Goal: Obtain resource: Download file/media

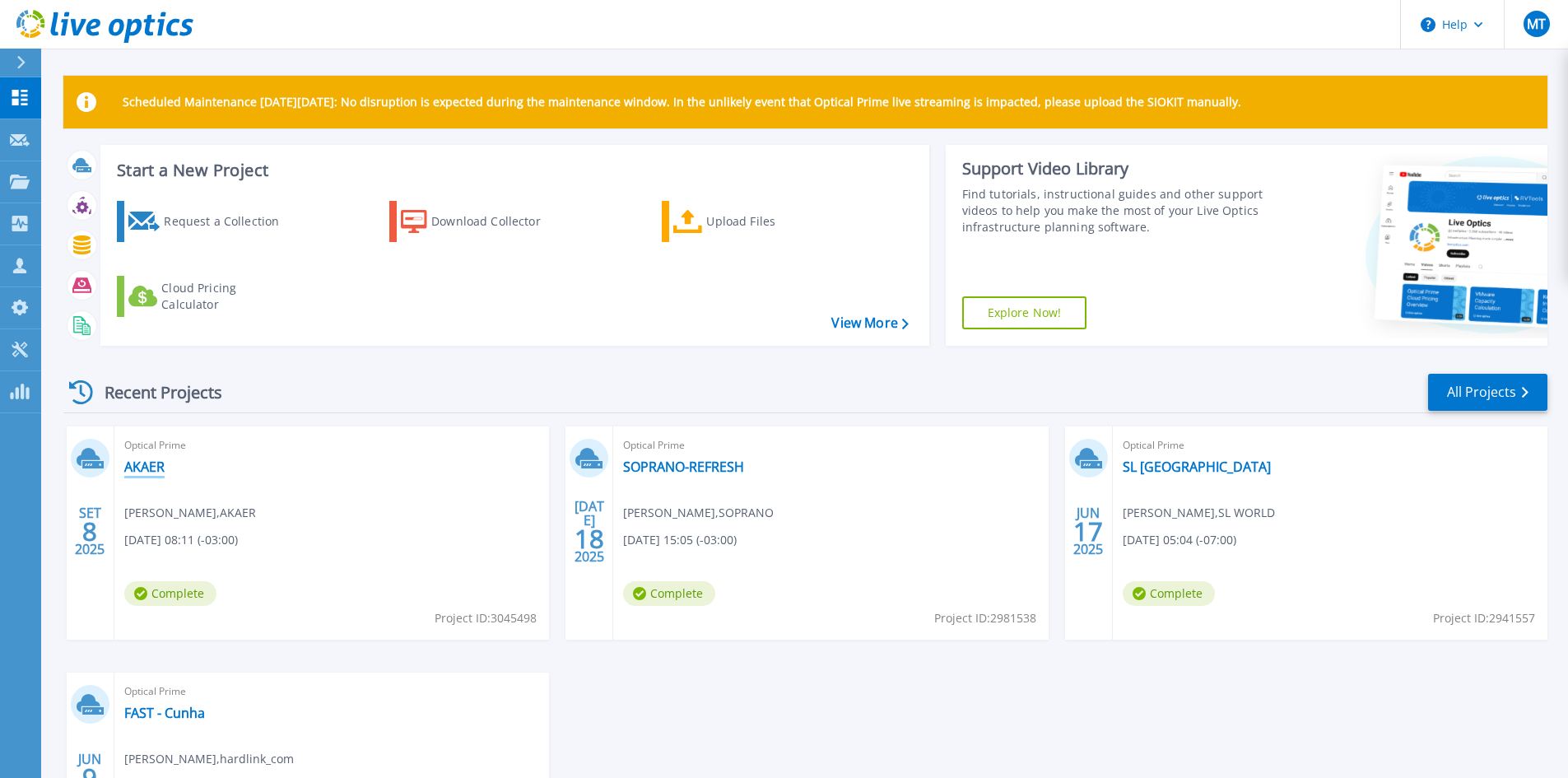
click at [144, 471] on link "AKAER" at bounding box center [144, 466] width 40 height 16
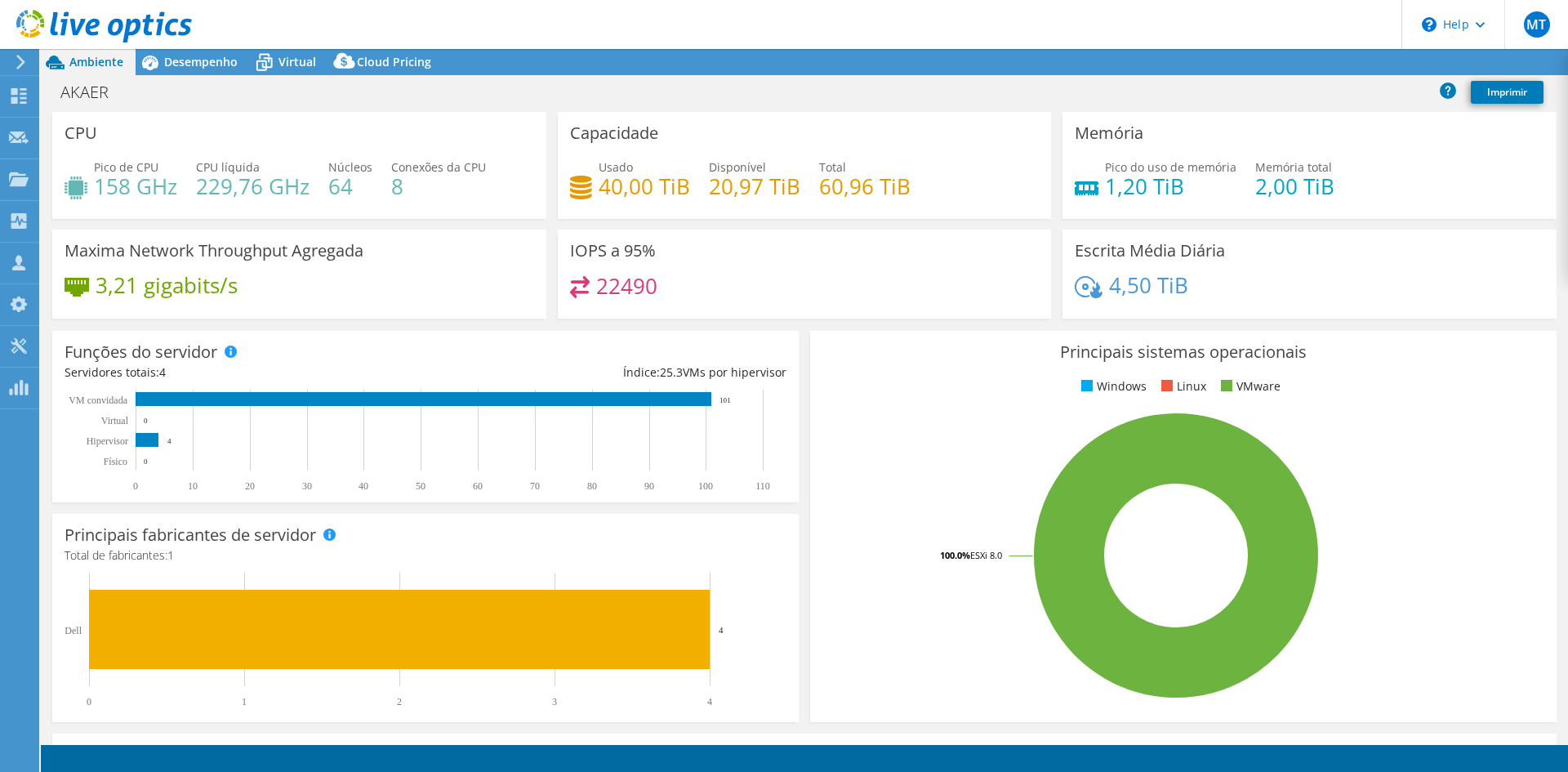
select select "USD"
click at [1235, 63] on link "Reports" at bounding box center [1248, 63] width 79 height 25
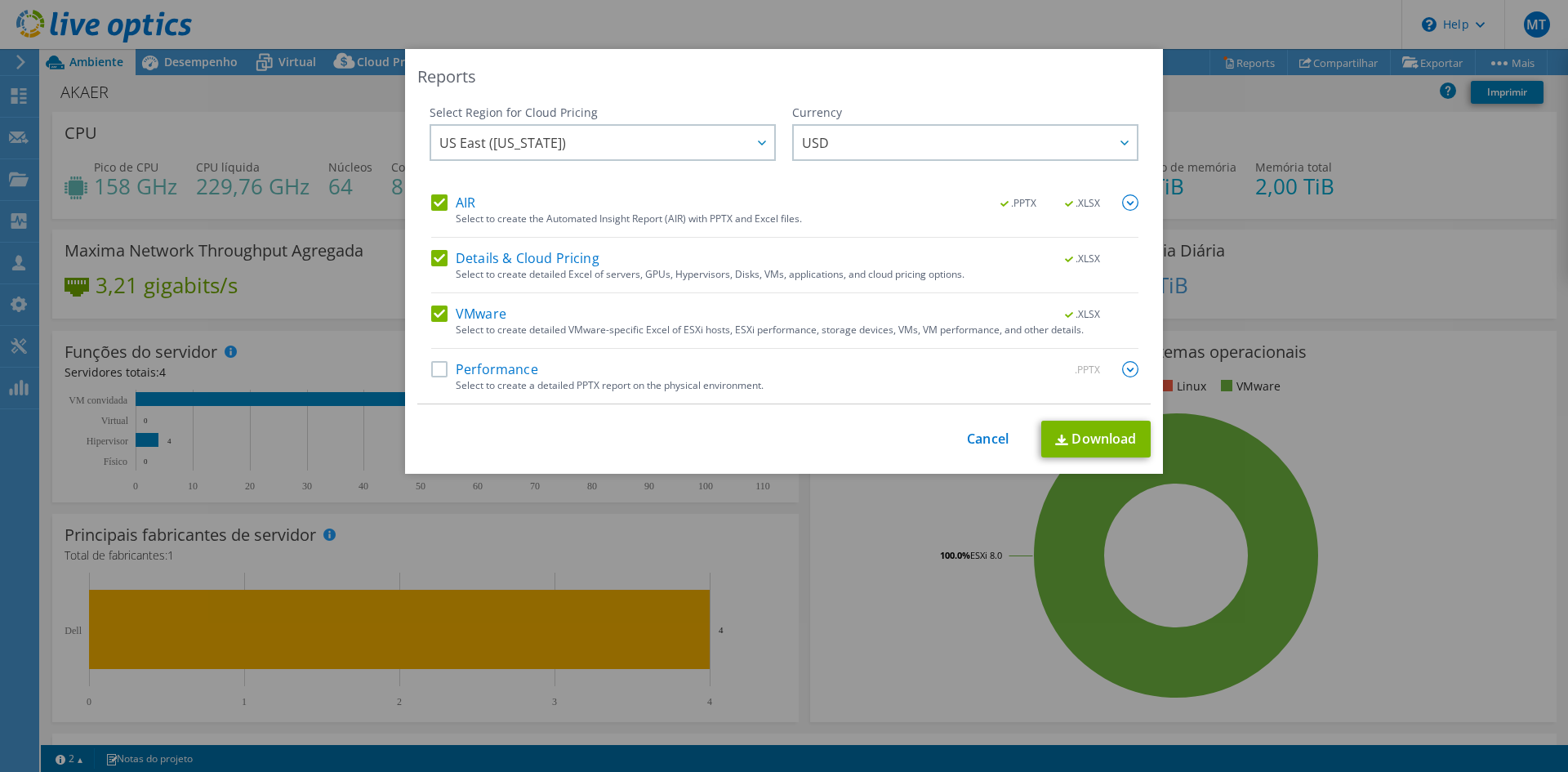
click at [511, 364] on label "Performance" at bounding box center [484, 369] width 107 height 16
click at [0, 0] on input "Performance" at bounding box center [0, 0] width 0 height 0
click at [486, 316] on label "VMware" at bounding box center [468, 313] width 75 height 16
click at [0, 0] on input "VMware" at bounding box center [0, 0] width 0 height 0
click at [506, 269] on div "Select to create detailed Excel of servers, GPUs, Hypervisors, Disks, VMs, appl…" at bounding box center [797, 275] width 683 height 12
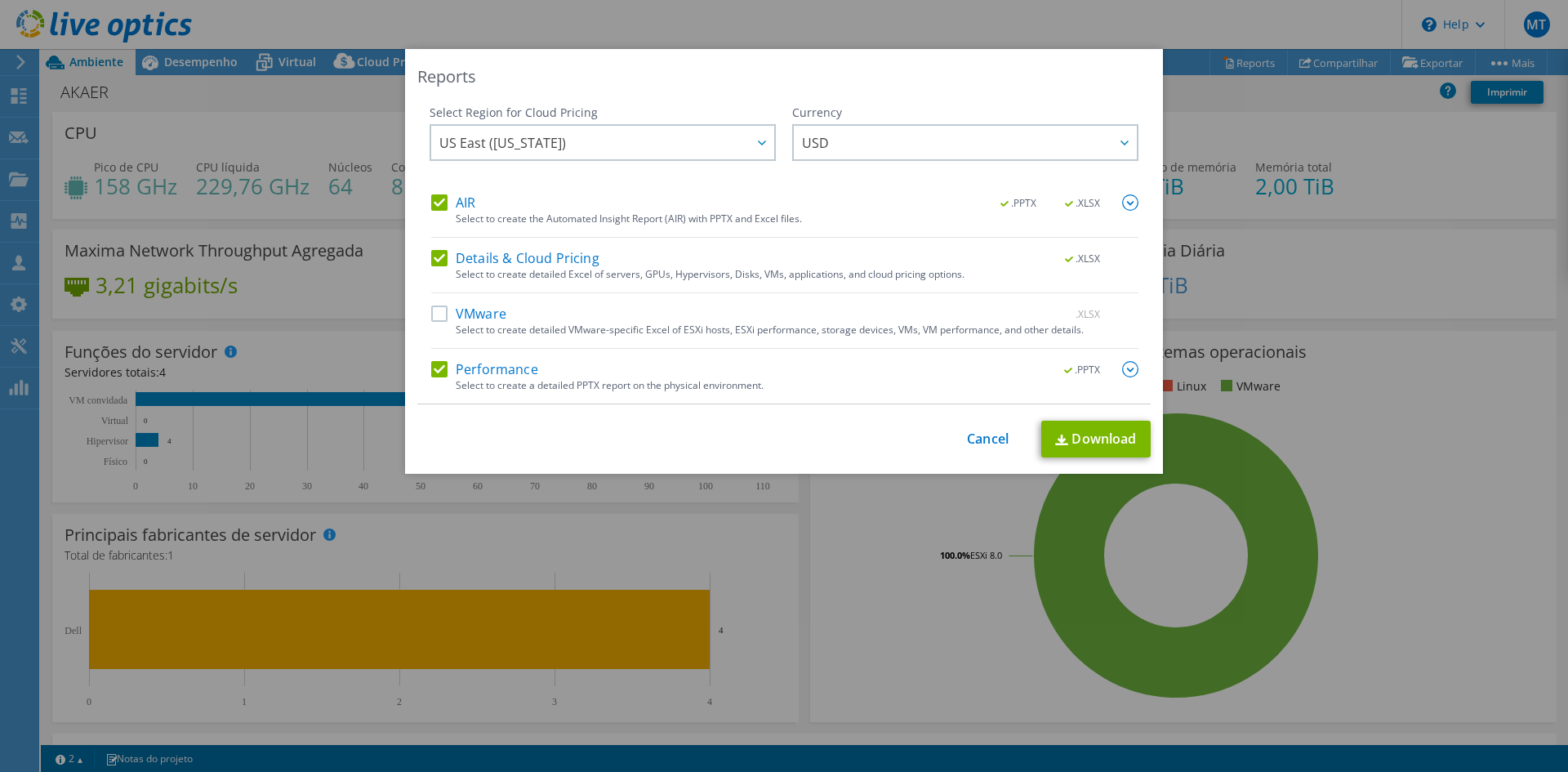
click at [457, 205] on label "AIR" at bounding box center [453, 202] width 44 height 16
click at [0, 0] on input "AIR" at bounding box center [0, 0] width 0 height 0
click at [492, 254] on label "Details & Cloud Pricing" at bounding box center [515, 258] width 168 height 16
click at [0, 0] on input "Details & Cloud Pricing" at bounding box center [0, 0] width 0 height 0
click at [982, 441] on link "Cancel" at bounding box center [987, 439] width 41 height 15
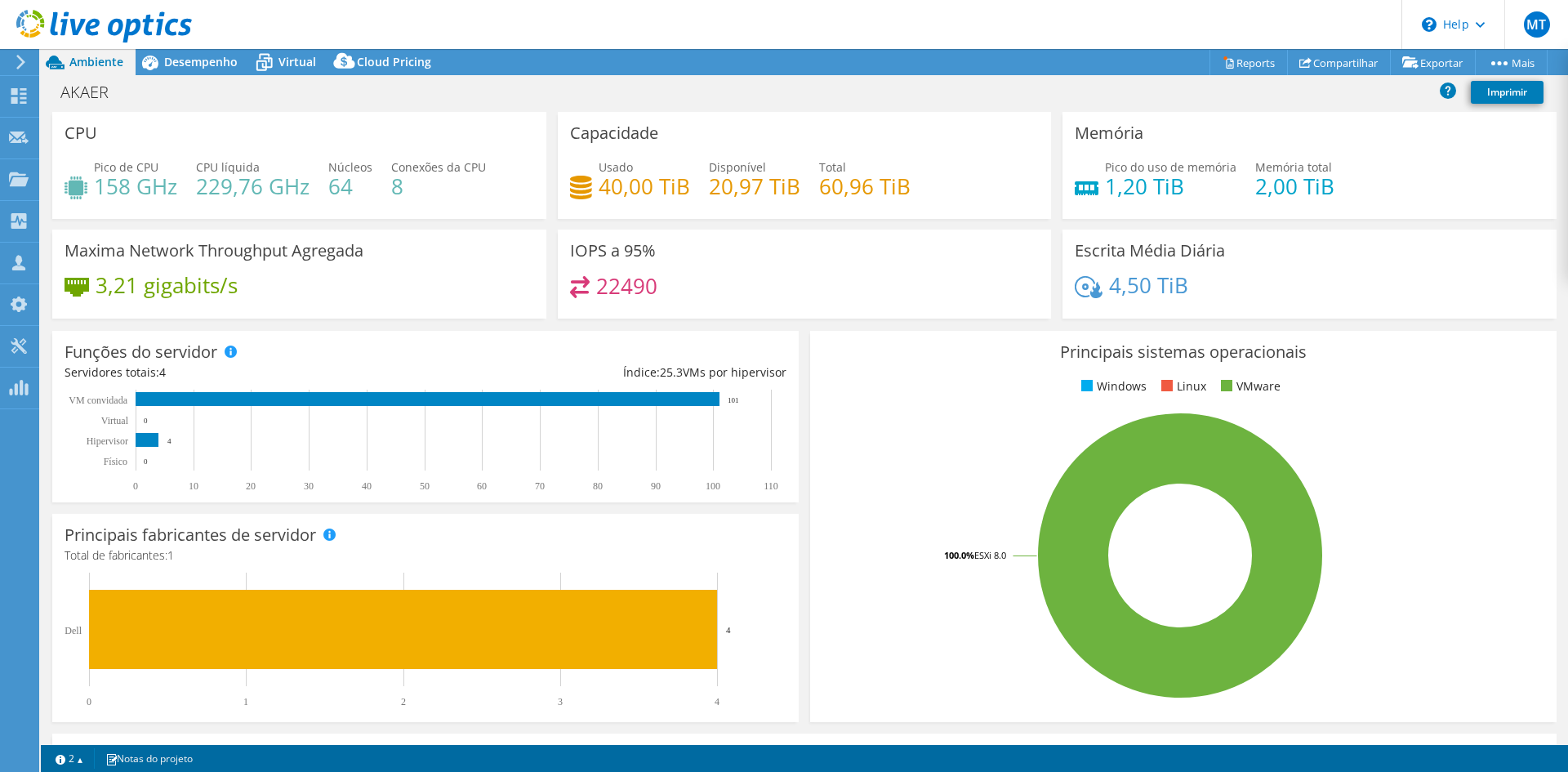
click at [934, 209] on div "Usado 40,00 TiB Disponível 20,97 TiB Total 60,96 TiB" at bounding box center [804, 184] width 469 height 53
drag, startPoint x: 91, startPoint y: 166, endPoint x: 163, endPoint y: 166, distance: 72.0
click at [163, 166] on div "Pico de CPU 158 GHz" at bounding box center [120, 176] width 112 height 36
click at [160, 189] on h4 "158 GHz" at bounding box center [135, 186] width 84 height 18
drag, startPoint x: 196, startPoint y: 162, endPoint x: 270, endPoint y: 164, distance: 74.0
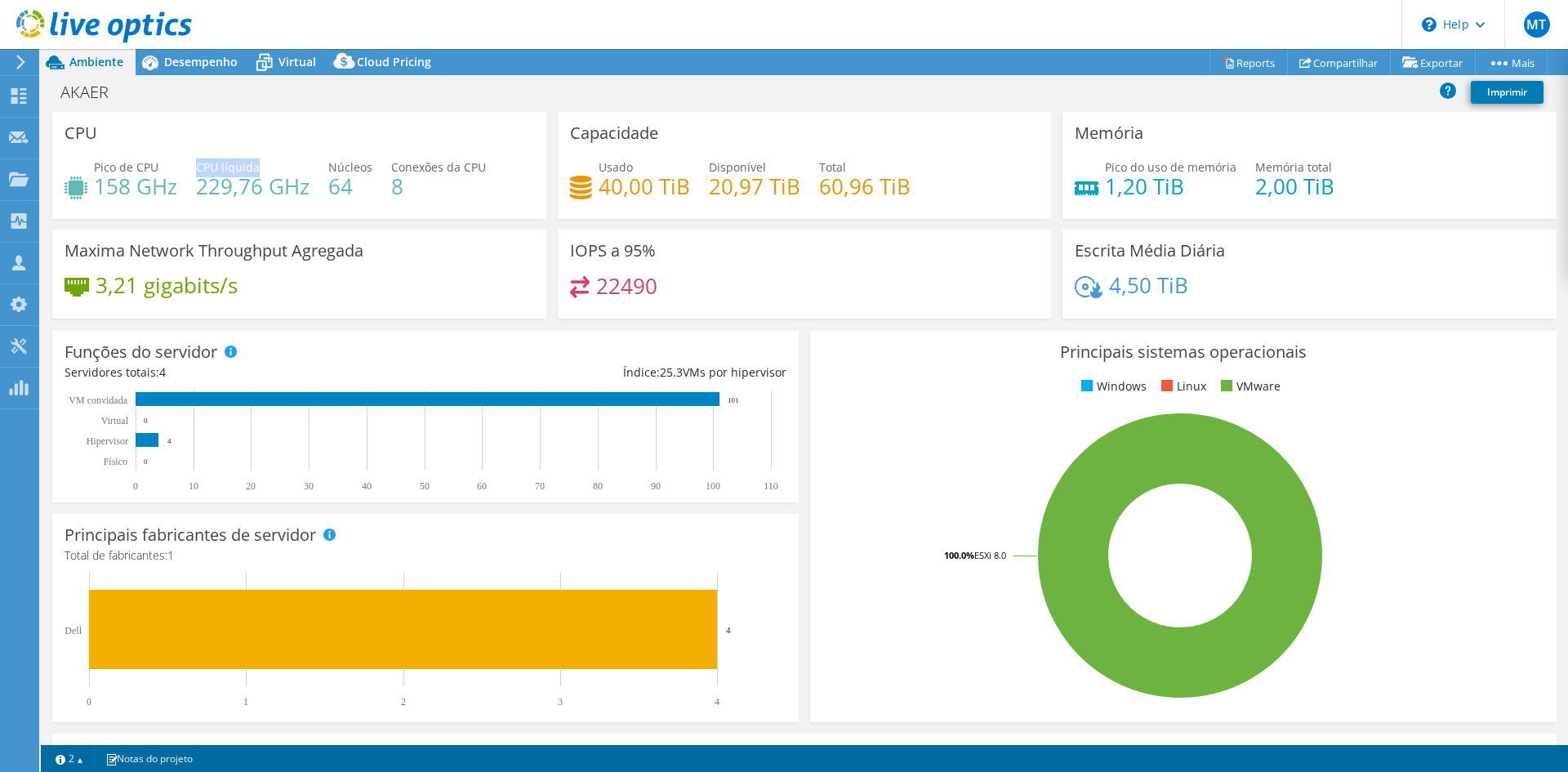
click at [269, 164] on div "CPU líquida 229,76 GHz" at bounding box center [253, 176] width 113 height 36
drag, startPoint x: 238, startPoint y: 195, endPoint x: 307, endPoint y: 195, distance: 69.0
click at [307, 195] on h4 "229,76 GHz" at bounding box center [253, 186] width 113 height 18
click at [332, 191] on h4 "64" at bounding box center [350, 186] width 44 height 18
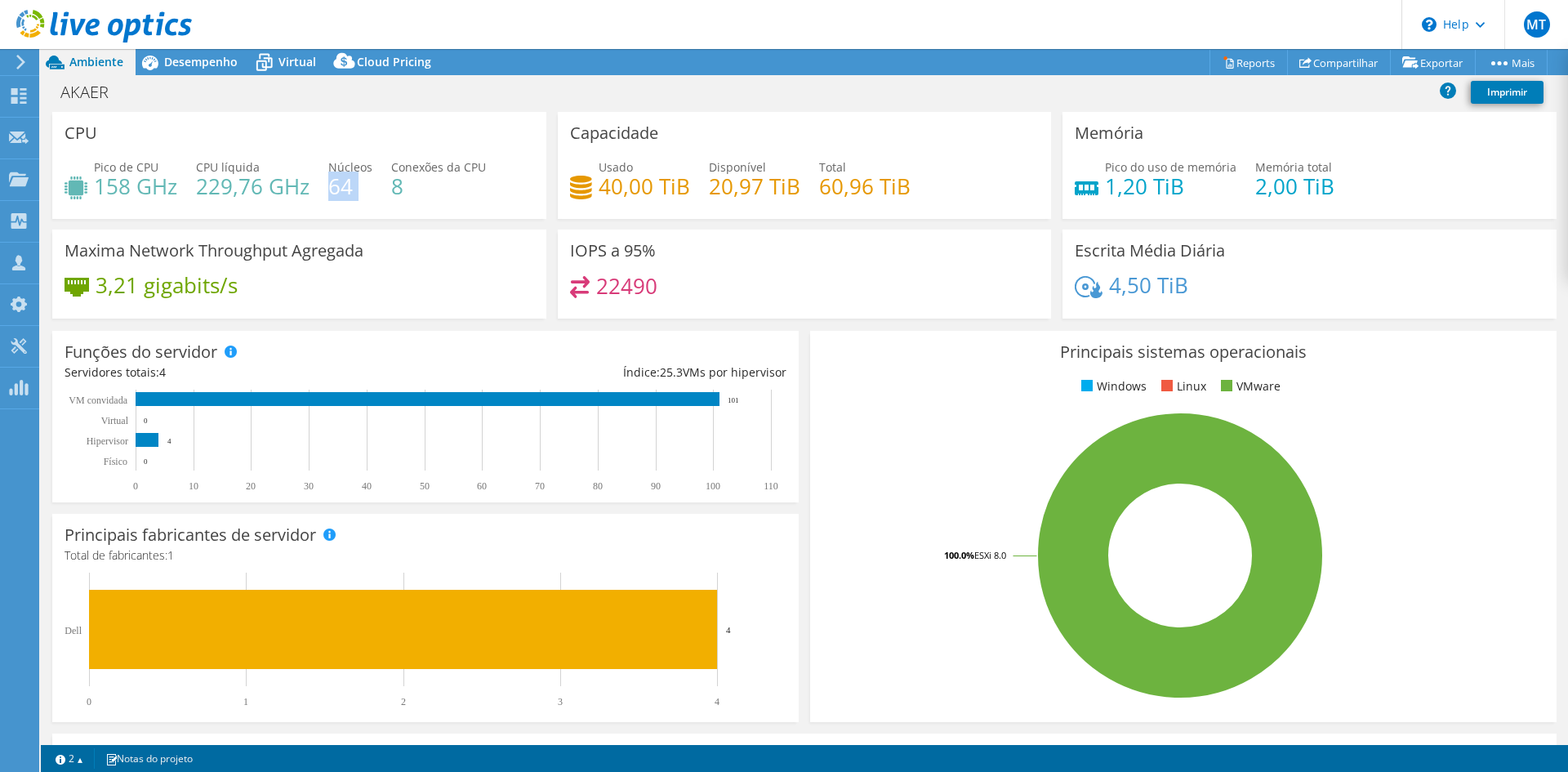
click at [332, 191] on h4 "64" at bounding box center [350, 186] width 44 height 18
click at [367, 162] on span "Núcleos" at bounding box center [350, 167] width 44 height 15
drag, startPoint x: 324, startPoint y: 165, endPoint x: 353, endPoint y: 190, distance: 38.3
click at [353, 190] on div "Pico de CPU 158 GHz CPU líquida 229,76 GHz Núcleos 64 Conexões da CPU 8" at bounding box center [298, 184] width 469 height 53
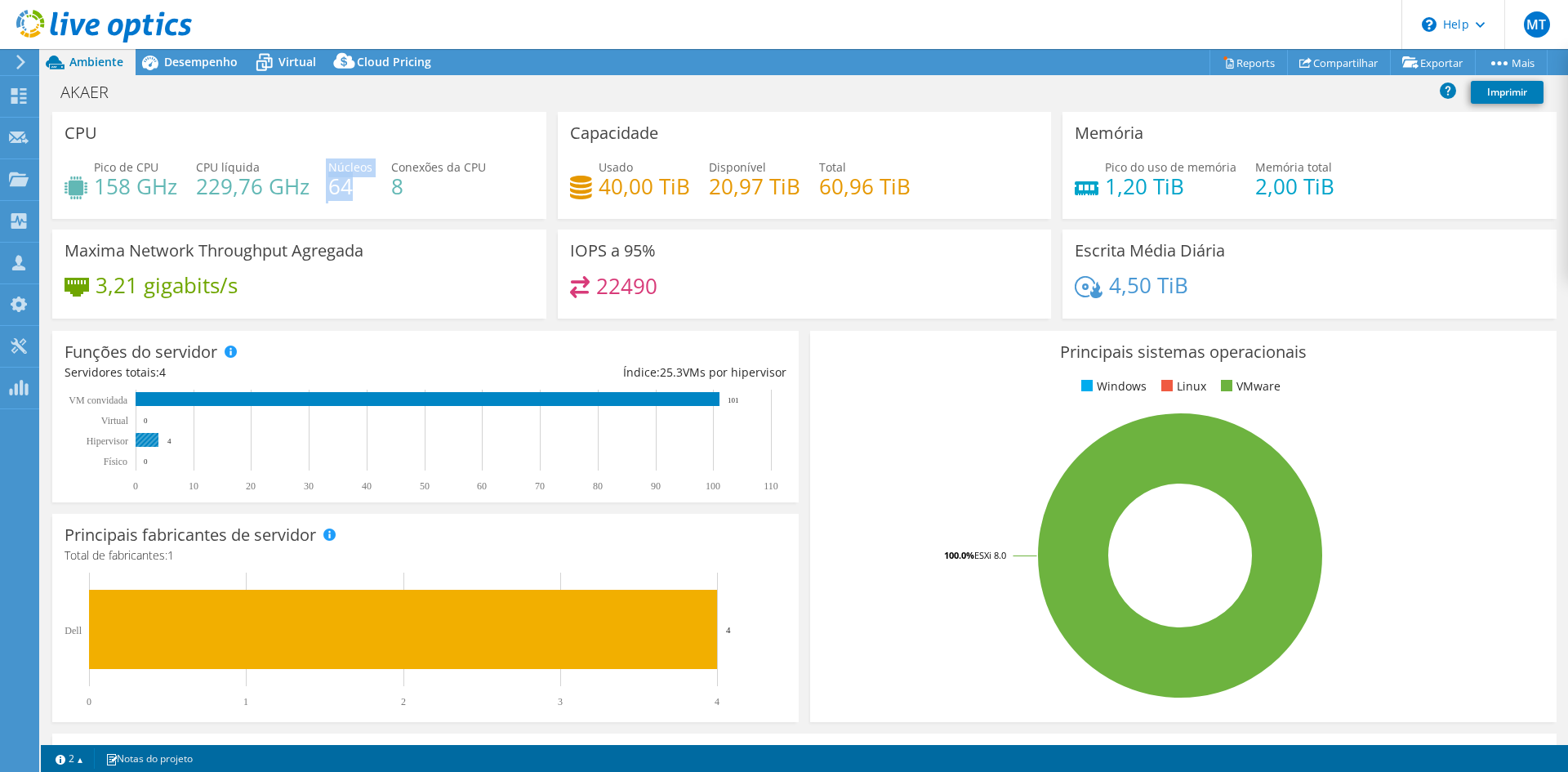
drag, startPoint x: 155, startPoint y: 441, endPoint x: 175, endPoint y: 441, distance: 20.0
click at [175, 441] on icon "0 10 20 30 40 50 60 70 80 90 100 110 Físico Hipervisor Virtual VM convidada 0 4…" at bounding box center [422, 441] width 715 height 102
click at [167, 441] on icon "0 10 20 30 40 50 60 70 80 90 100 110 Físico Hipervisor Virtual VM convidada 0 4…" at bounding box center [422, 441] width 715 height 102
click at [448, 190] on h4 "8" at bounding box center [439, 186] width 95 height 18
drag, startPoint x: 350, startPoint y: 189, endPoint x: 329, endPoint y: 190, distance: 21.0
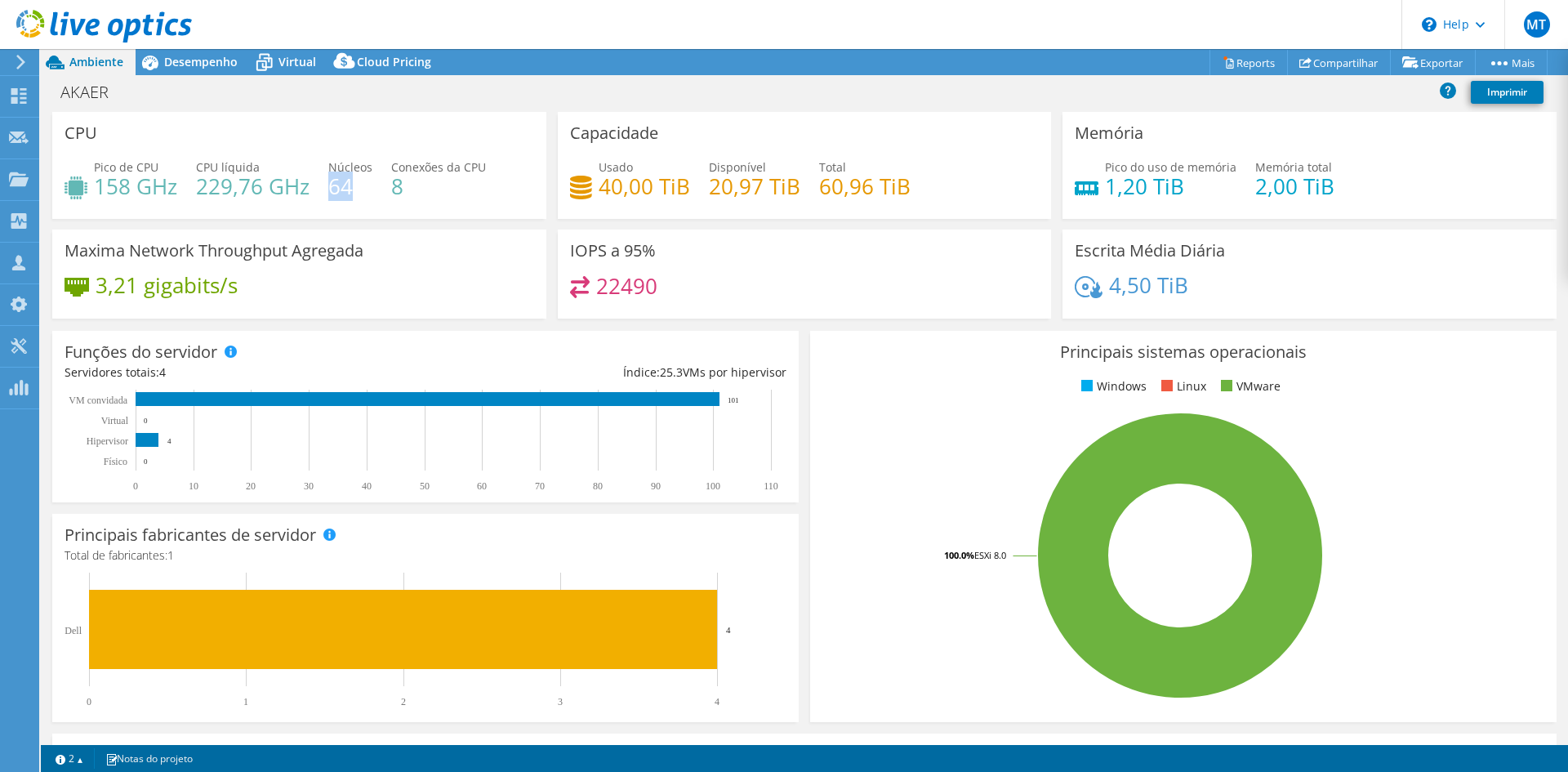
click at [329, 190] on h4 "64" at bounding box center [350, 186] width 44 height 18
click at [468, 194] on h4 "8" at bounding box center [439, 186] width 95 height 18
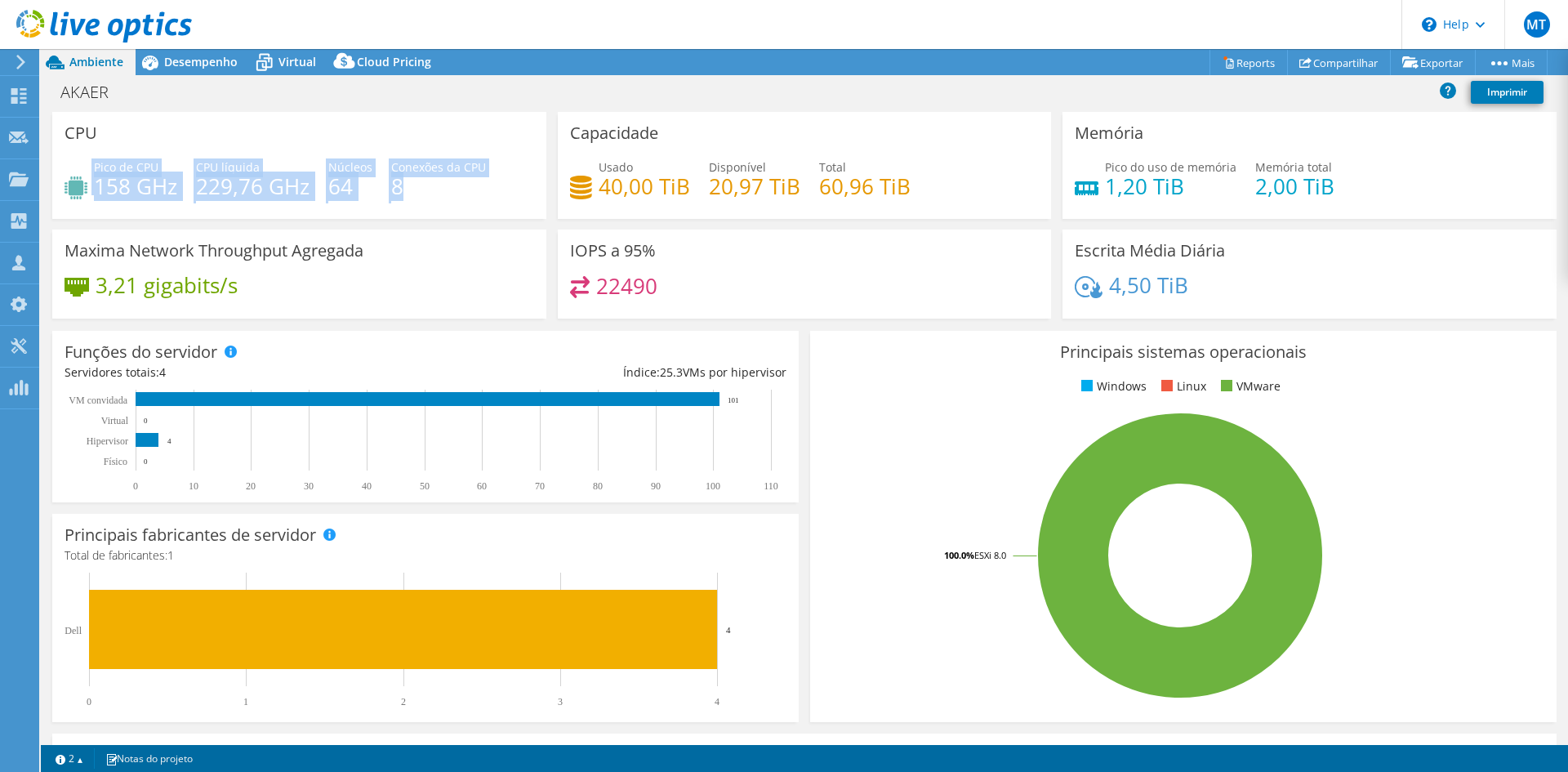
drag, startPoint x: 411, startPoint y: 192, endPoint x: 386, endPoint y: 156, distance: 43.8
click at [386, 156] on div "CPU Pico de CPU 158 GHz CPU líquida 229,76 GHz Núcleos 64 Conexões da CPU 8" at bounding box center [299, 165] width 494 height 107
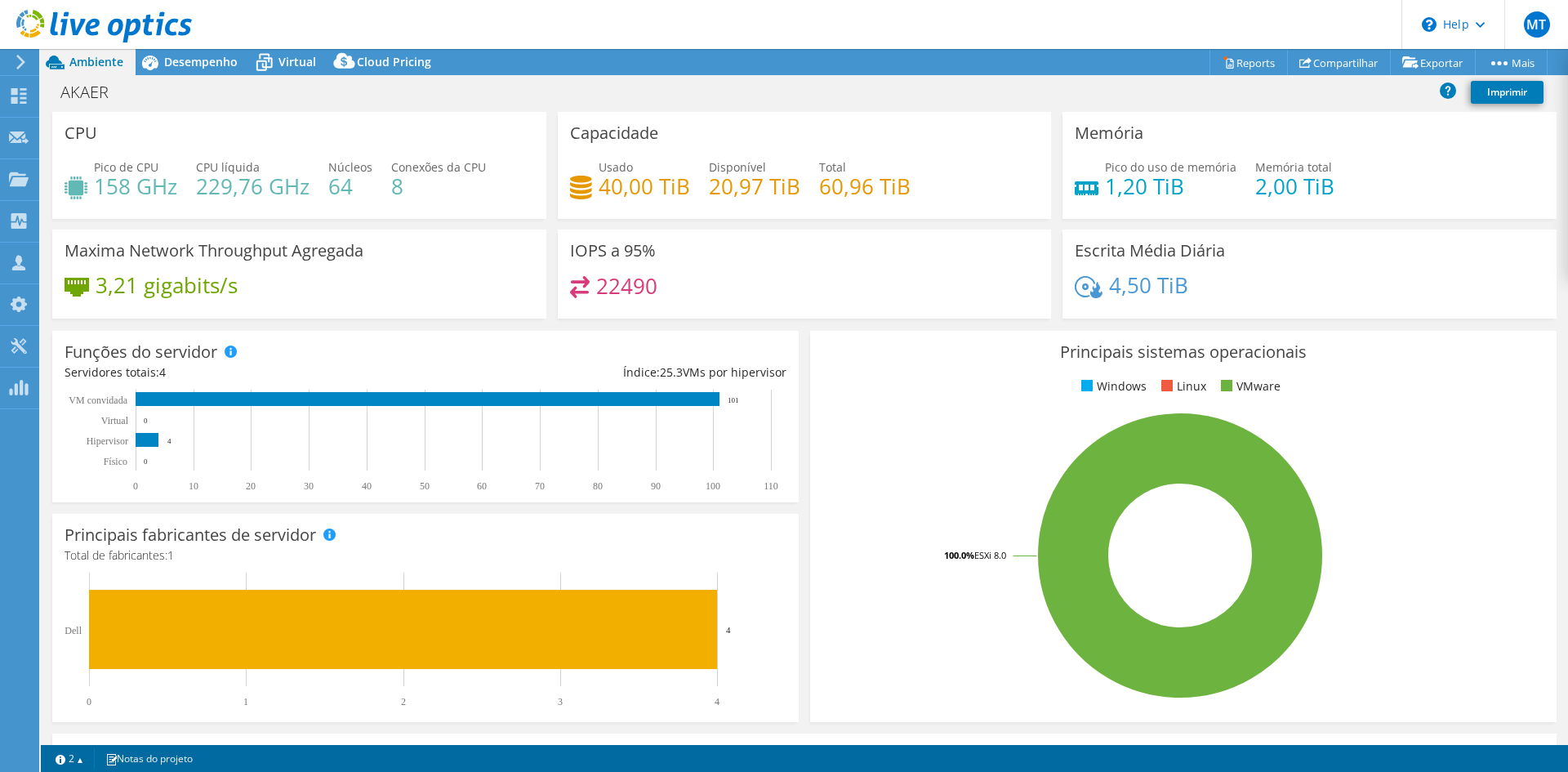
click at [471, 201] on div "Pico de CPU 158 GHz CPU líquida 229,76 GHz Núcleos 64 Conexões da CPU 8" at bounding box center [298, 184] width 469 height 53
drag, startPoint x: 401, startPoint y: 186, endPoint x: 385, endPoint y: 187, distance: 16.0
click at [385, 187] on div "Pico de CPU 158 GHz CPU líquida 229,76 GHz Núcleos 64 Conexões da CPU 8" at bounding box center [298, 184] width 469 height 53
click at [422, 200] on div "Pico de CPU 158 GHz CPU líquida 229,76 GHz Núcleos 64 Conexões da CPU 8" at bounding box center [298, 184] width 469 height 53
drag, startPoint x: 593, startPoint y: 189, endPoint x: 696, endPoint y: 184, distance: 103.1
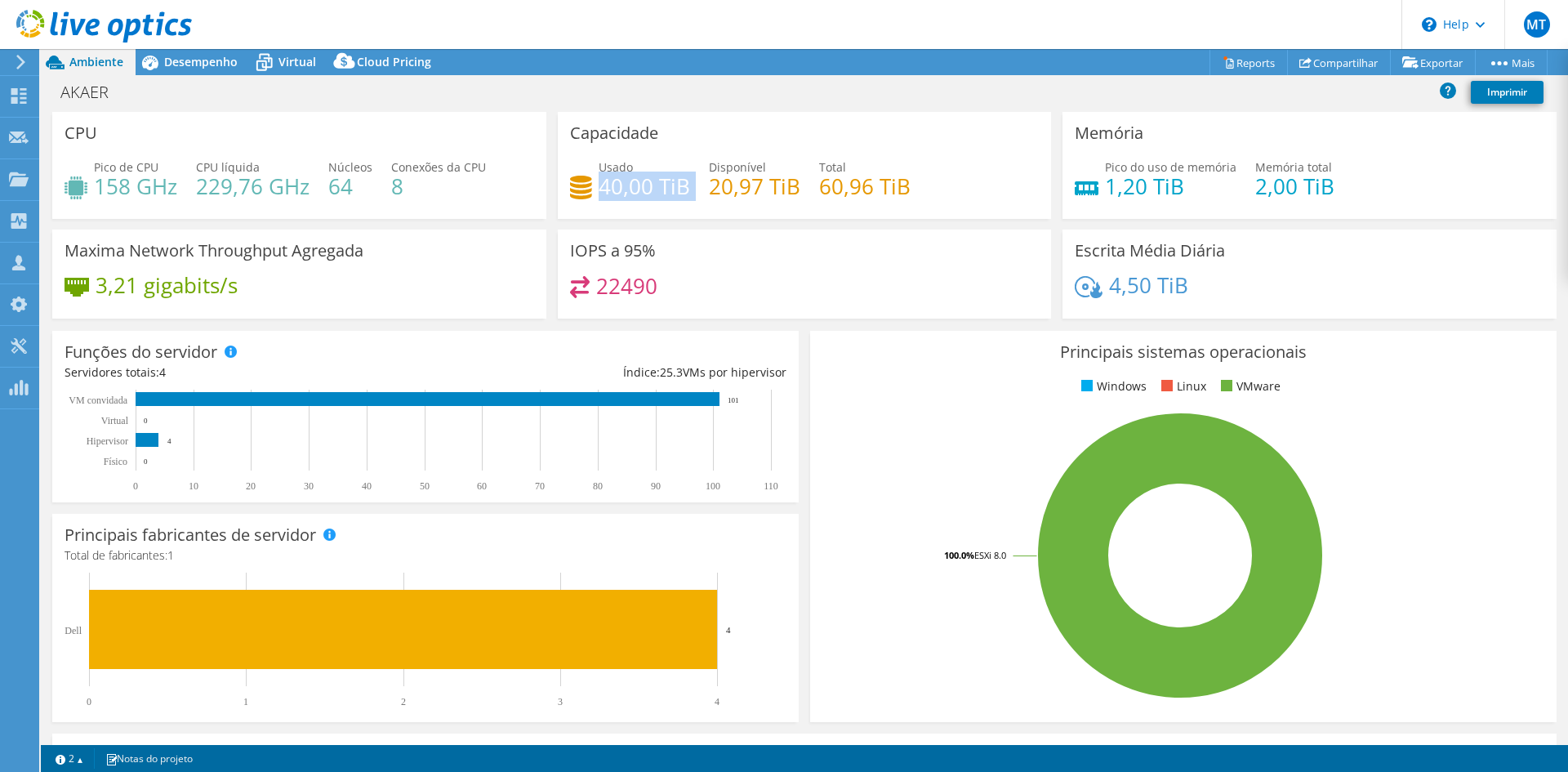
click at [696, 184] on div "Usado 40,00 TiB Disponível 20,97 TiB Total 60,96 TiB" at bounding box center [804, 184] width 469 height 53
click at [649, 194] on h4 "40,00 TiB" at bounding box center [644, 186] width 91 height 18
drag, startPoint x: 662, startPoint y: 183, endPoint x: 688, endPoint y: 183, distance: 26.0
click at [688, 183] on div "Usado 40,00 TiB Disponível 20,97 TiB Total 60,96 TiB" at bounding box center [804, 184] width 469 height 53
click at [610, 183] on h4 "40,00 TiB" at bounding box center [644, 186] width 91 height 18
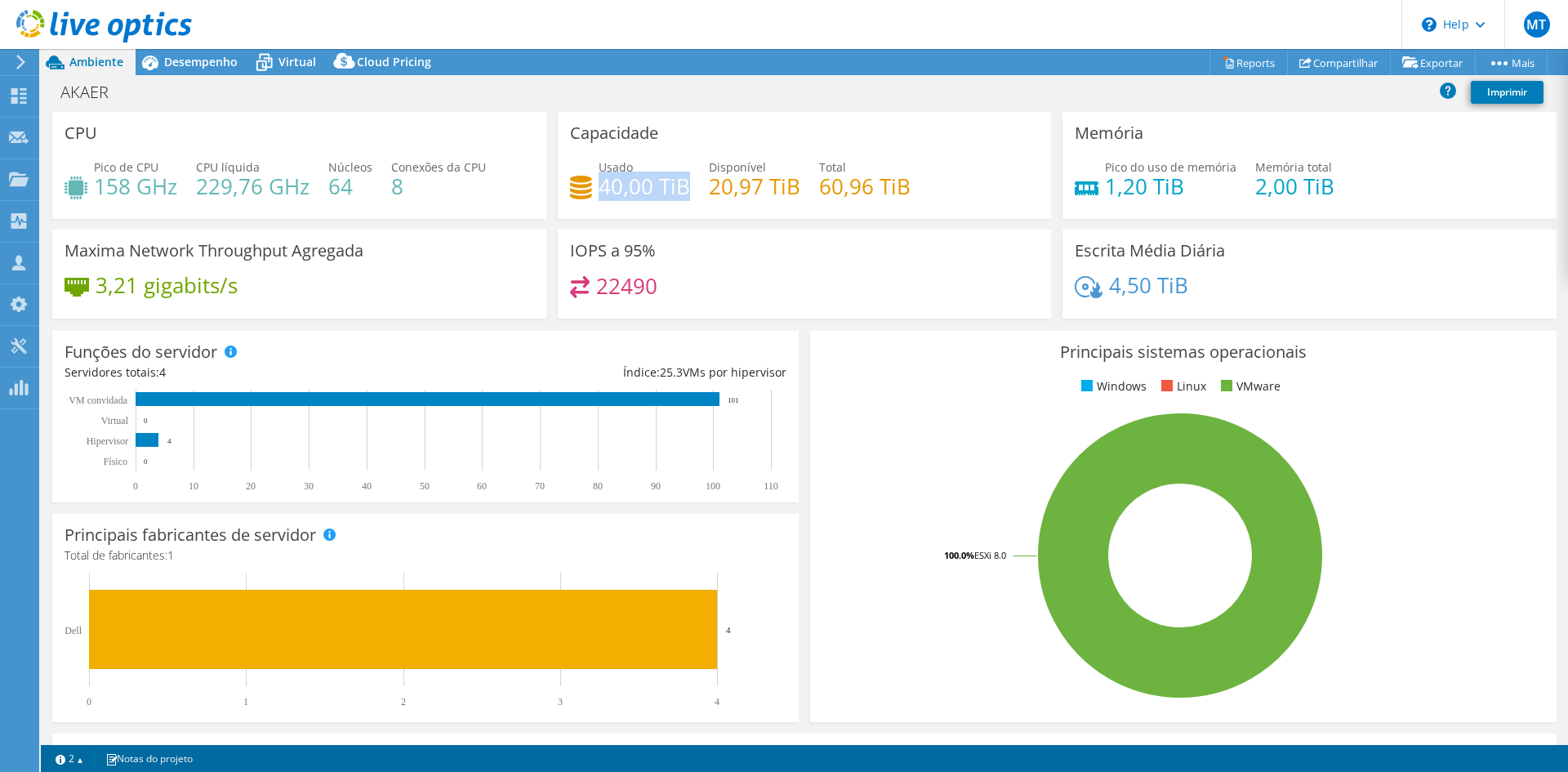
drag, startPoint x: 598, startPoint y: 187, endPoint x: 679, endPoint y: 187, distance: 81.0
click at [679, 187] on h4 "40,00 TiB" at bounding box center [644, 186] width 91 height 18
drag, startPoint x: 706, startPoint y: 191, endPoint x: 794, endPoint y: 191, distance: 88.0
click at [794, 191] on h4 "20,97 TiB" at bounding box center [754, 186] width 91 height 18
drag, startPoint x: 811, startPoint y: 188, endPoint x: 915, endPoint y: 188, distance: 104.0
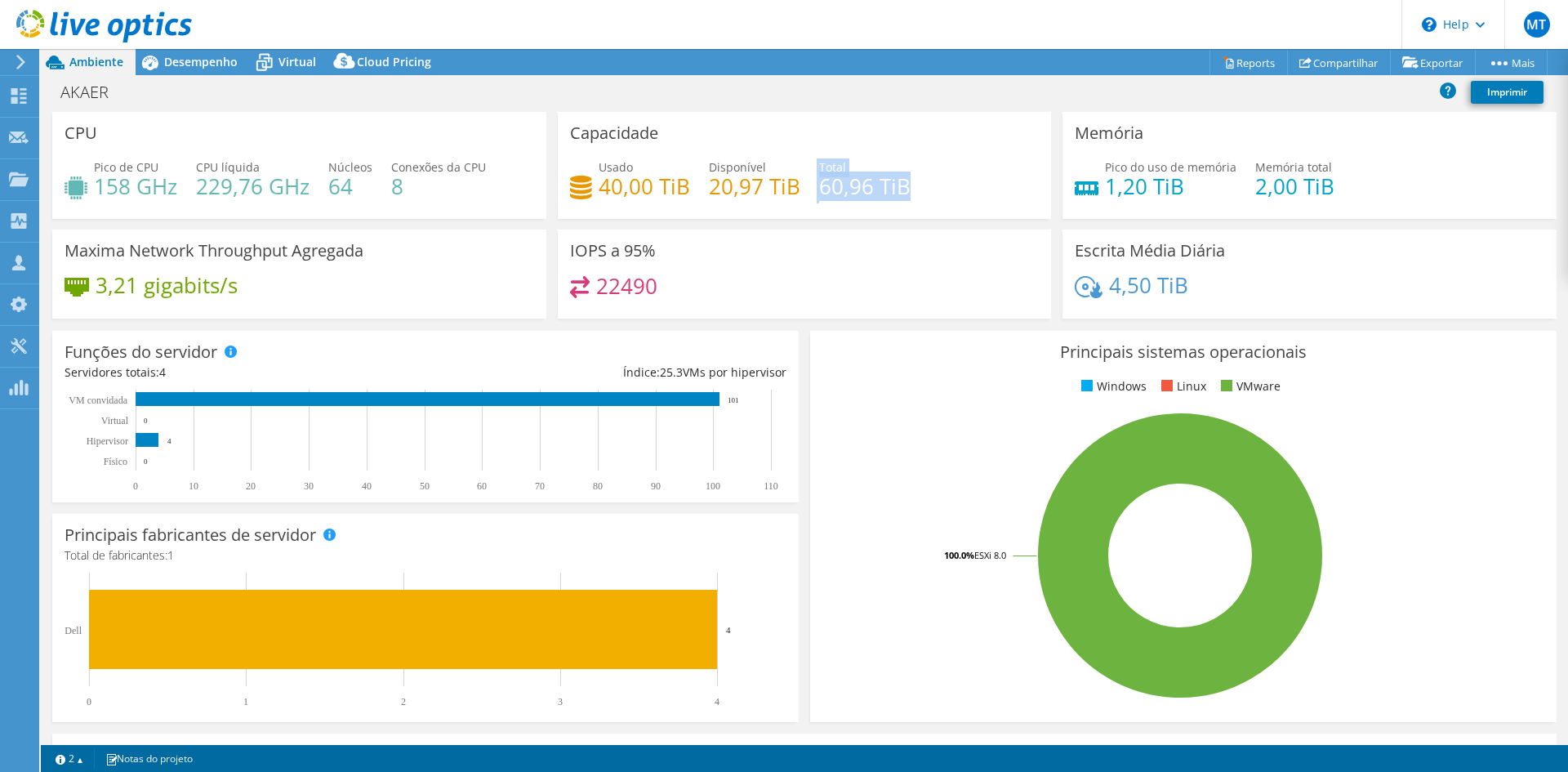
click at [915, 188] on div "Usado 40,00 TiB Disponível 20,97 TiB Total 60,96 TiB" at bounding box center [804, 184] width 469 height 53
click at [757, 189] on h4 "20,97 TiB" at bounding box center [754, 186] width 91 height 18
click at [637, 192] on h4 "40,00 TiB" at bounding box center [644, 186] width 91 height 18
drag, startPoint x: 747, startPoint y: 187, endPoint x: 735, endPoint y: 188, distance: 12.0
click at [747, 187] on h4 "20,97 TiB" at bounding box center [754, 186] width 91 height 18
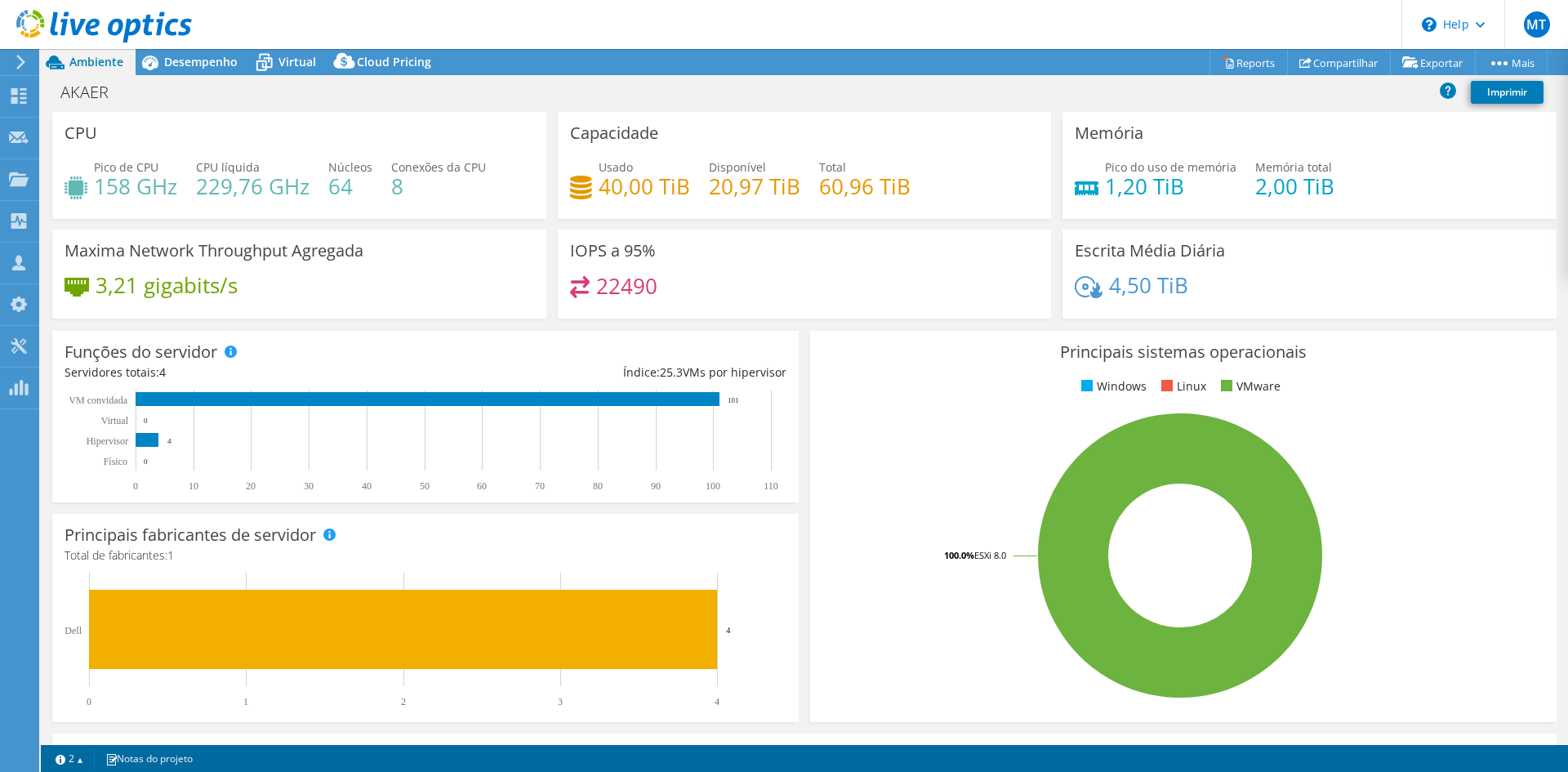
drag, startPoint x: 642, startPoint y: 186, endPoint x: 719, endPoint y: 187, distance: 77.0
click at [651, 186] on h4 "40,00 TiB" at bounding box center [644, 186] width 91 height 18
click at [731, 180] on h4 "20,97 TiB" at bounding box center [754, 186] width 91 height 18
drag, startPoint x: 633, startPoint y: 185, endPoint x: 649, endPoint y: 188, distance: 16.3
click at [633, 185] on h4 "40,00 TiB" at bounding box center [644, 186] width 91 height 18
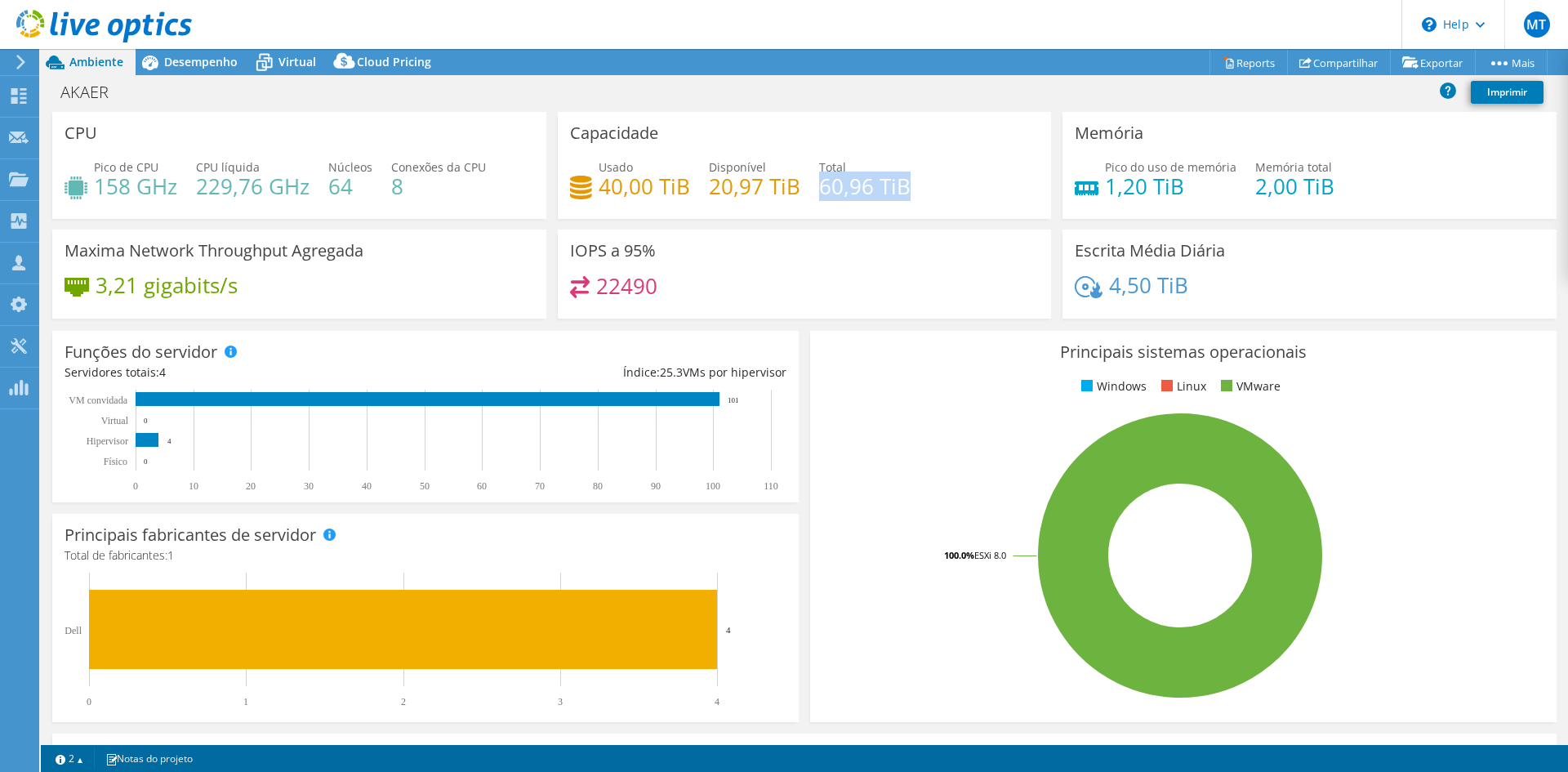
drag, startPoint x: 815, startPoint y: 189, endPoint x: 942, endPoint y: 189, distance: 127.0
click at [942, 189] on div "Usado 40,00 TiB Disponível 20,97 TiB Total 60,96 TiB" at bounding box center [804, 184] width 469 height 53
click at [978, 195] on div "Usado 40,00 TiB Disponível 20,97 TiB Total 60,96 TiB" at bounding box center [804, 184] width 469 height 53
drag, startPoint x: 807, startPoint y: 189, endPoint x: 883, endPoint y: 192, distance: 76.1
click at [883, 192] on div "Usado 40,00 TiB Disponível 20,97 TiB Total 60,96 TiB" at bounding box center [804, 184] width 469 height 53
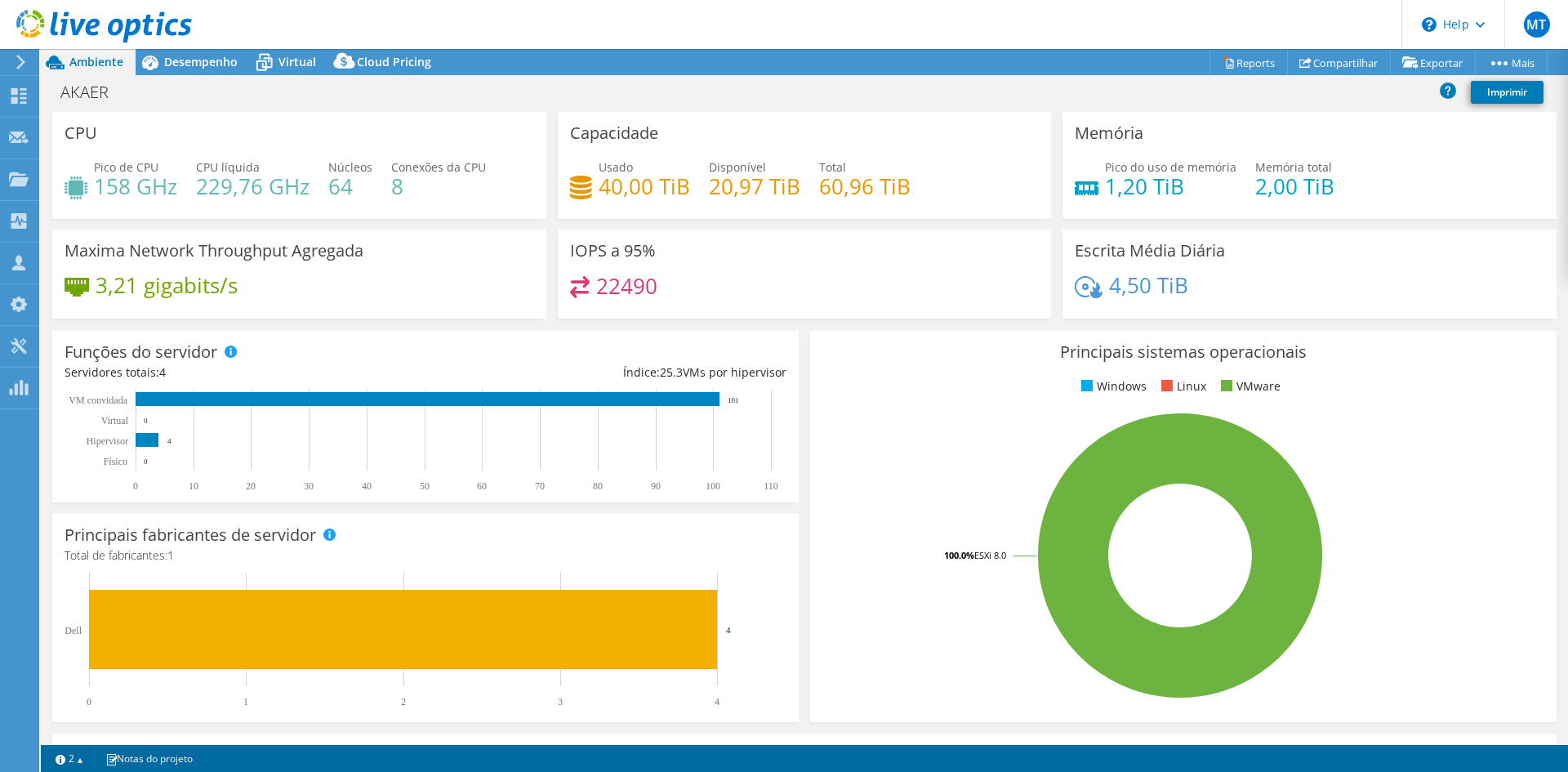
click at [928, 194] on div "Usado 40,00 TiB Disponível 20,97 TiB Total 60,96 TiB" at bounding box center [804, 184] width 469 height 53
drag, startPoint x: 1245, startPoint y: 189, endPoint x: 1377, endPoint y: 180, distance: 132.3
click at [1377, 180] on div "Pico do uso de memória 1,20 TiB Memória total 2,00 TiB" at bounding box center [1308, 184] width 469 height 53
drag, startPoint x: 1052, startPoint y: 154, endPoint x: 1379, endPoint y: 182, distance: 328.2
click at [1379, 182] on div "Memória Pico do uso de memória 1,20 TiB Memória total 2,00 TiB" at bounding box center [1309, 165] width 505 height 107
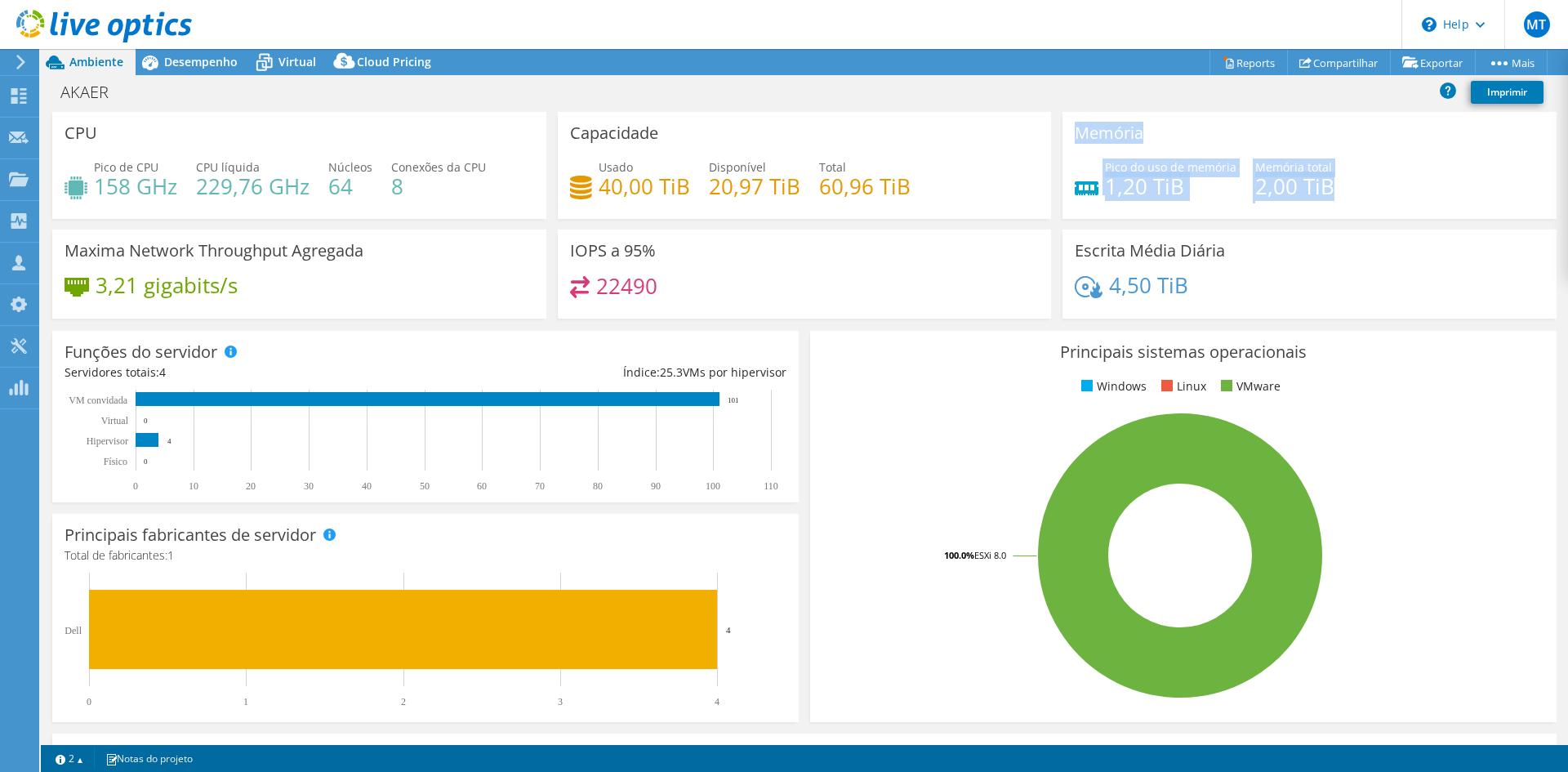
click at [1166, 195] on h4 "1,20 TiB" at bounding box center [1171, 186] width 132 height 18
drag, startPoint x: 1098, startPoint y: 187, endPoint x: 1357, endPoint y: 185, distance: 259.0
click at [1355, 185] on div "Pico do uso de memória 1,20 TiB Memória total 2,00 TiB" at bounding box center [1308, 184] width 469 height 53
click at [1472, 182] on div "Pico do uso de memória 1,20 TiB Memória total 2,00 TiB" at bounding box center [1308, 184] width 469 height 53
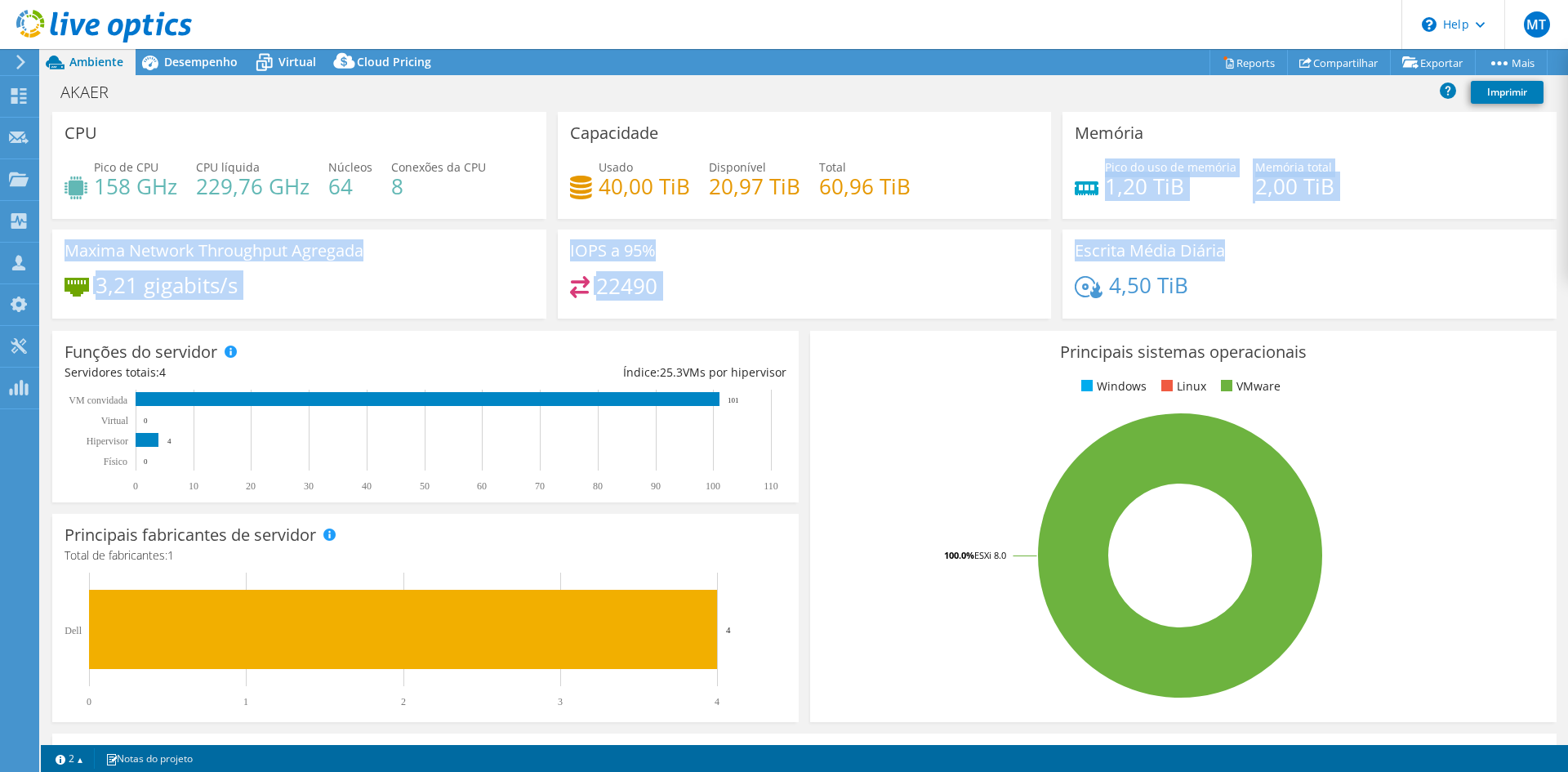
drag, startPoint x: 1095, startPoint y: 165, endPoint x: 1380, endPoint y: 231, distance: 292.5
click at [1380, 231] on div "CPU Pico de CPU 158 GHz CPU líquida 229,76 GHz Núcleos 64 Conexões da CPU 8 Cap…" at bounding box center [804, 220] width 1516 height 217
click at [1373, 178] on div "Pico do uso de memória 1,20 TiB Memória total 2,00 TiB" at bounding box center [1308, 184] width 469 height 53
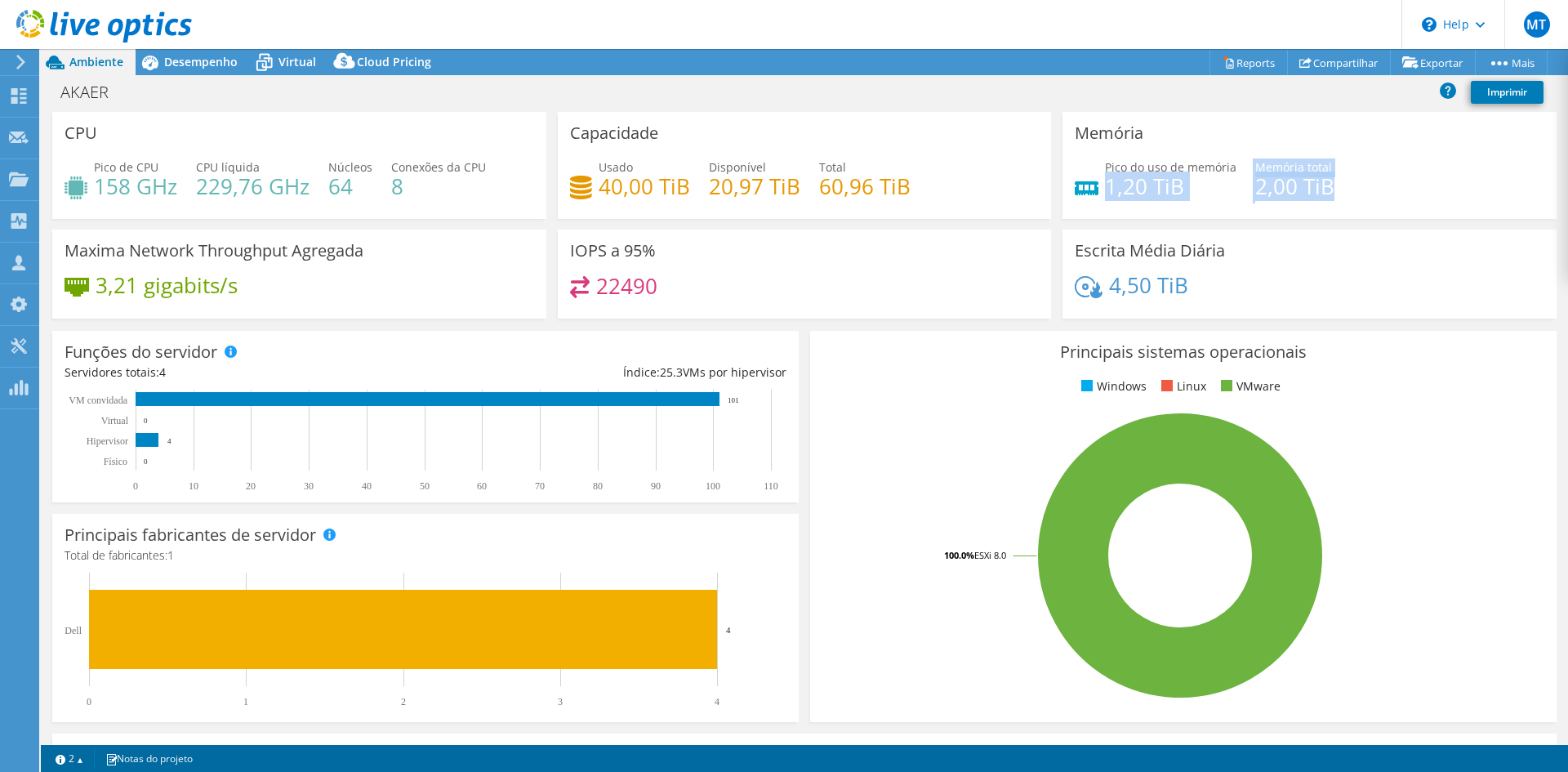
drag, startPoint x: 1097, startPoint y: 185, endPoint x: 1344, endPoint y: 181, distance: 247.0
click at [1344, 181] on div "Pico do uso de memória 1,20 TiB Memória total 2,00 TiB" at bounding box center [1308, 184] width 469 height 53
click at [1396, 178] on div "Pico do uso de memória 1,20 TiB Memória total 2,00 TiB" at bounding box center [1308, 184] width 469 height 53
drag, startPoint x: 99, startPoint y: 290, endPoint x: 270, endPoint y: 284, distance: 171.1
click at [270, 285] on div "3,21 gigabits/s" at bounding box center [298, 293] width 469 height 35
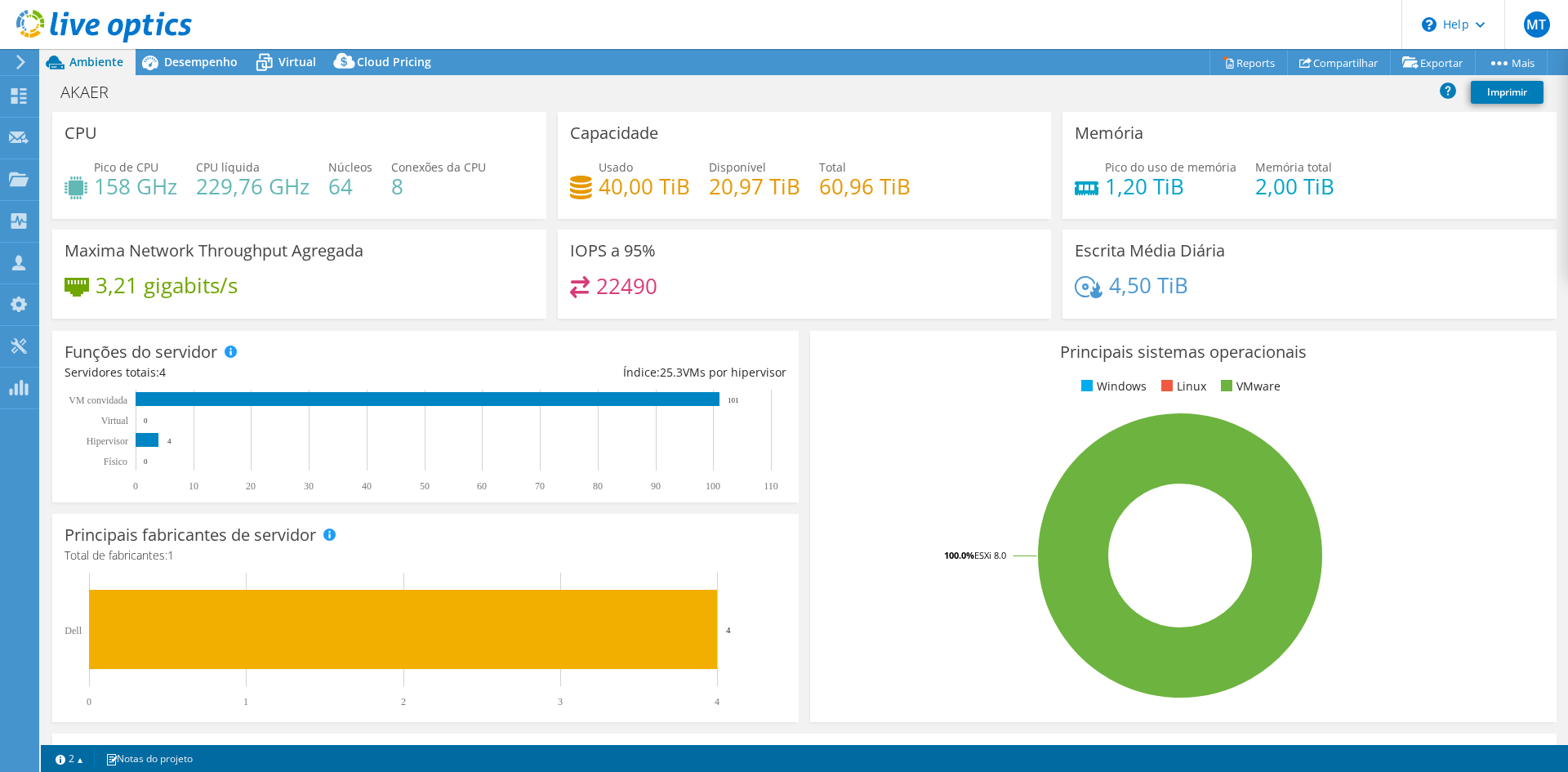
click at [628, 255] on h3 "IOPS a 95%" at bounding box center [612, 250] width 85 height 18
drag, startPoint x: 659, startPoint y: 290, endPoint x: 595, endPoint y: 293, distance: 64.1
click at [595, 293] on div "22490" at bounding box center [804, 293] width 469 height 36
click at [686, 284] on div "22490" at bounding box center [804, 293] width 469 height 36
drag, startPoint x: 593, startPoint y: 287, endPoint x: 618, endPoint y: 287, distance: 25.0
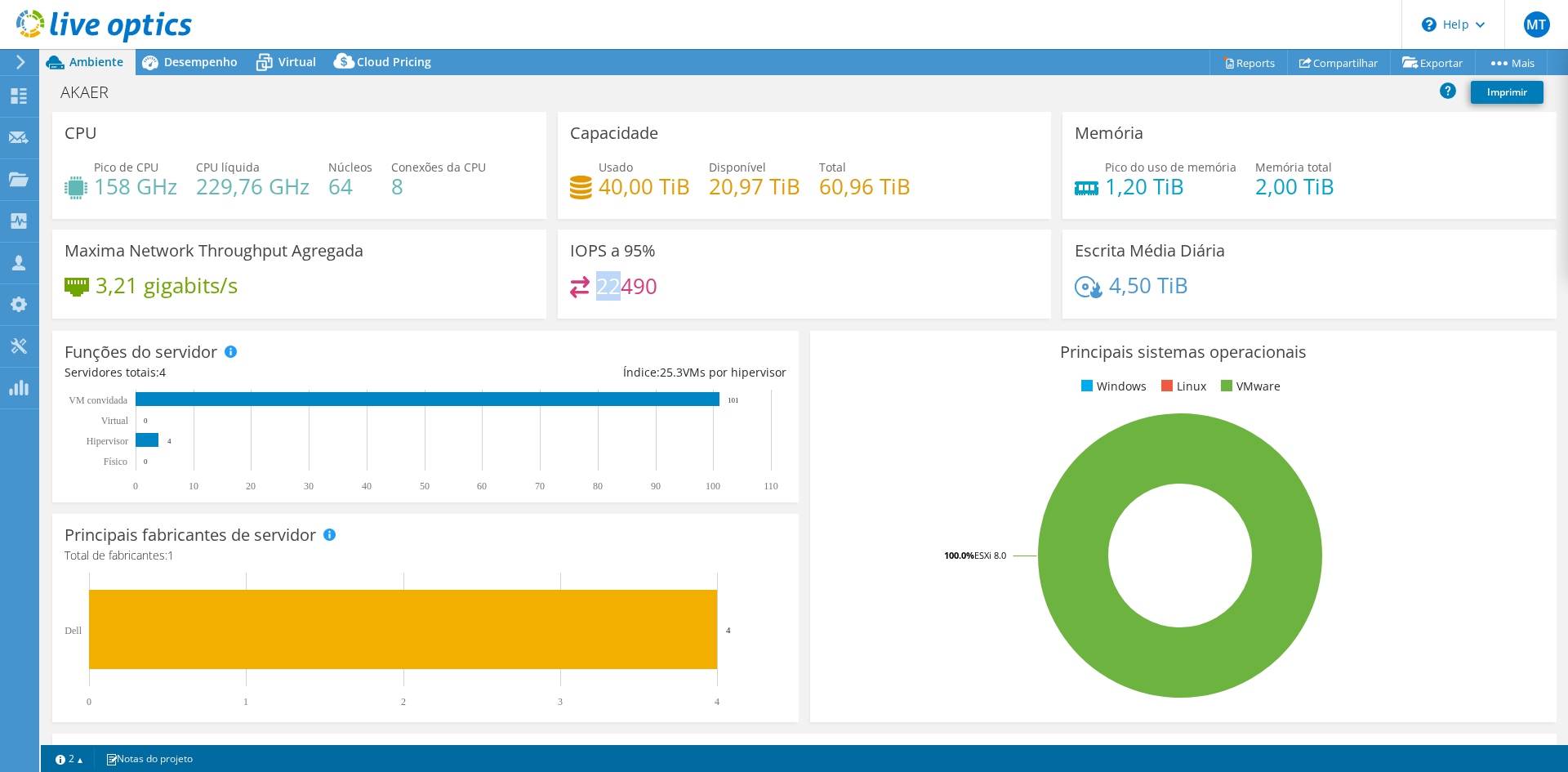
click at [618, 287] on h4 "22490" at bounding box center [626, 285] width 61 height 18
click at [691, 289] on div "22490" at bounding box center [804, 293] width 469 height 36
drag, startPoint x: 622, startPoint y: 250, endPoint x: 690, endPoint y: 248, distance: 68.0
click at [689, 248] on div "IOPS a 95% 22490" at bounding box center [805, 273] width 494 height 89
drag, startPoint x: 677, startPoint y: 289, endPoint x: 697, endPoint y: 287, distance: 20.1
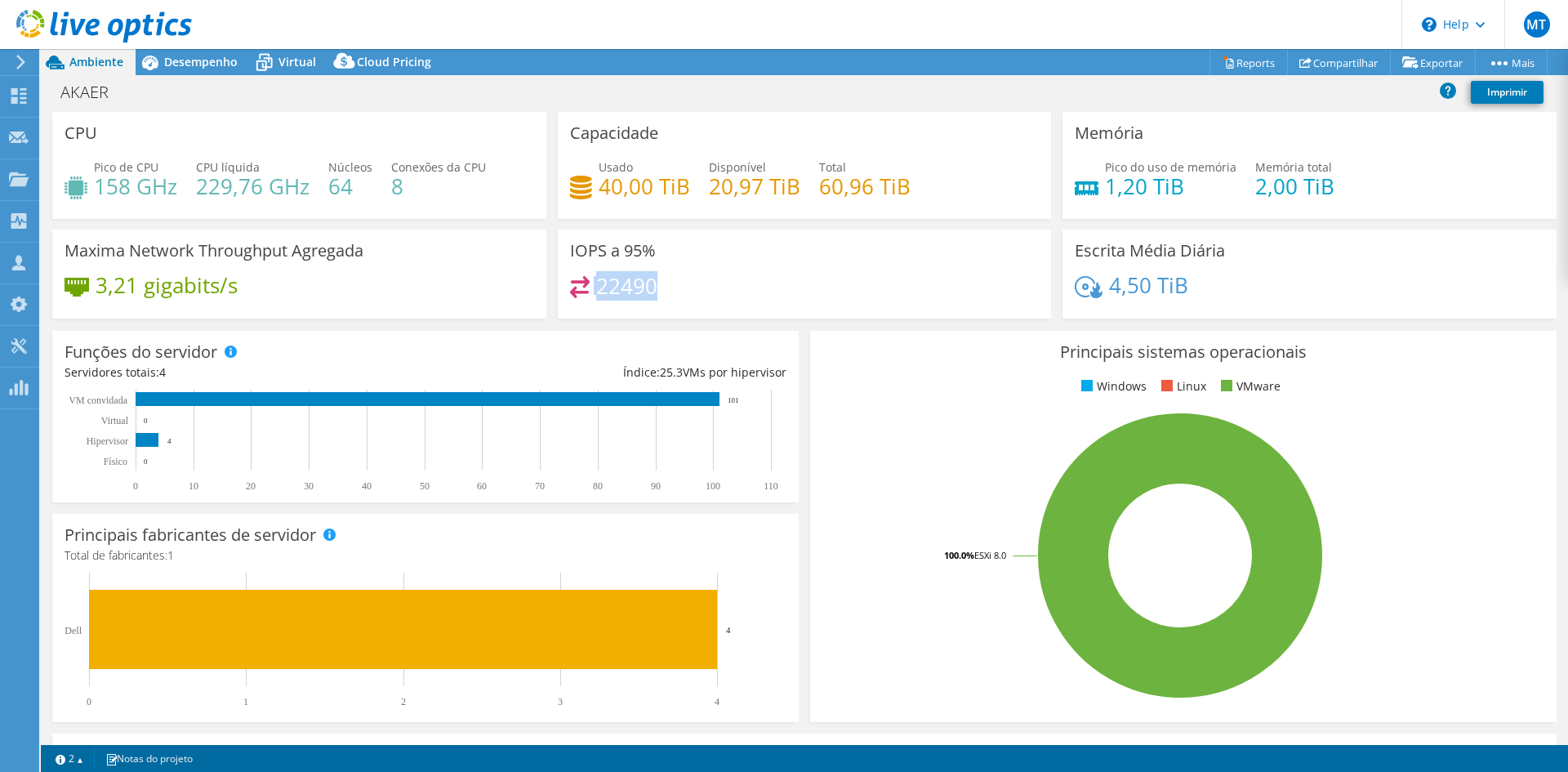
click at [584, 290] on div "22490" at bounding box center [804, 293] width 469 height 36
click at [813, 268] on div "IOPS a 95% 22490" at bounding box center [805, 273] width 494 height 89
drag, startPoint x: 1106, startPoint y: 287, endPoint x: 1117, endPoint y: 286, distance: 11.0
click at [1117, 286] on h4 "4,50 TiB" at bounding box center [1149, 284] width 79 height 18
click at [1150, 286] on h4 "4,50 TiB" at bounding box center [1149, 284] width 79 height 18
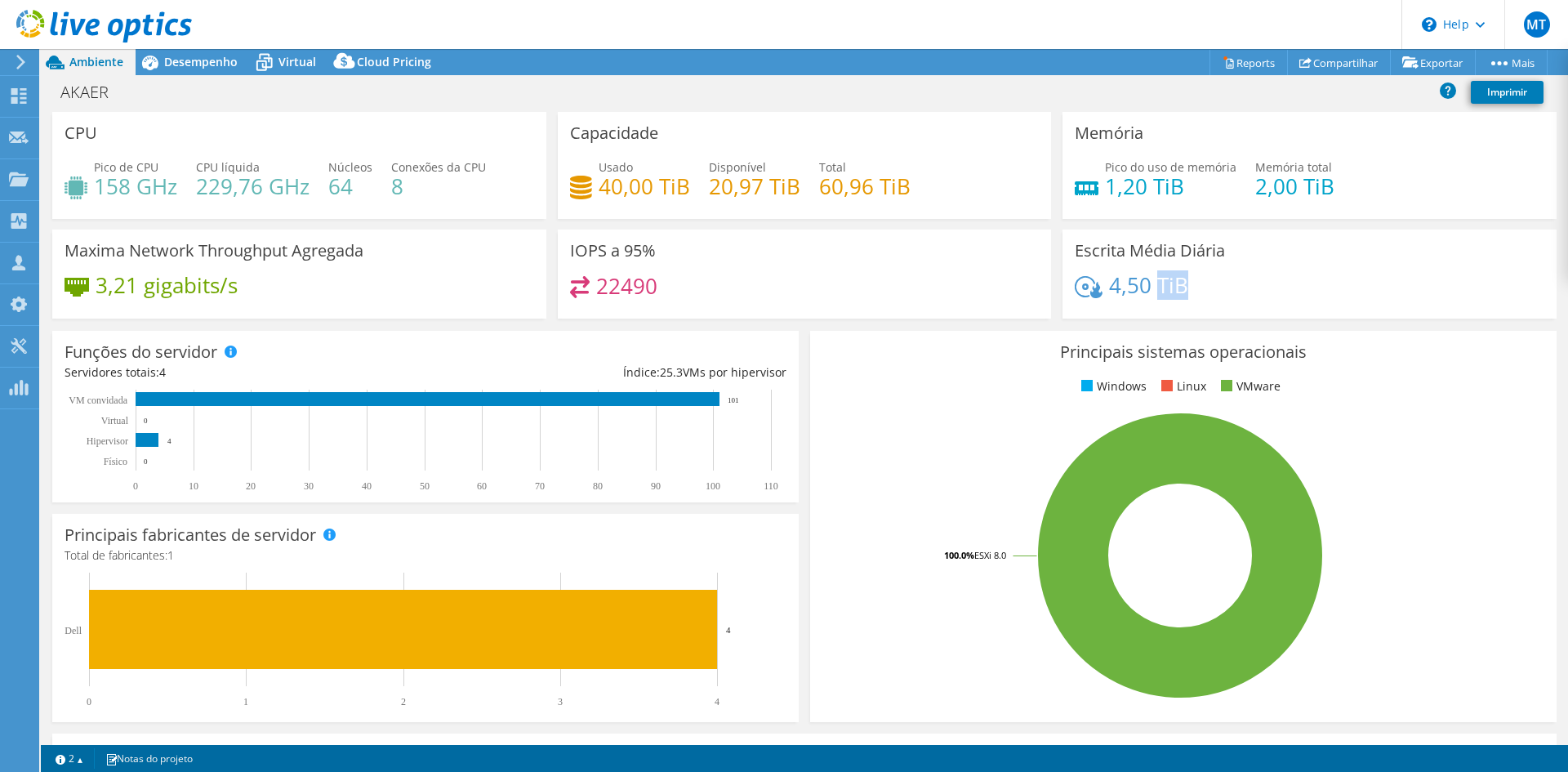
drag, startPoint x: 1147, startPoint y: 285, endPoint x: 1188, endPoint y: 285, distance: 41.0
click at [1188, 285] on div "4,50 TiB" at bounding box center [1308, 293] width 469 height 35
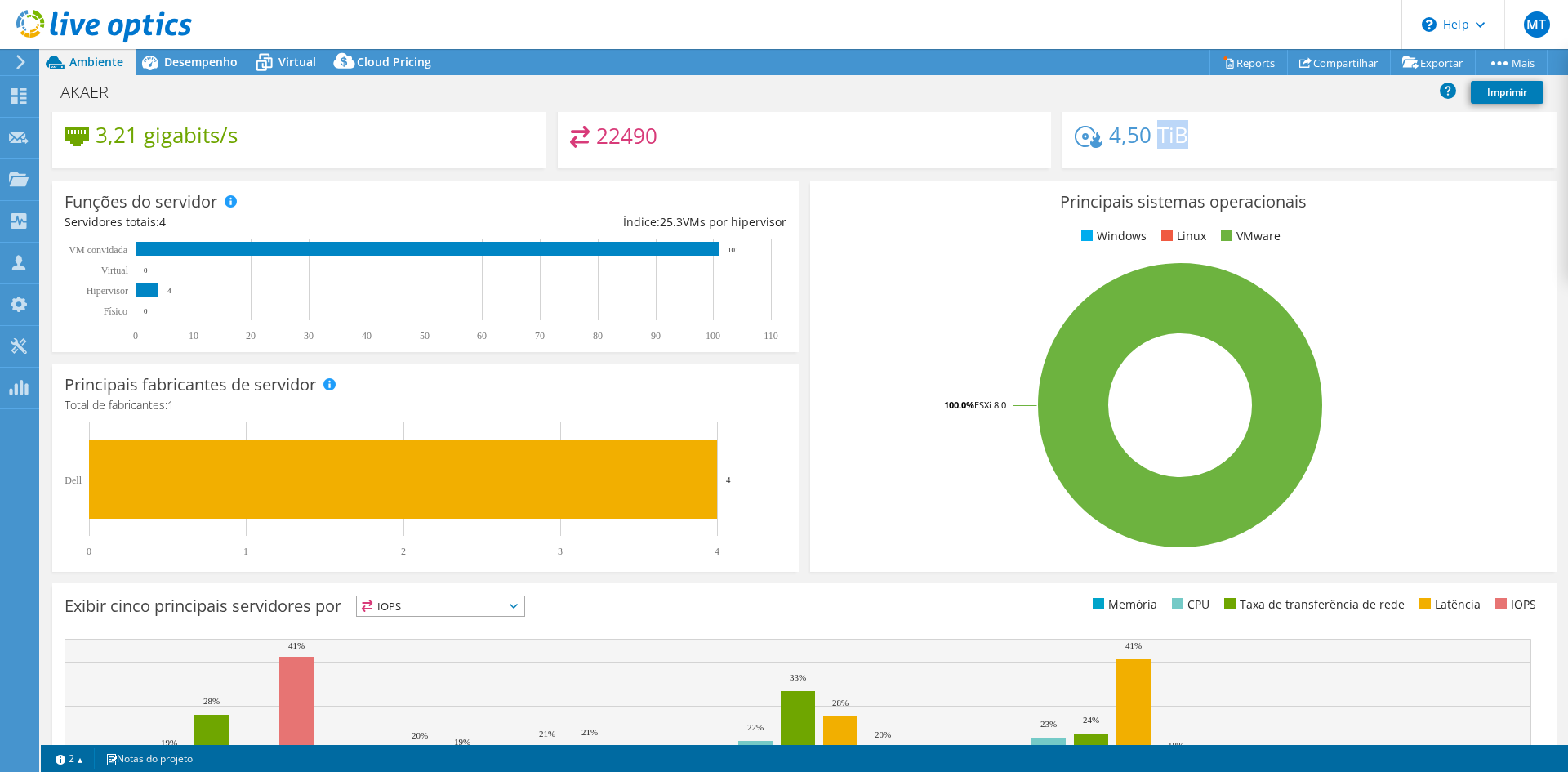
scroll to position [163, 0]
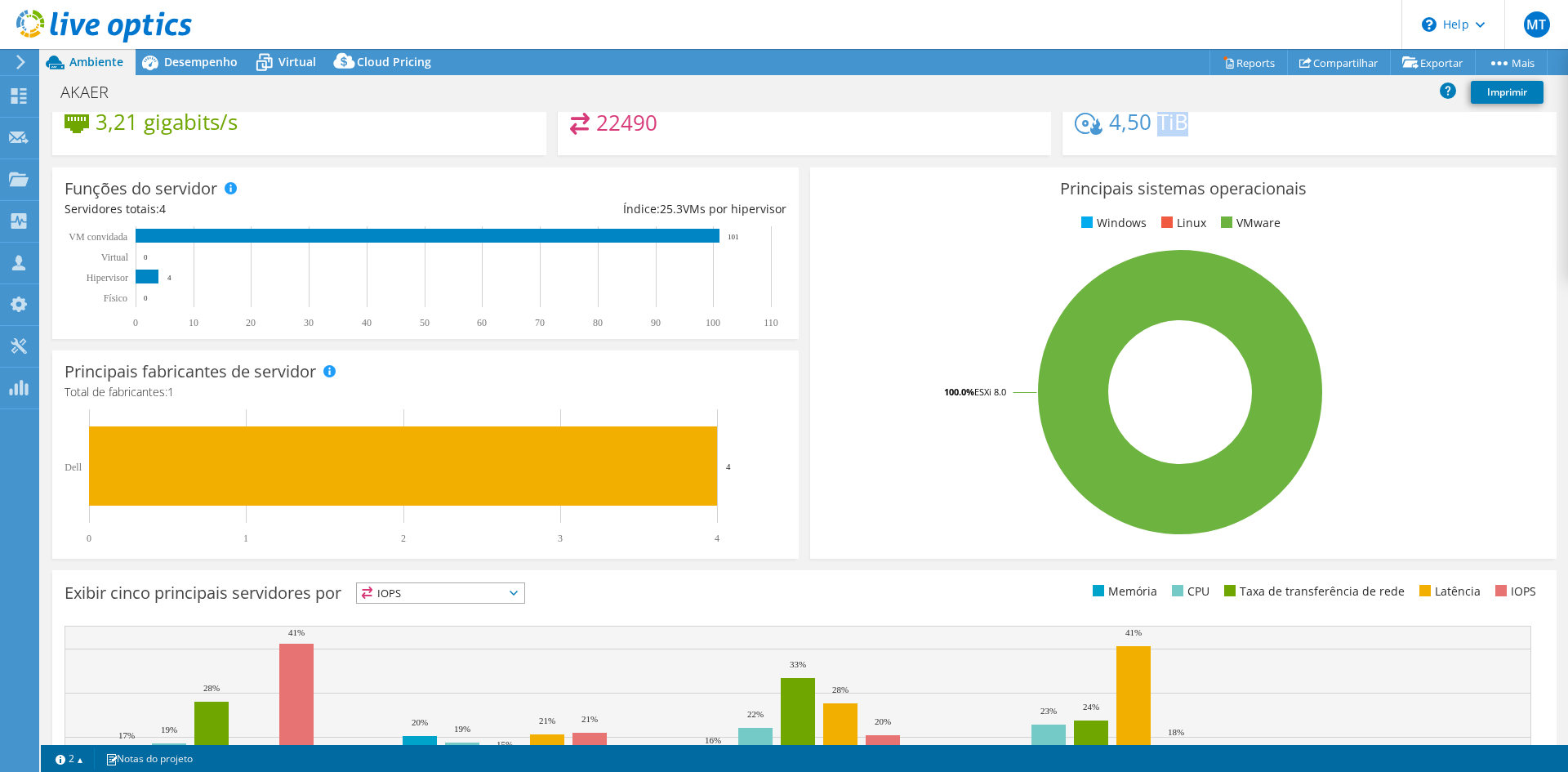
click at [78, 468] on text "Dell" at bounding box center [73, 468] width 17 height 12
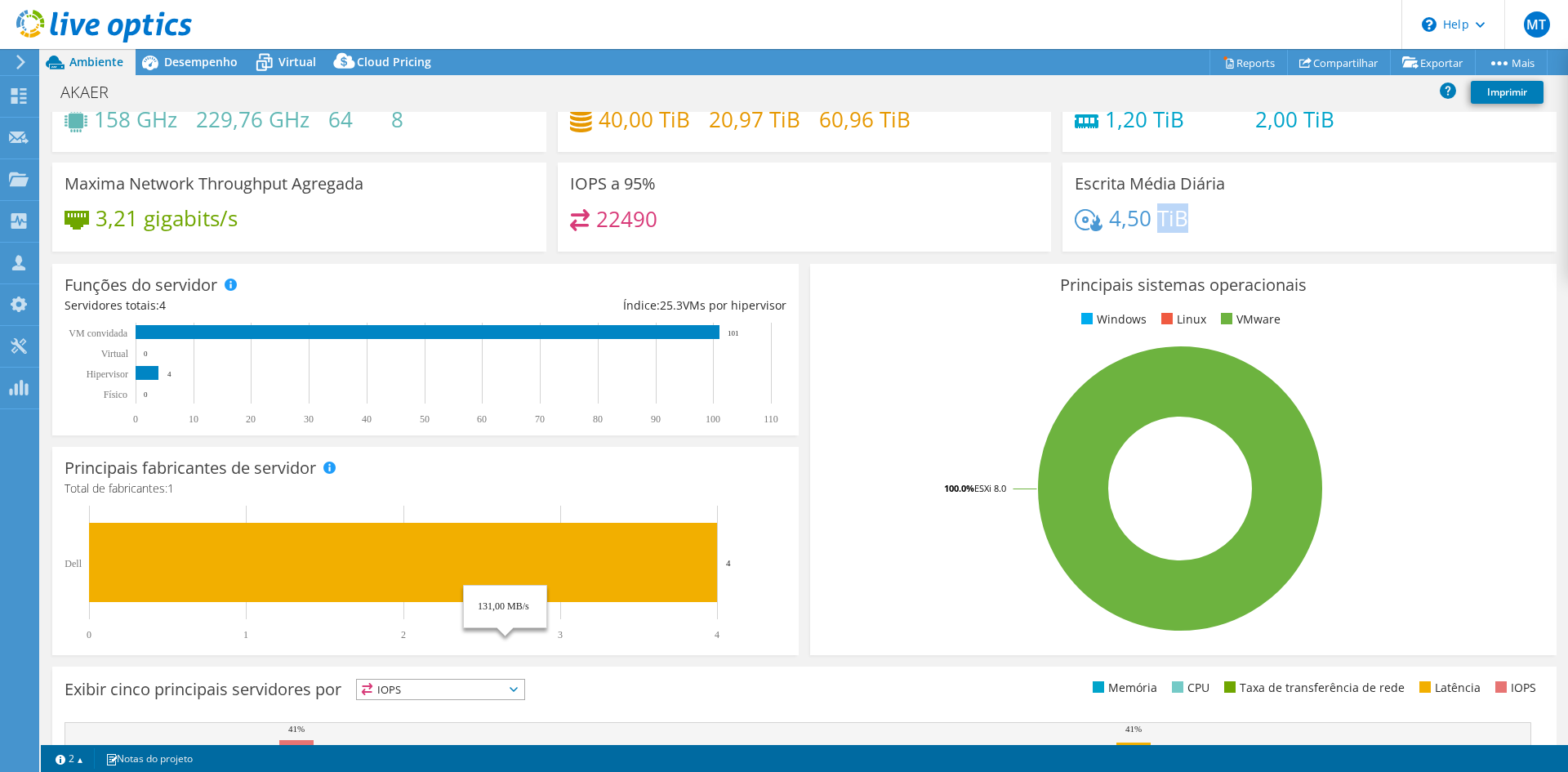
scroll to position [0, 0]
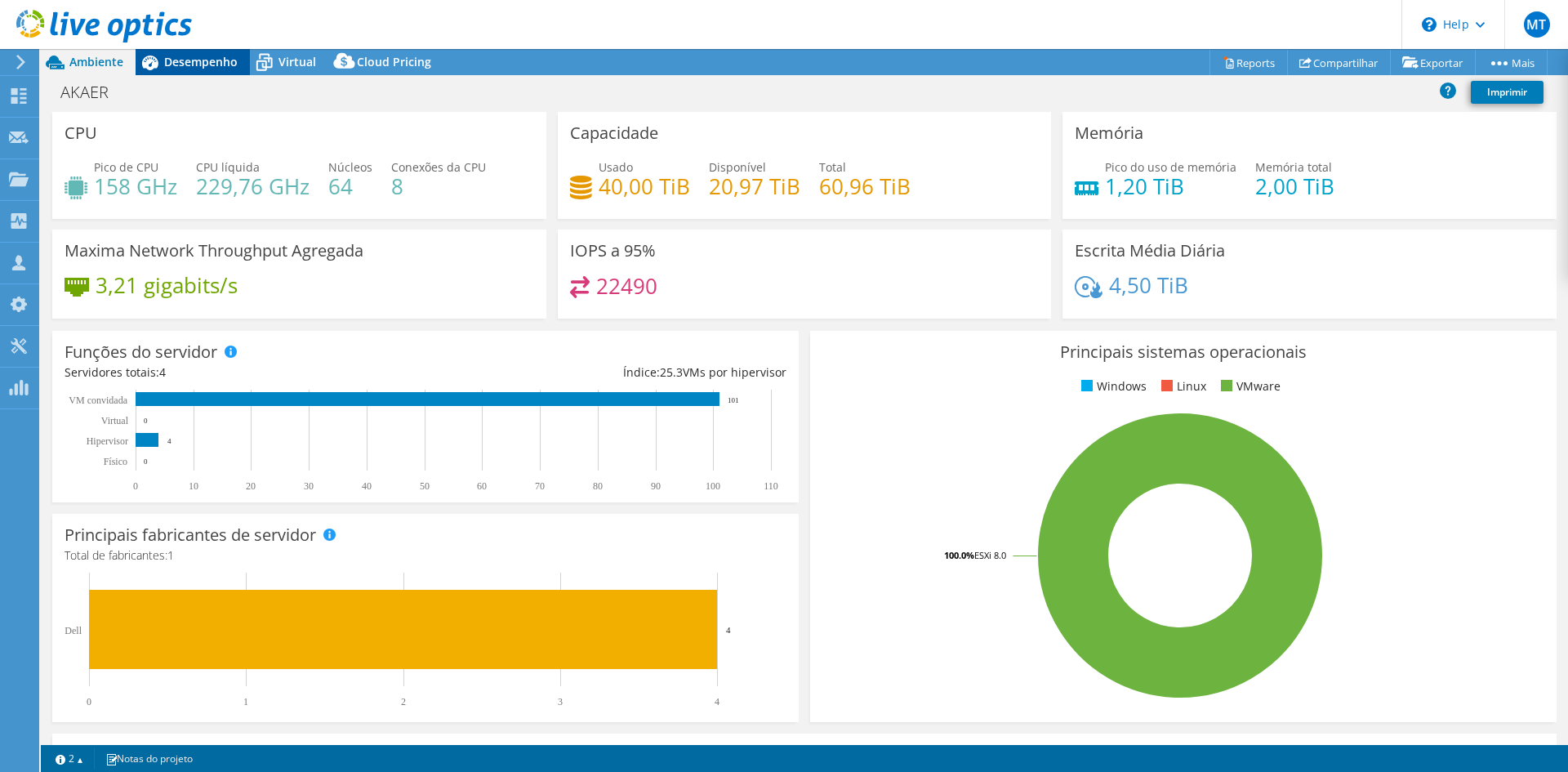
click at [187, 57] on span "Desempenho" at bounding box center [200, 62] width 74 height 15
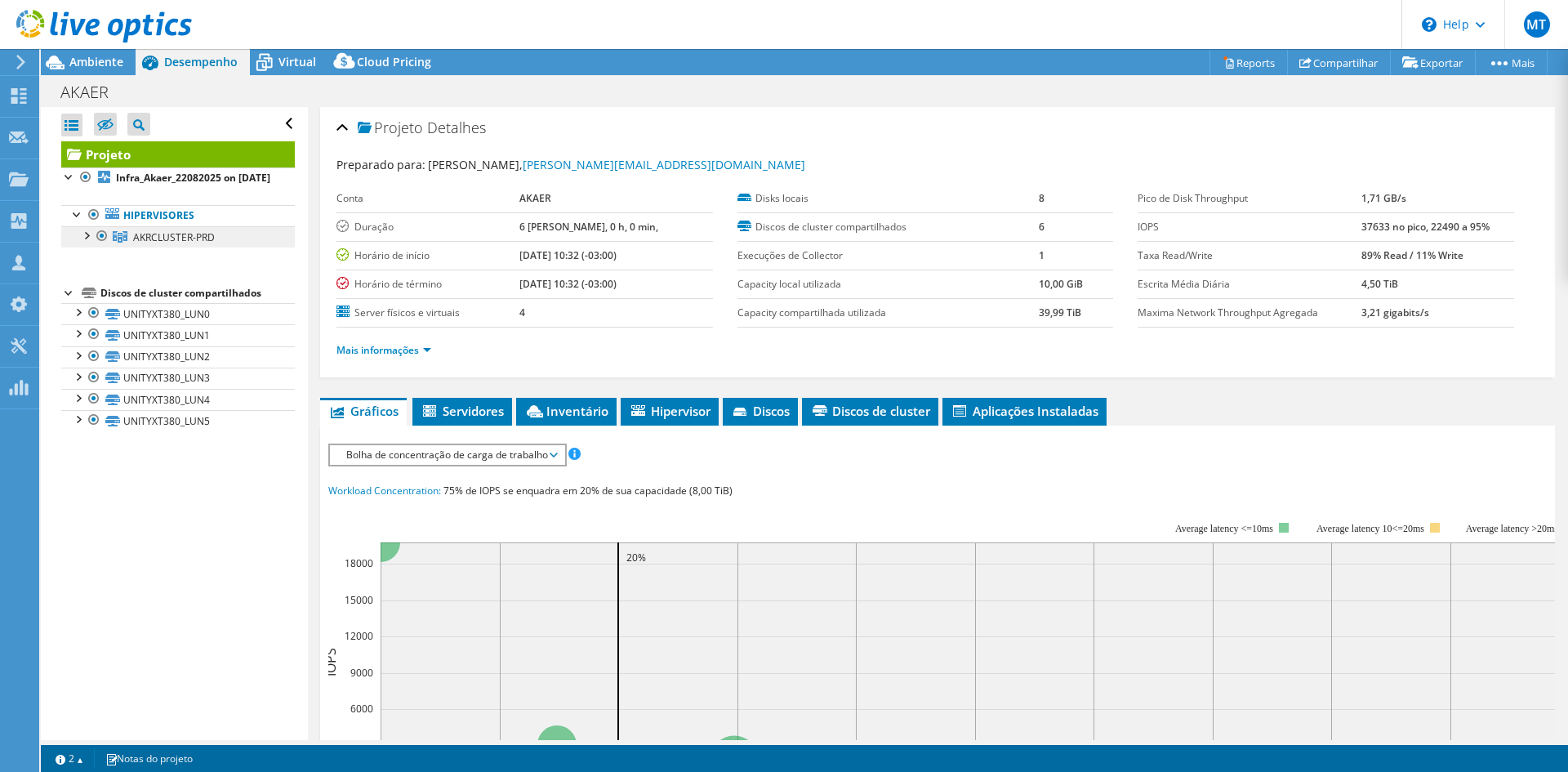
click at [148, 244] on span "AKRCLUSTER-PRD" at bounding box center [173, 237] width 82 height 14
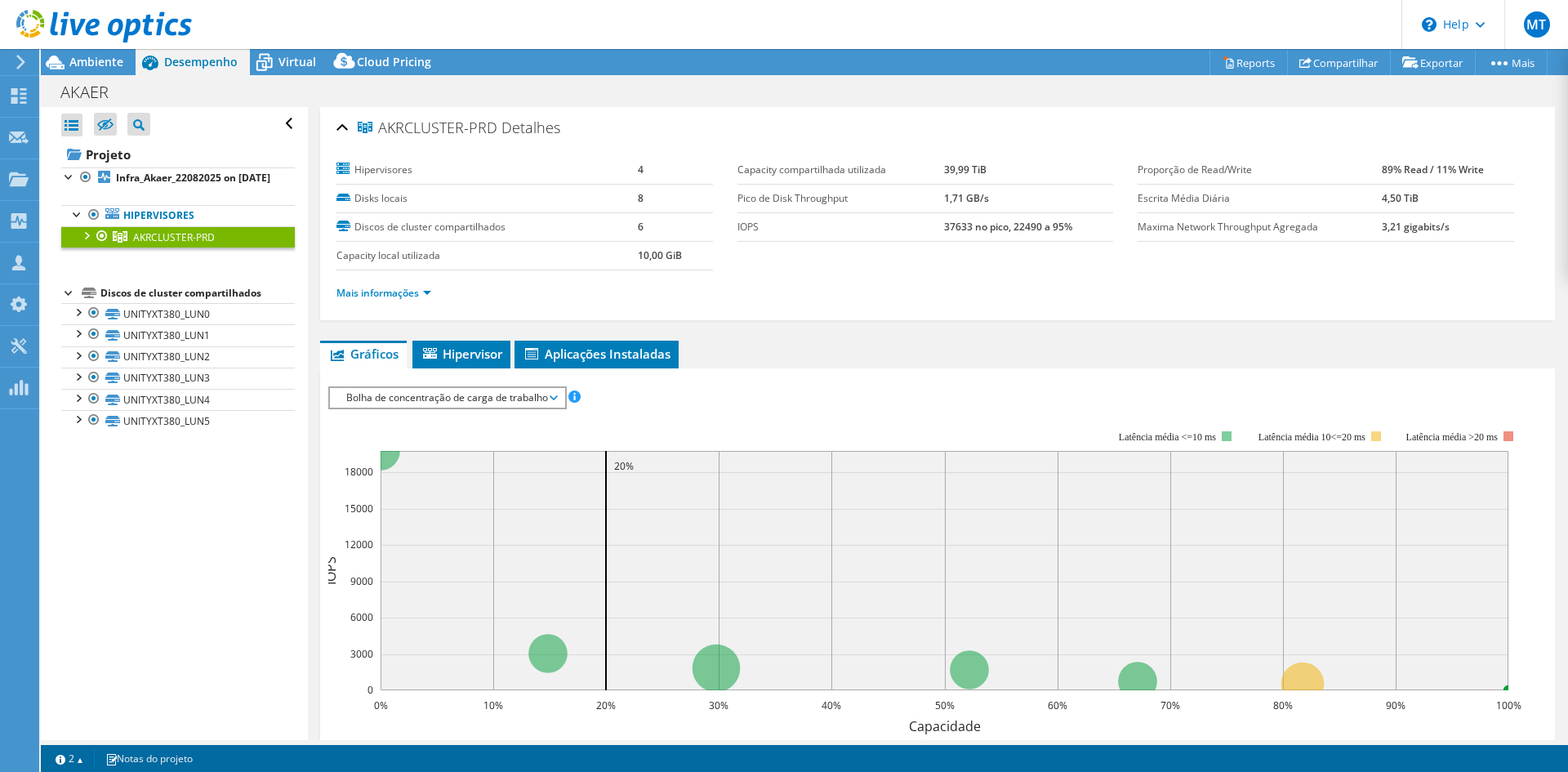
click at [85, 243] on div at bounding box center [85, 234] width 16 height 16
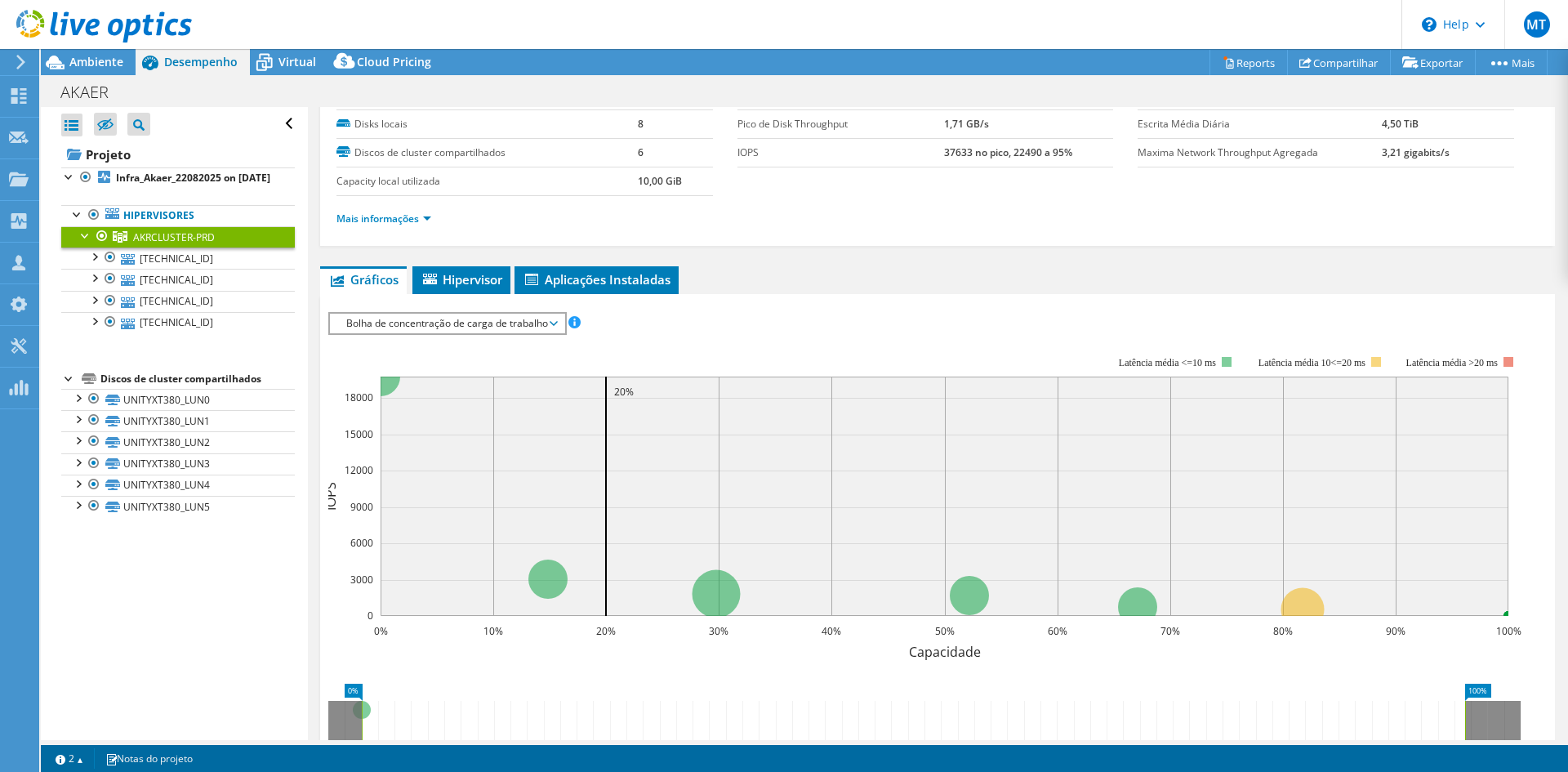
scroll to position [163, 0]
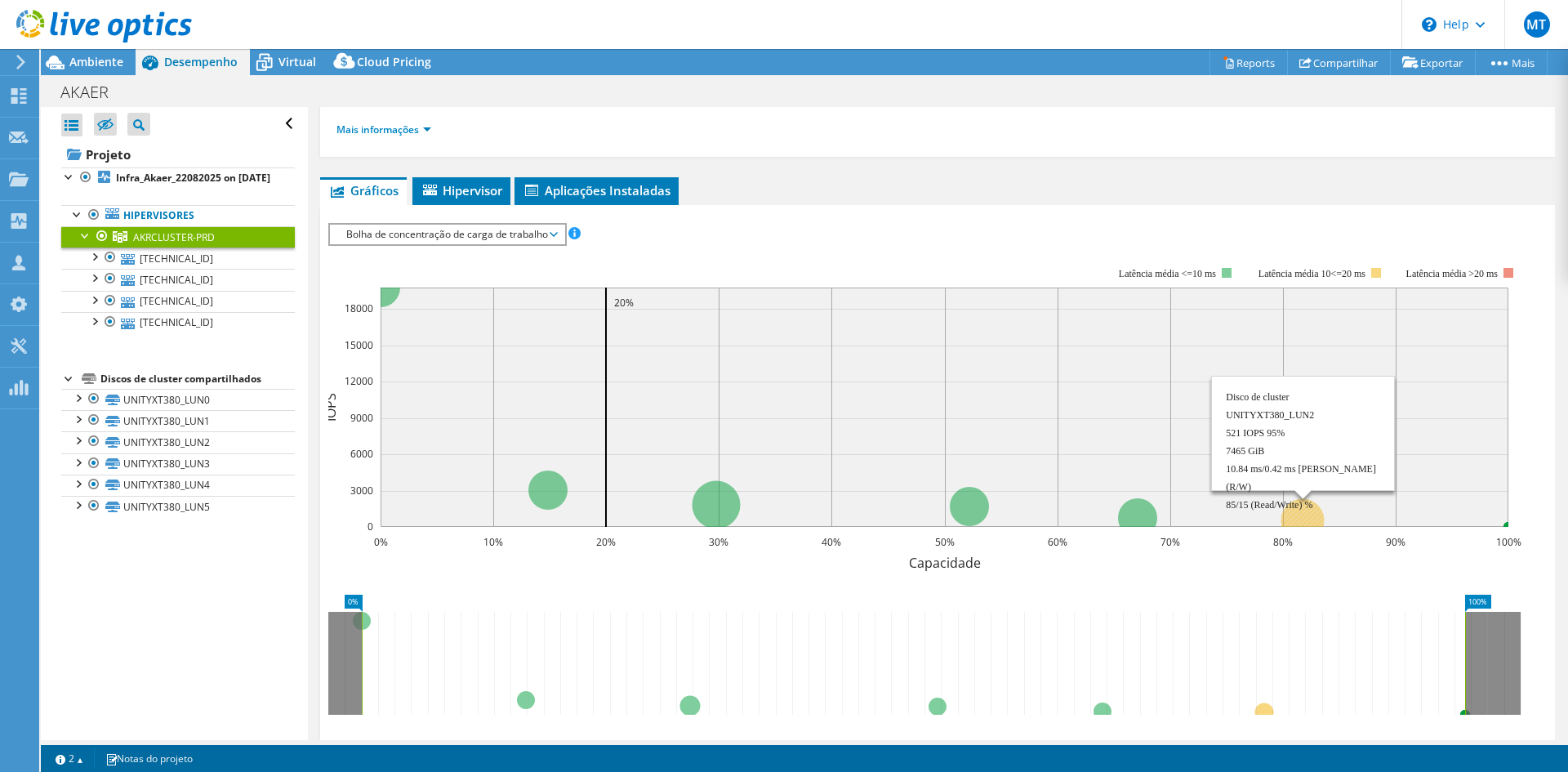
click at [1204, 371] on rect at bounding box center [944, 407] width 1128 height 239
drag, startPoint x: 1244, startPoint y: 273, endPoint x: 1343, endPoint y: 273, distance: 99.0
click at [1336, 270] on icon "0% 10% 20% 30% 40% 50% 60% 70% 80% 90% 100% Capacidade 0 3000 6000 9000 12000 1…" at bounding box center [931, 408] width 1205 height 326
drag, startPoint x: 1248, startPoint y: 273, endPoint x: 1316, endPoint y: 274, distance: 68.0
click at [1316, 274] on tspan "Latência média 10<=20 ms" at bounding box center [1312, 274] width 107 height 12
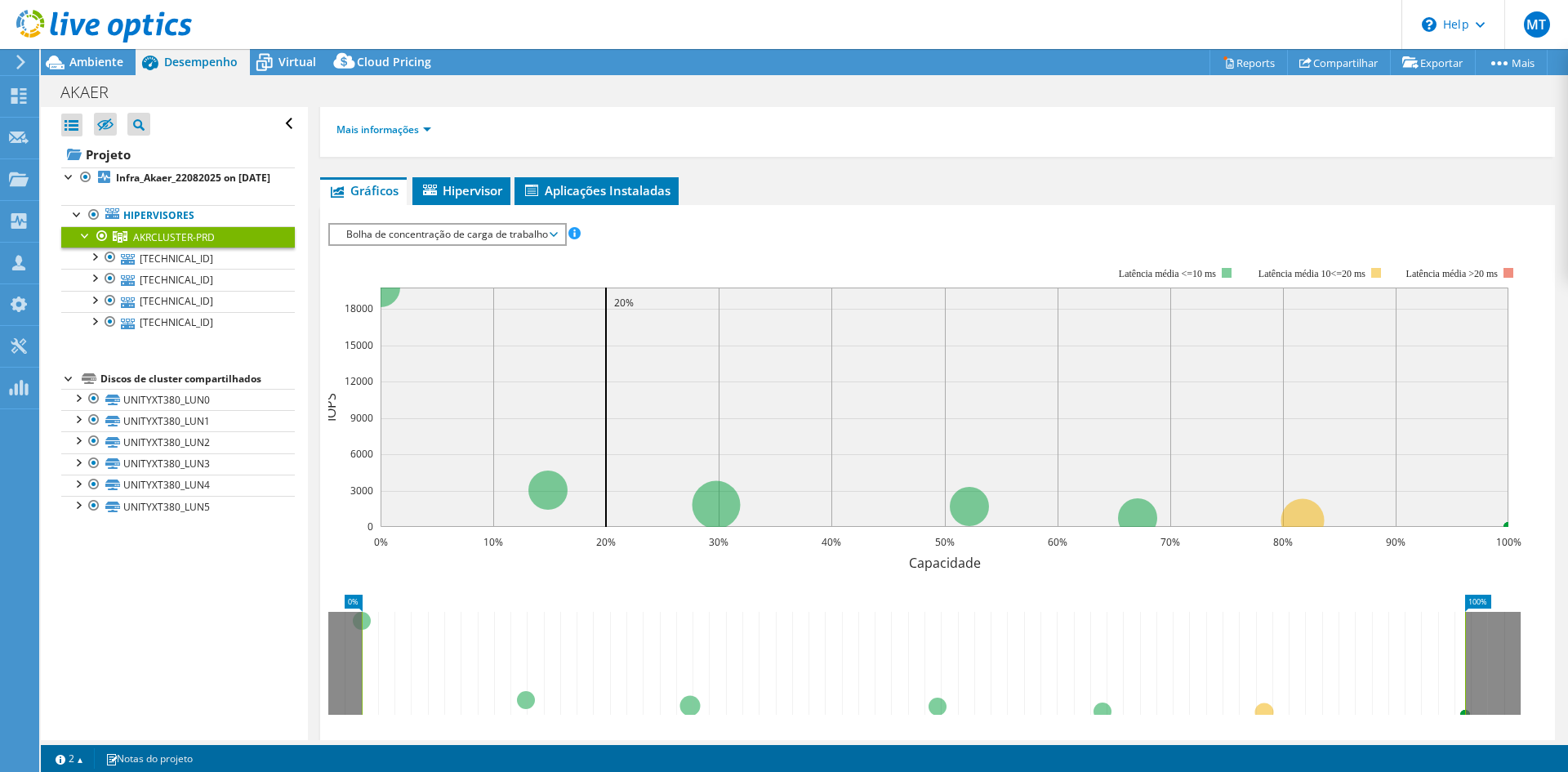
click at [458, 237] on span "Bolha de concentração de carga de trabalho" at bounding box center [447, 234] width 218 height 19
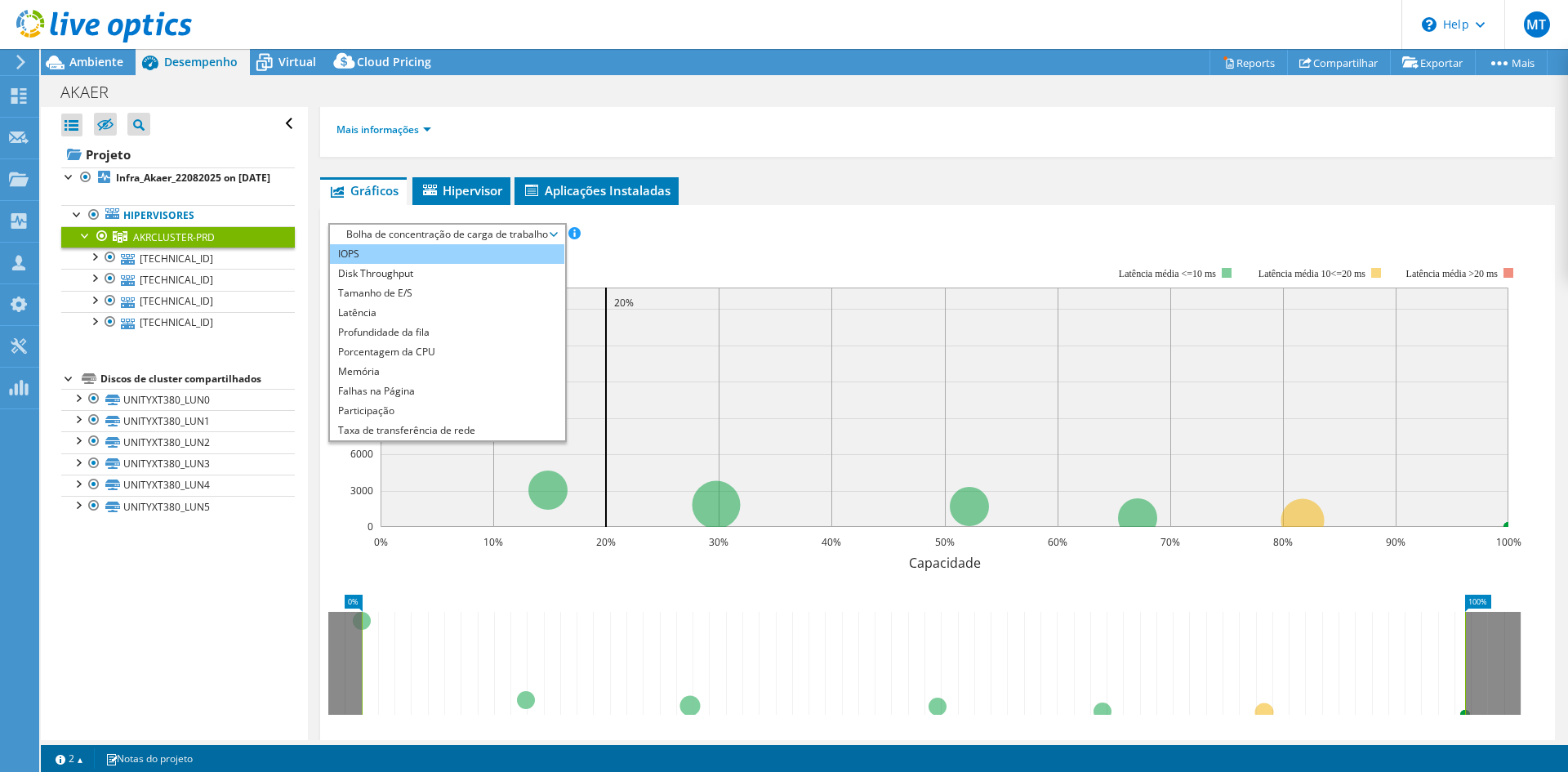
click at [433, 249] on li "IOPS" at bounding box center [446, 254] width 234 height 19
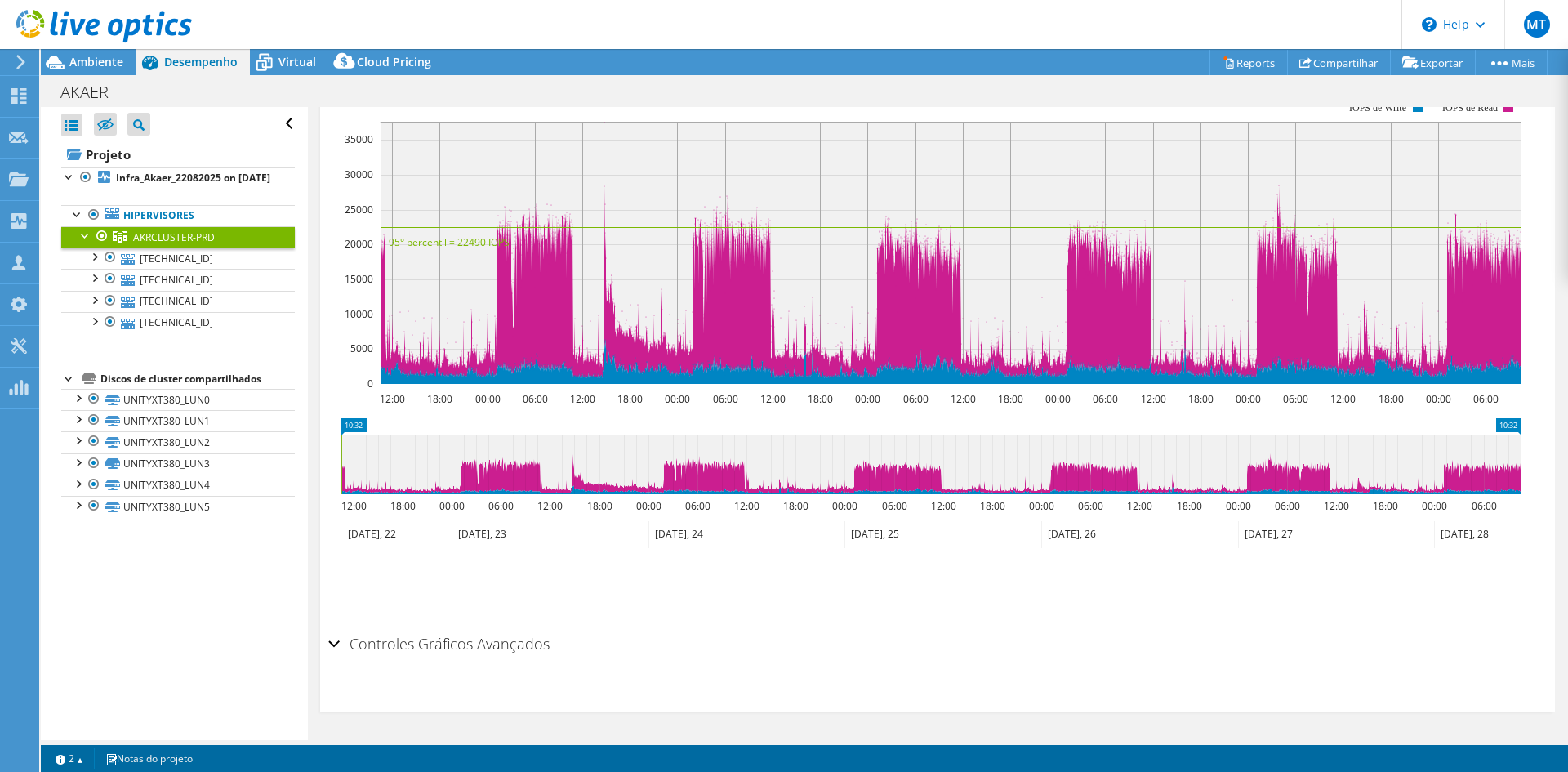
scroll to position [154, 0]
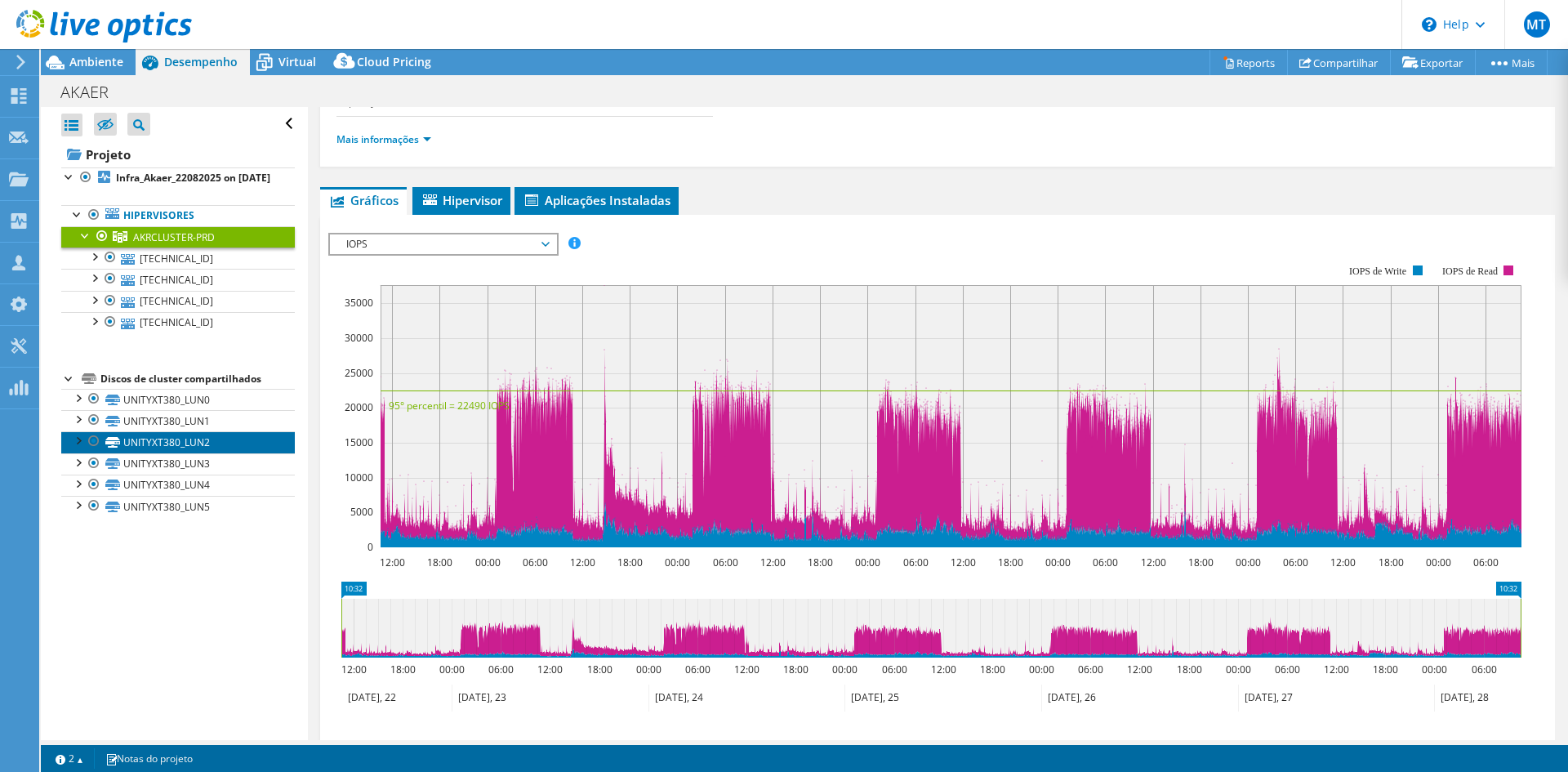
click at [216, 452] on link "UNITYXT380_LUN2" at bounding box center [178, 441] width 233 height 21
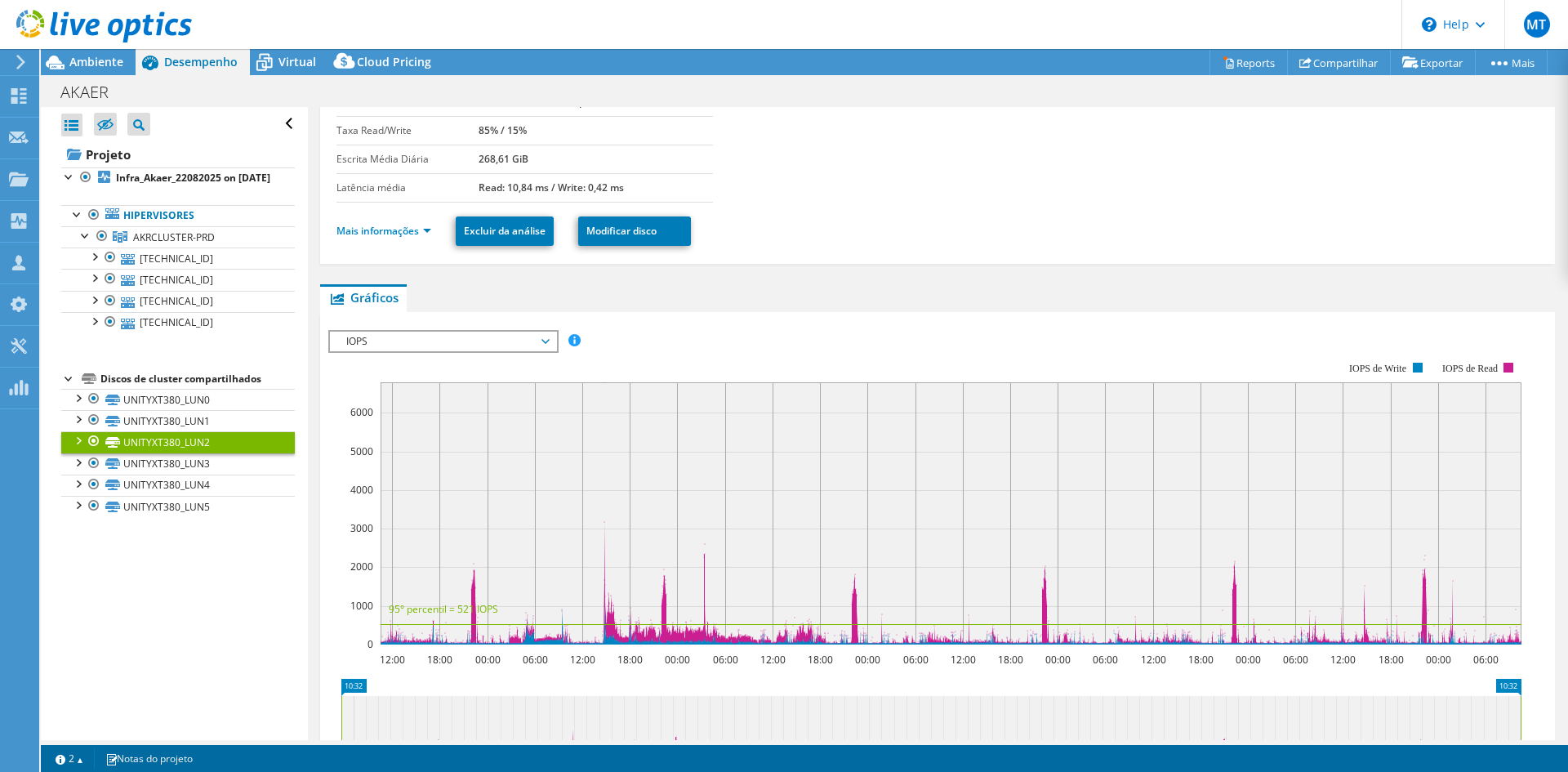
scroll to position [235, 0]
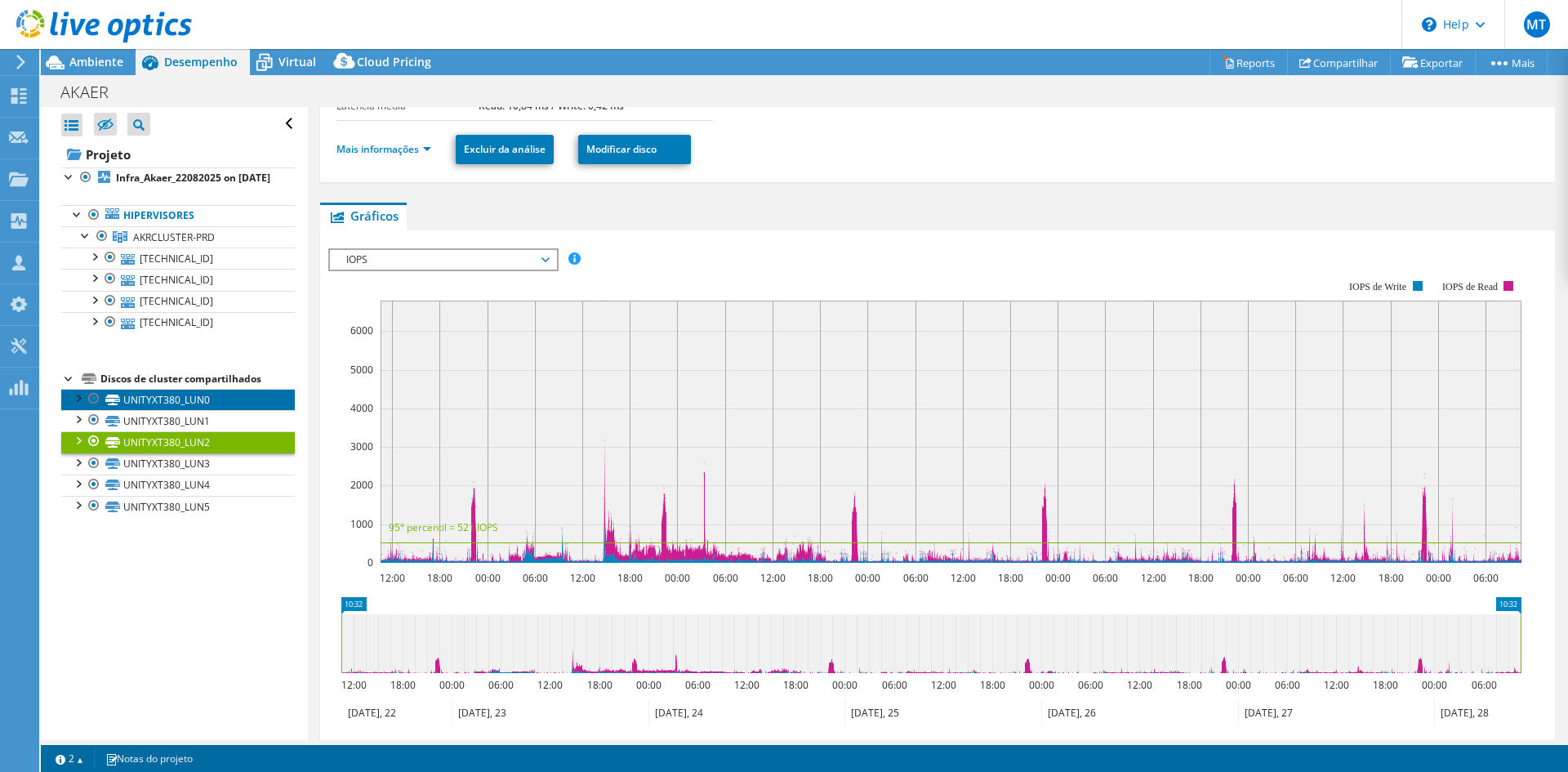
click at [170, 410] on link "UNITYXT380_LUN0" at bounding box center [178, 399] width 233 height 21
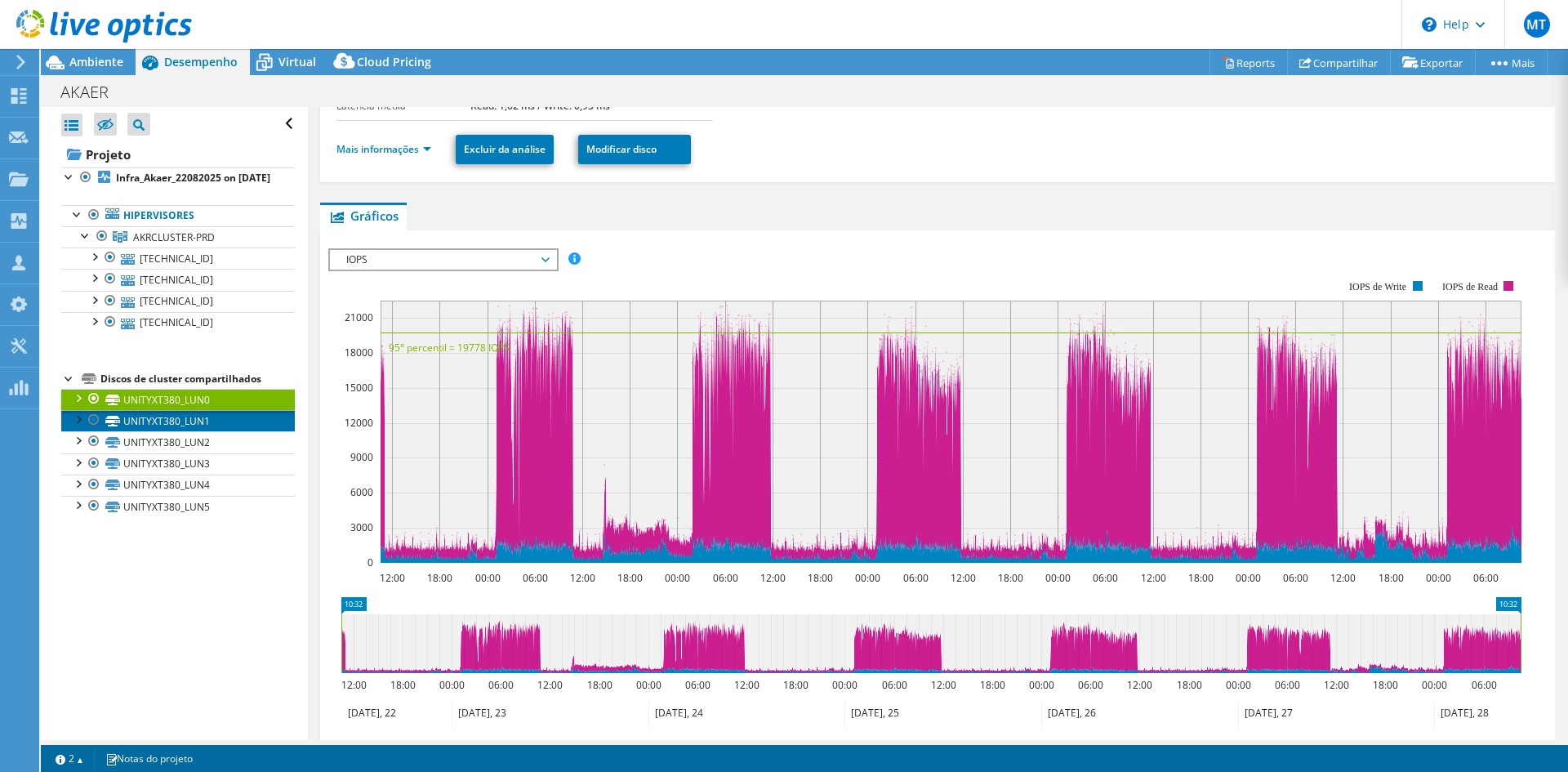
click at [208, 431] on link "UNITYXT380_LUN1" at bounding box center [178, 420] width 233 height 21
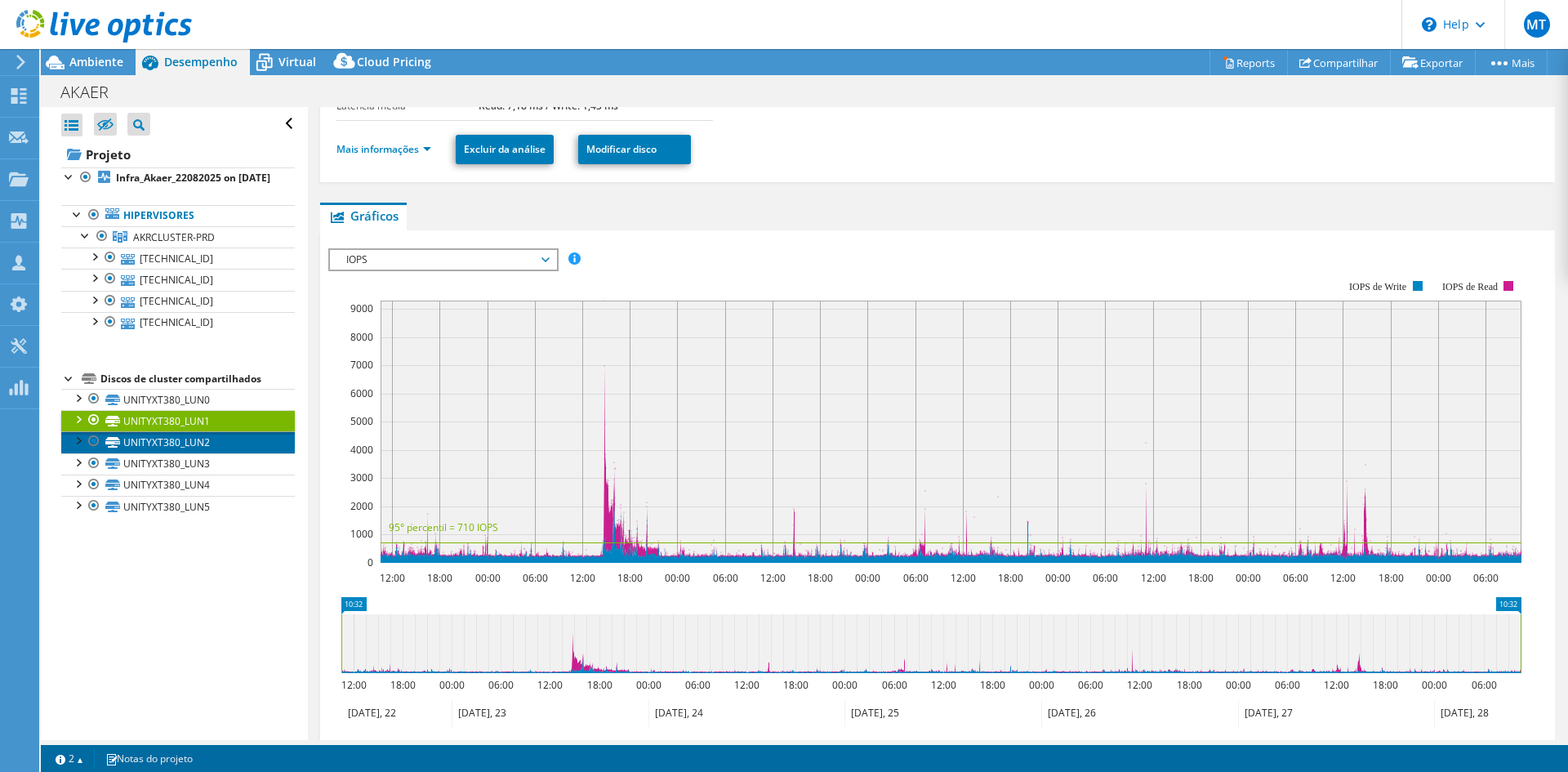
click at [219, 452] on link "UNITYXT380_LUN2" at bounding box center [178, 441] width 233 height 21
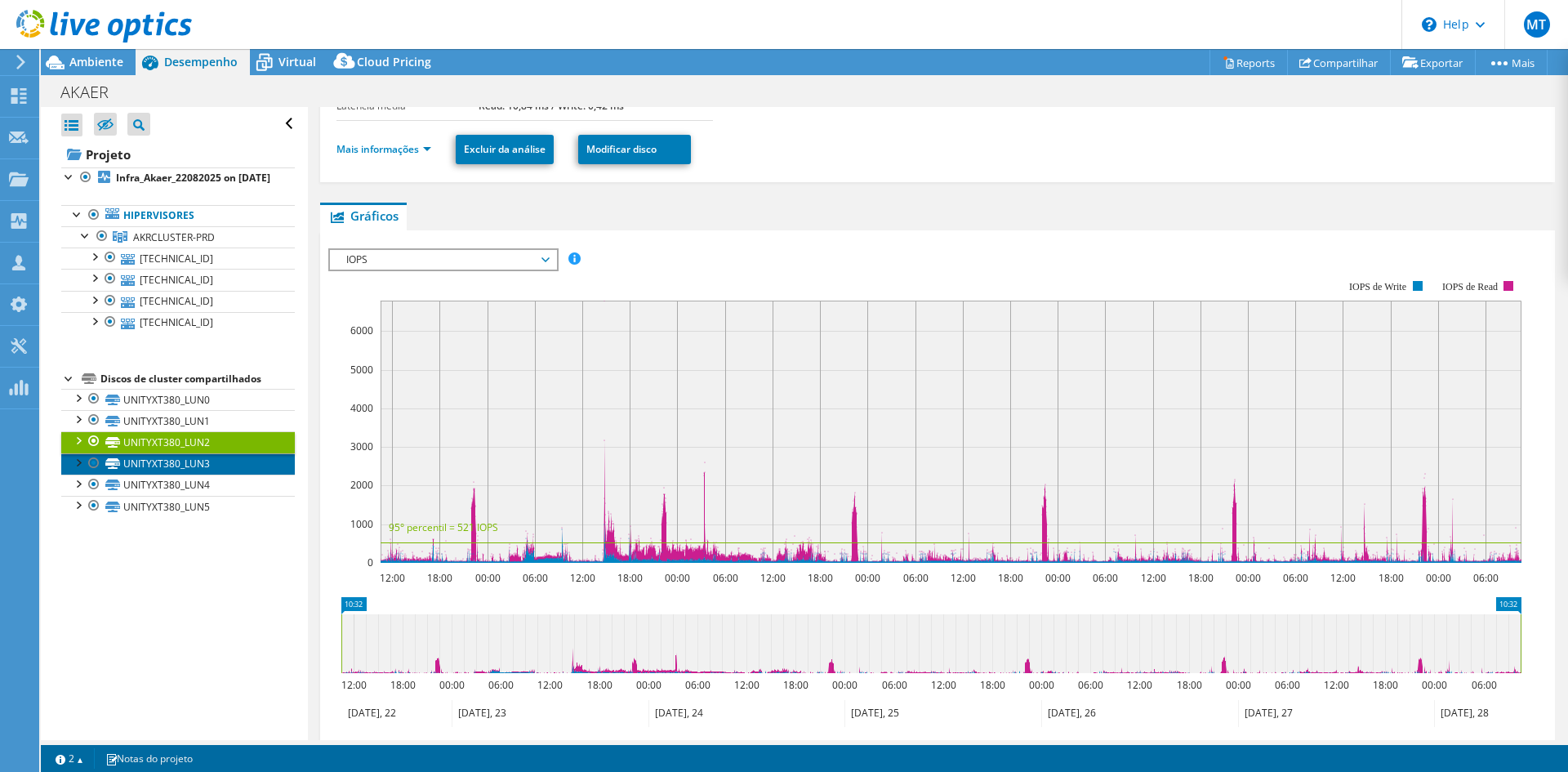
click at [219, 474] on link "UNITYXT380_LUN3" at bounding box center [178, 463] width 233 height 21
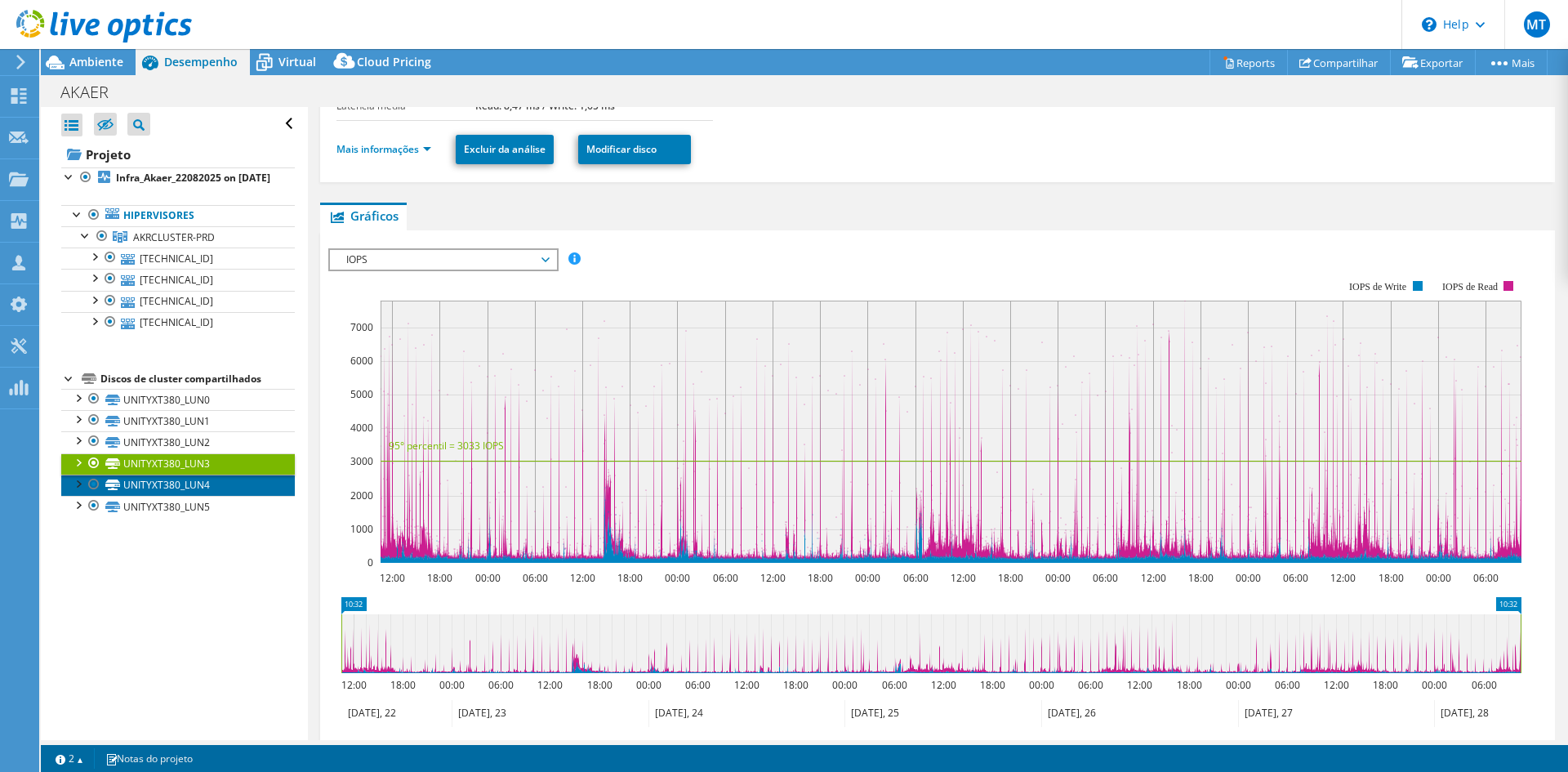
click at [205, 496] on link "UNITYXT380_LUN4" at bounding box center [178, 485] width 233 height 21
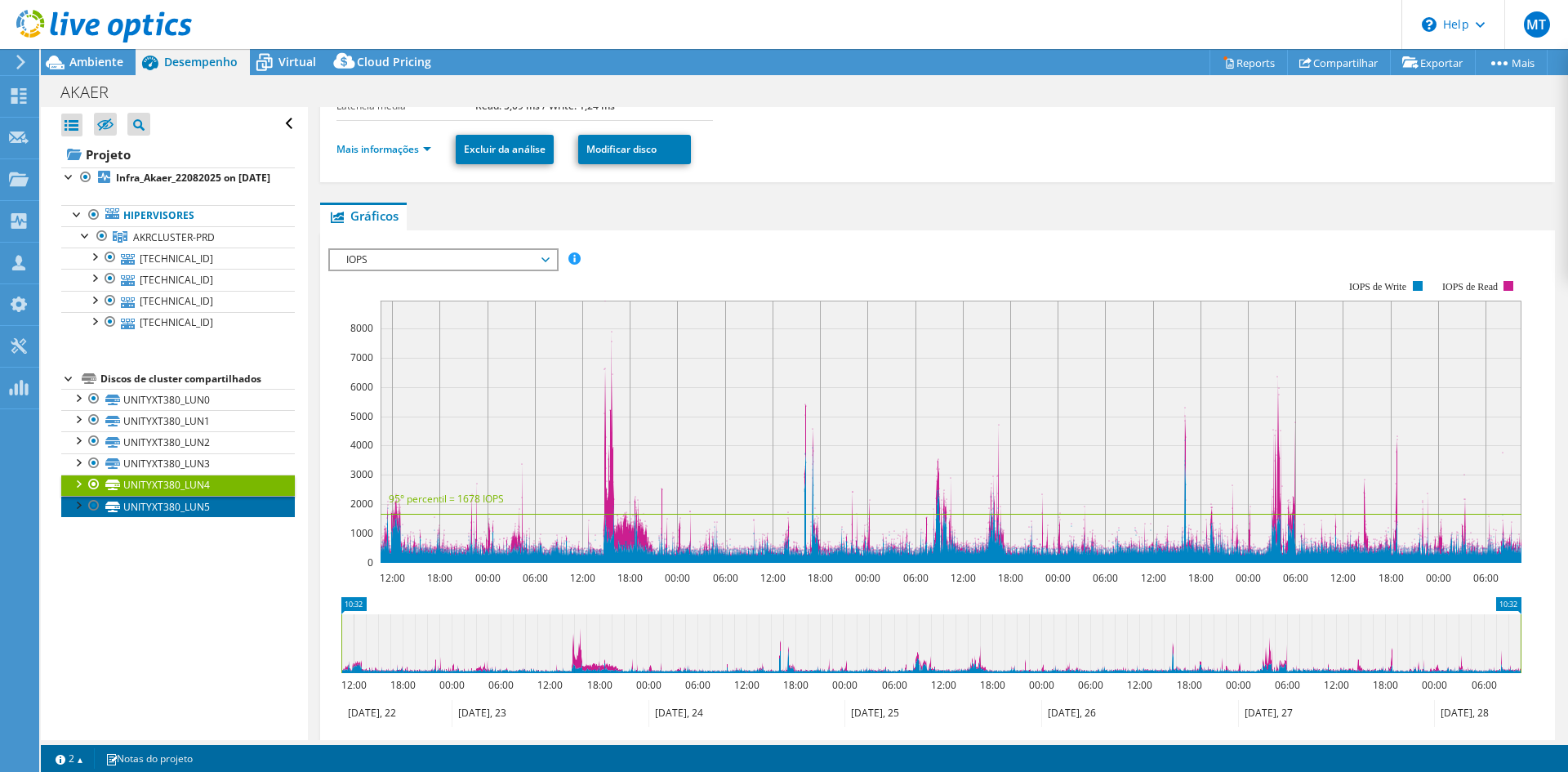
click at [220, 517] on link "UNITYXT380_LUN5" at bounding box center [178, 506] width 233 height 21
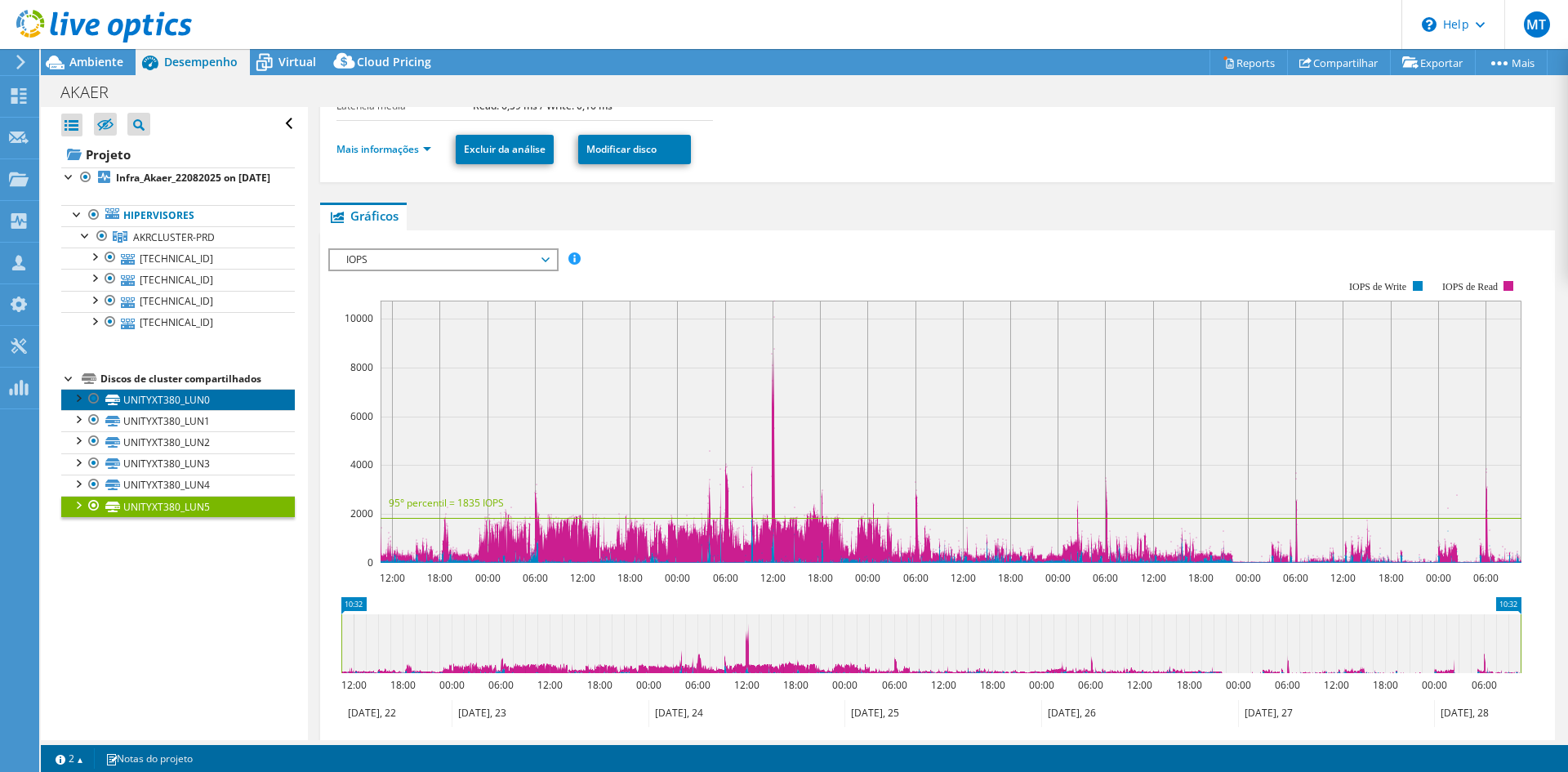
click at [155, 410] on link "UNITYXT380_LUN0" at bounding box center [178, 399] width 233 height 21
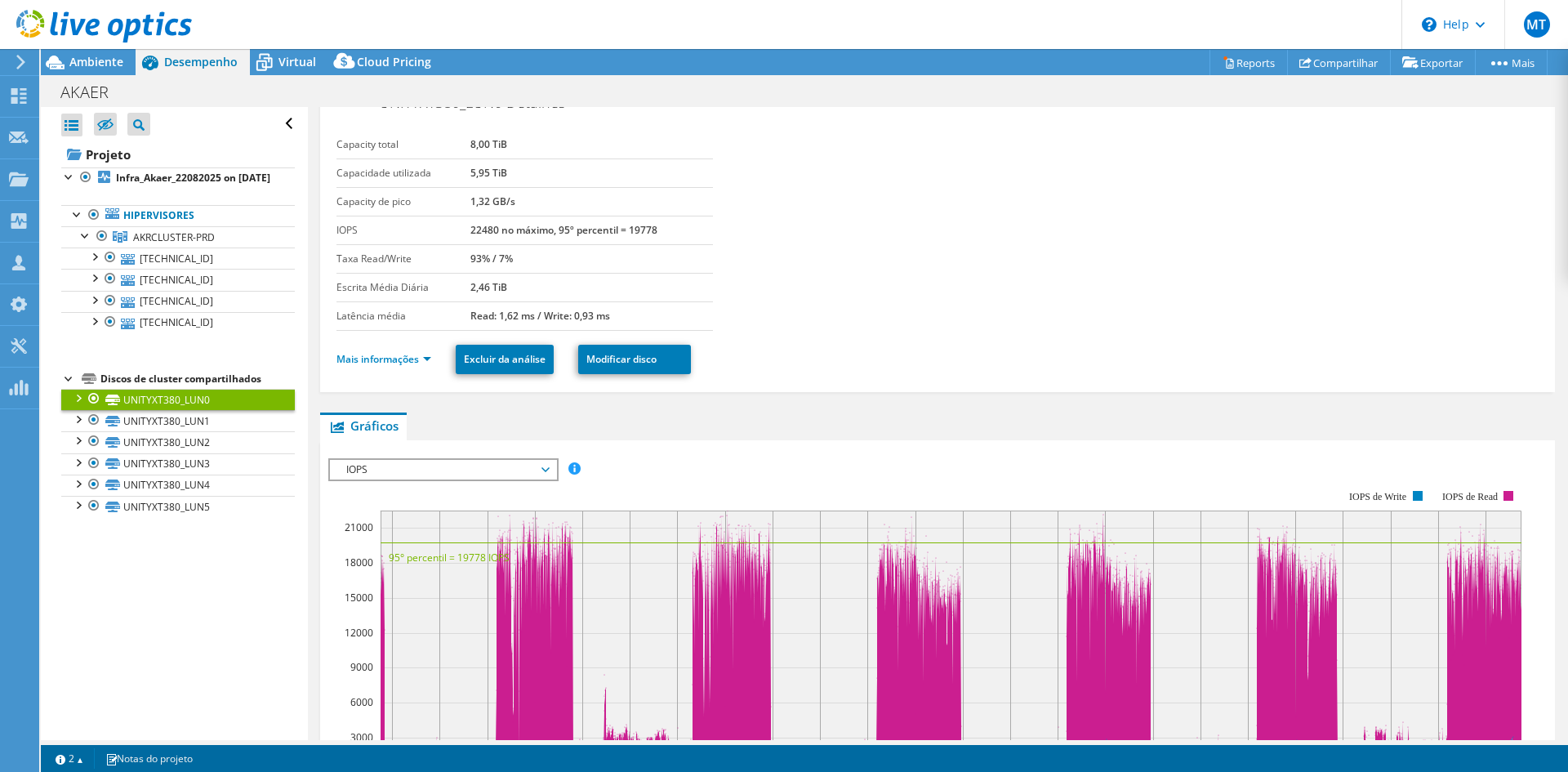
scroll to position [0, 0]
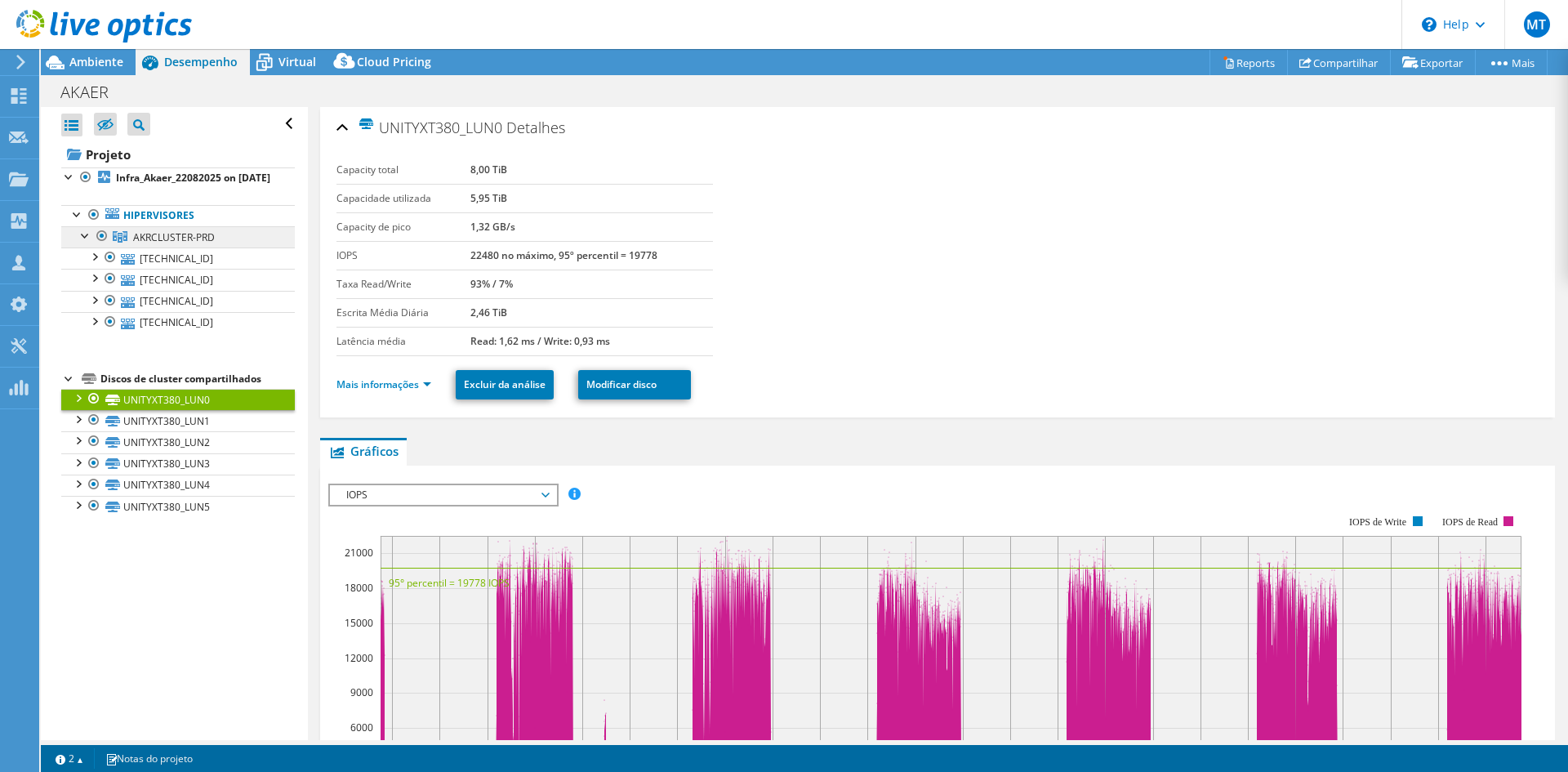
click at [188, 244] on span "AKRCLUSTER-PRD" at bounding box center [173, 237] width 82 height 14
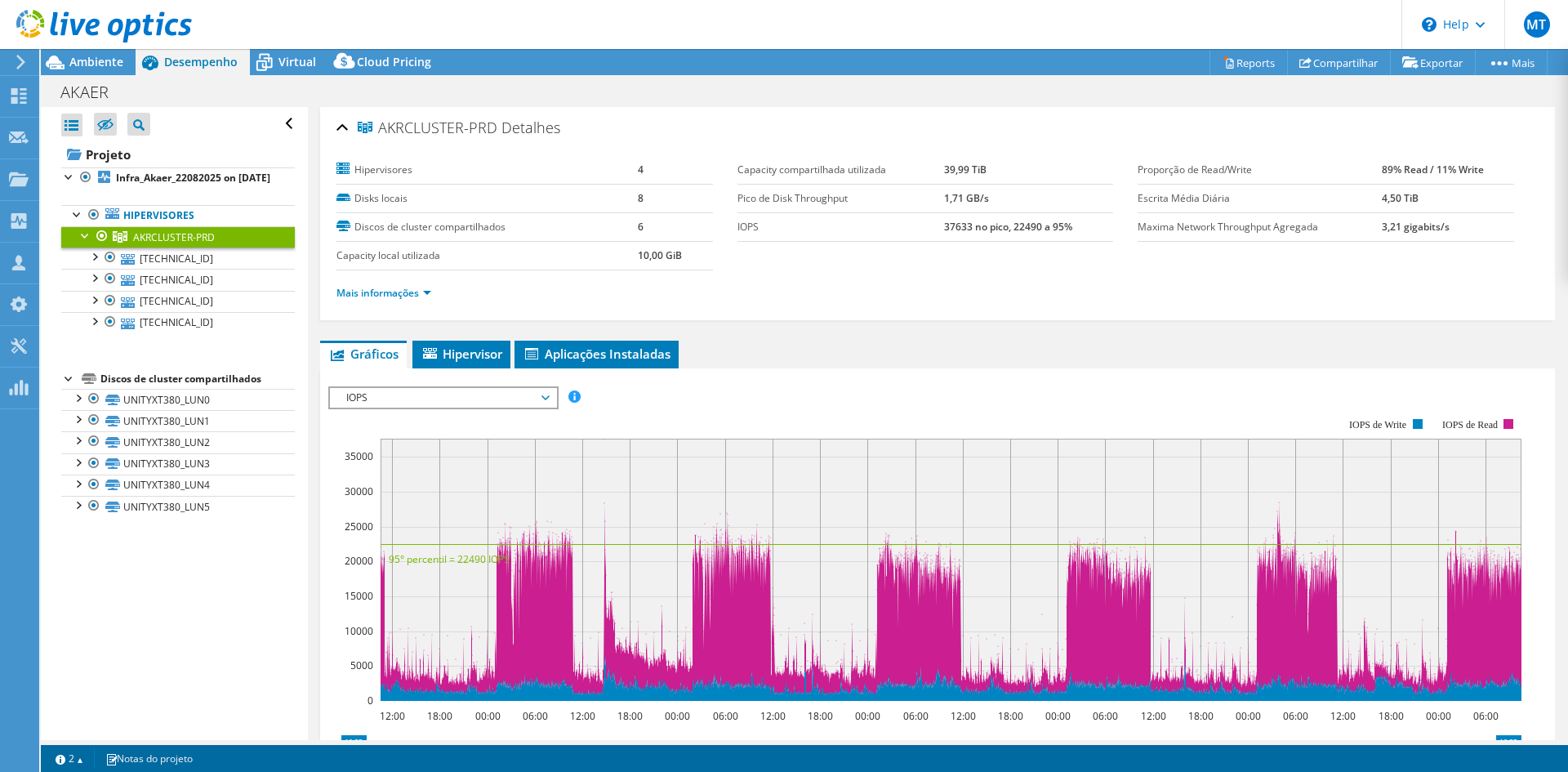
click at [396, 408] on div "IOPS IOPS Disk Throughput Tamanho de E/S Latência Profundidade da fila Porcenta…" at bounding box center [443, 397] width 230 height 23
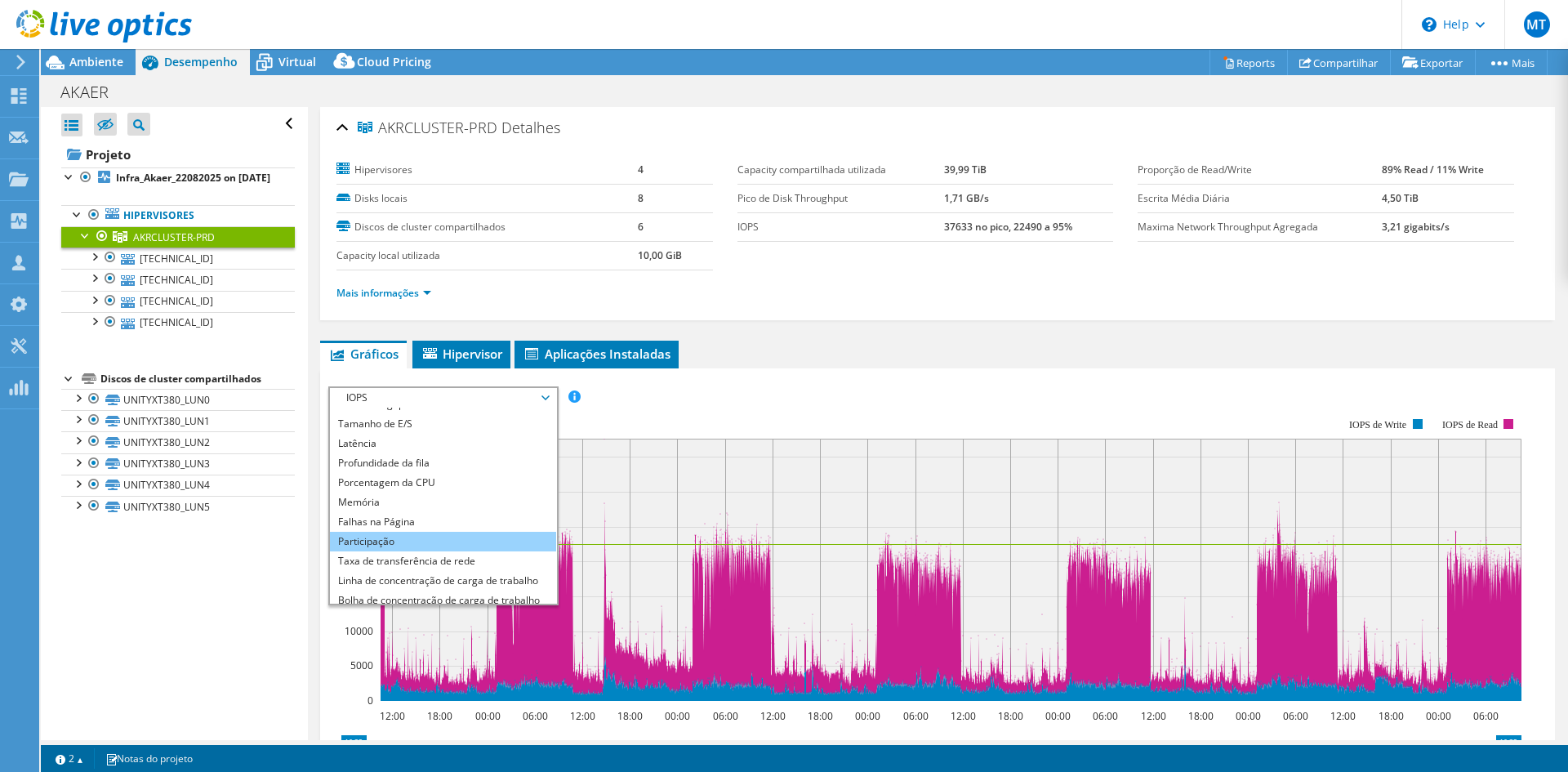
scroll to position [59, 0]
click at [407, 573] on li "Bolha de concentração de carga de trabalho" at bounding box center [443, 573] width 227 height 19
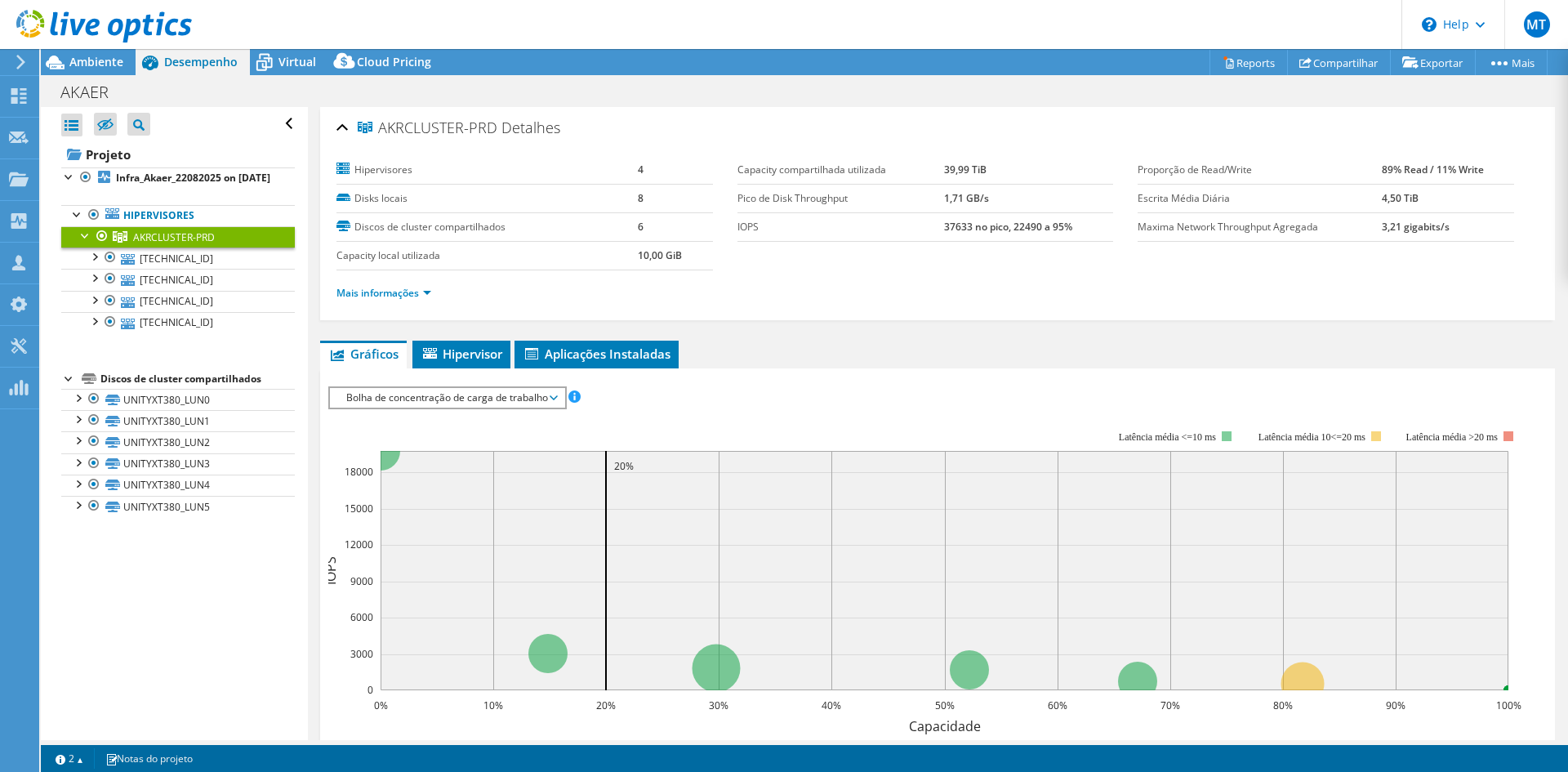
click at [373, 281] on ul "Mais informações" at bounding box center [937, 291] width 1202 height 22
click at [378, 288] on link "Mais informações" at bounding box center [384, 293] width 95 height 14
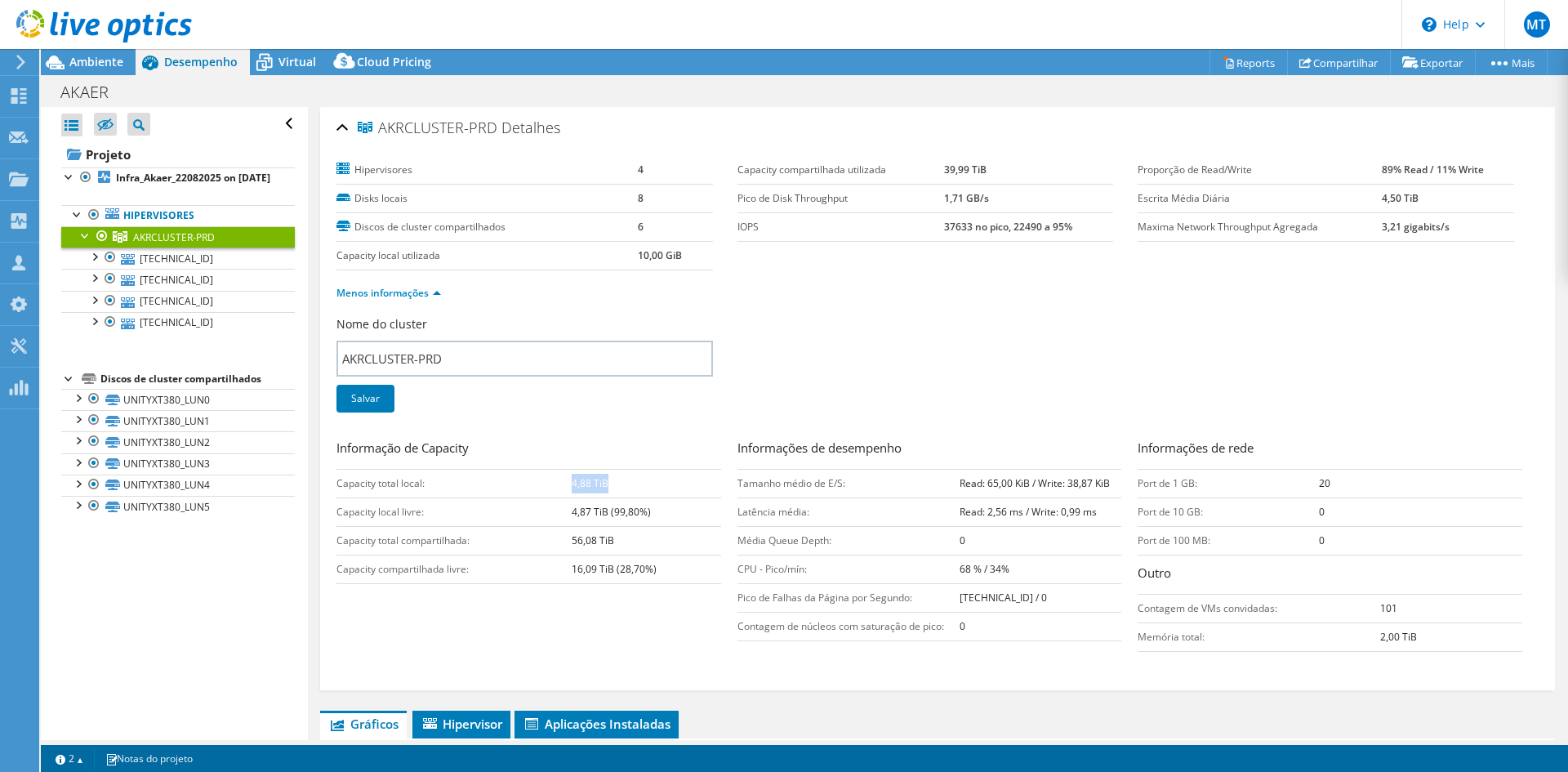
drag, startPoint x: 573, startPoint y: 485, endPoint x: 632, endPoint y: 485, distance: 59.0
click at [632, 485] on td "4,88 TiB" at bounding box center [646, 483] width 150 height 29
drag, startPoint x: 374, startPoint y: 490, endPoint x: 503, endPoint y: 485, distance: 129.1
click at [491, 487] on td "Capacity total local:" at bounding box center [453, 483] width 234 height 29
drag, startPoint x: 574, startPoint y: 482, endPoint x: 659, endPoint y: 482, distance: 85.0
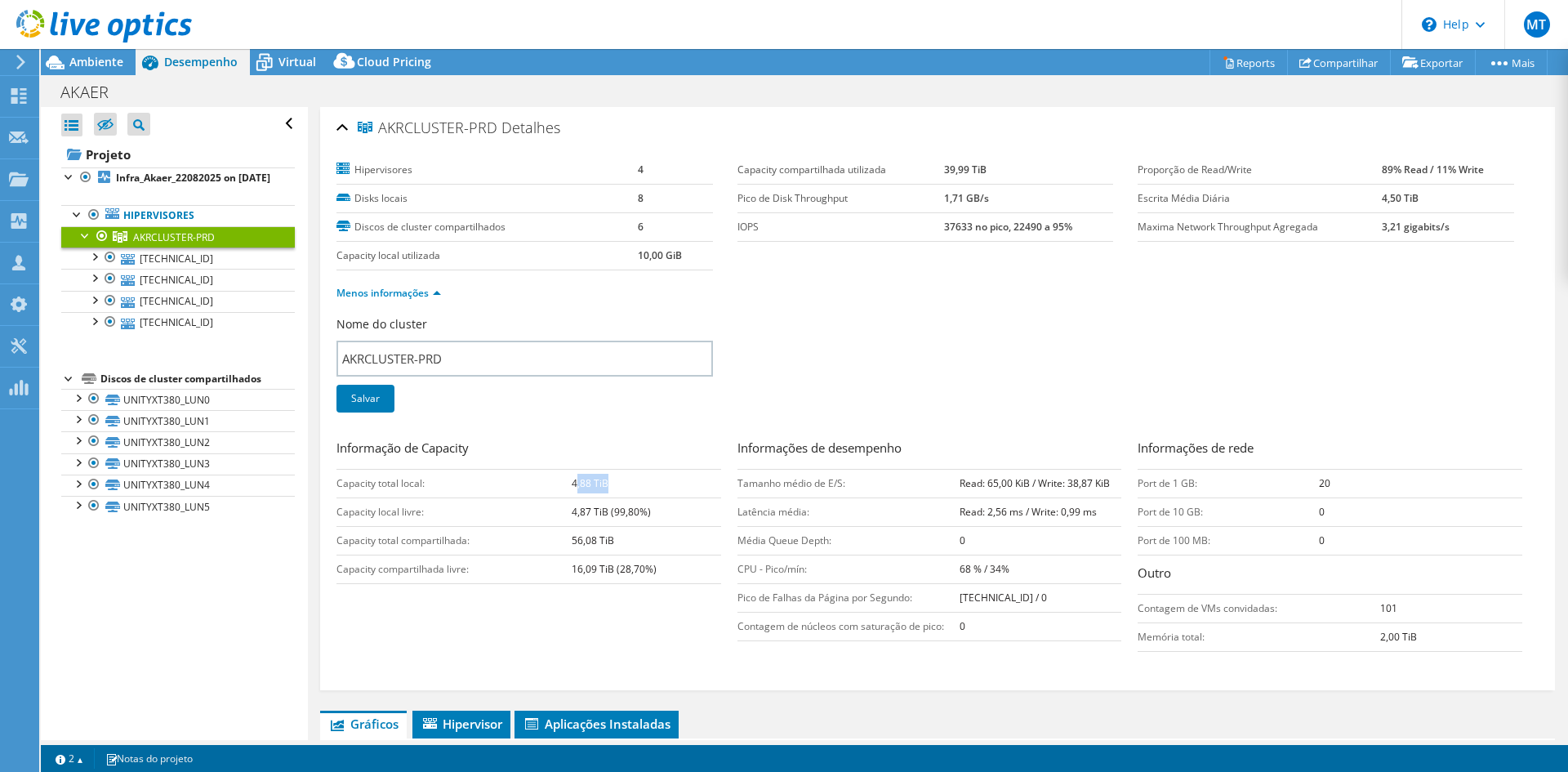
click at [659, 482] on td "4,88 TiB" at bounding box center [646, 483] width 150 height 29
click at [571, 487] on b "4,88 TiB" at bounding box center [589, 483] width 36 height 14
drag, startPoint x: 576, startPoint y: 482, endPoint x: 636, endPoint y: 477, distance: 60.2
click at [636, 477] on td "4,88 TiB" at bounding box center [646, 483] width 150 height 29
click at [392, 515] on td "Capacity local livre:" at bounding box center [453, 512] width 234 height 29
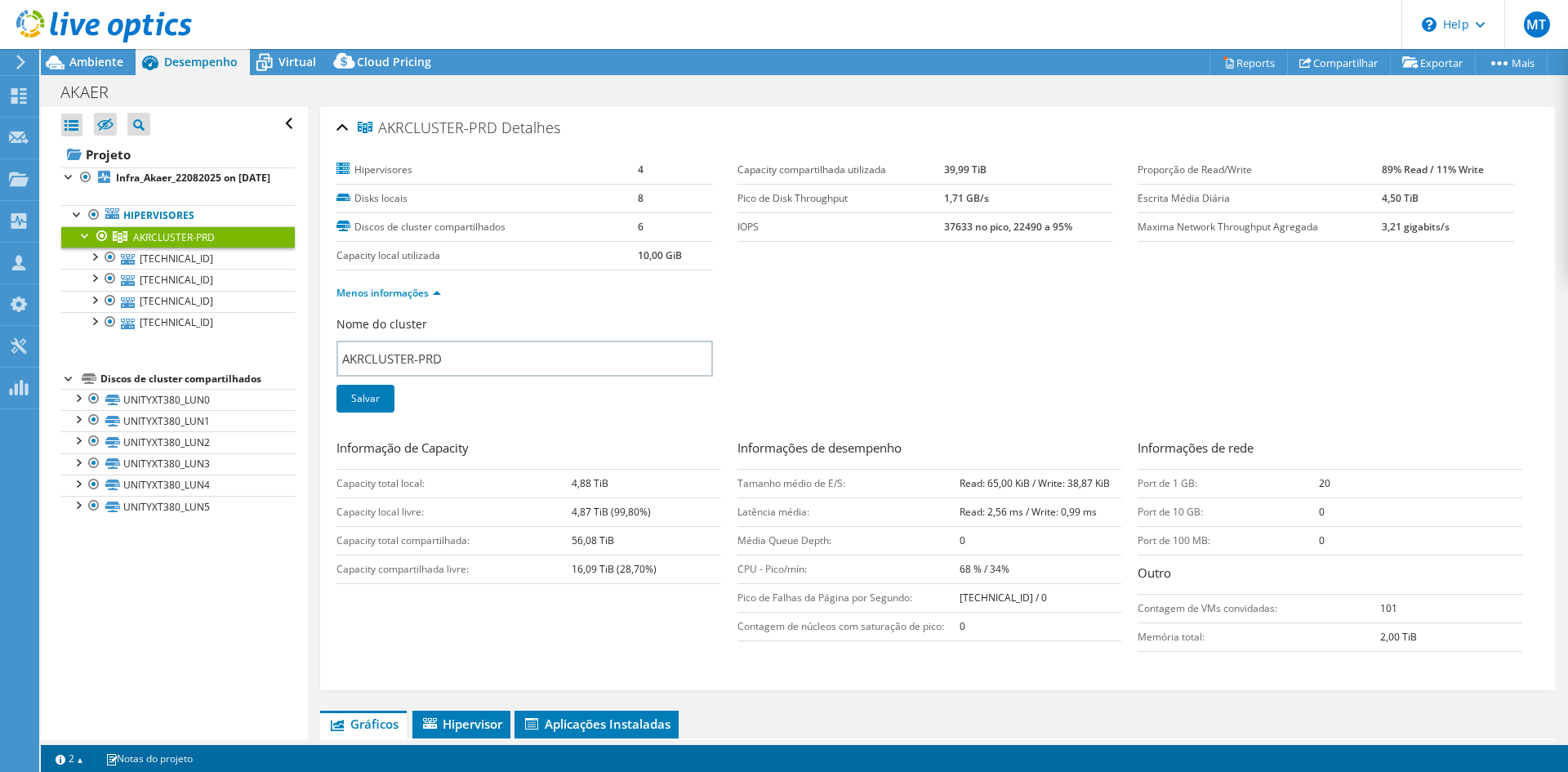
drag, startPoint x: 560, startPoint y: 514, endPoint x: 675, endPoint y: 507, distance: 115.2
click at [675, 507] on tr "Capacity local livre: 4,87 TiB (99,80%)" at bounding box center [528, 512] width 385 height 29
drag, startPoint x: 568, startPoint y: 542, endPoint x: 635, endPoint y: 541, distance: 67.0
click at [635, 541] on tr "Capacity total compartilhada: 56,08 TiB" at bounding box center [528, 540] width 385 height 29
drag, startPoint x: 571, startPoint y: 566, endPoint x: 699, endPoint y: 572, distance: 128.1
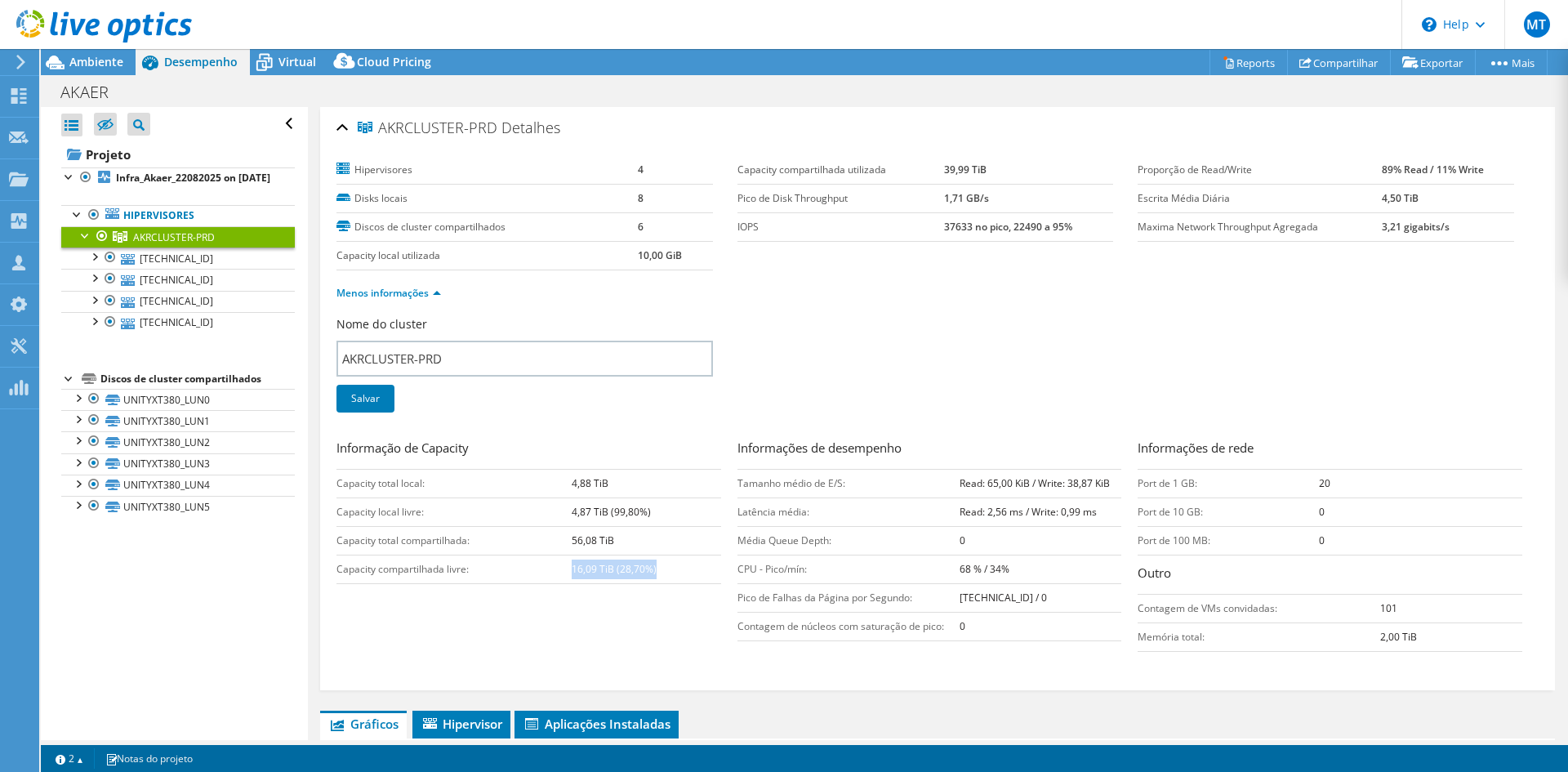
click at [699, 572] on td "16,09 TiB (28,70%)" at bounding box center [646, 569] width 150 height 29
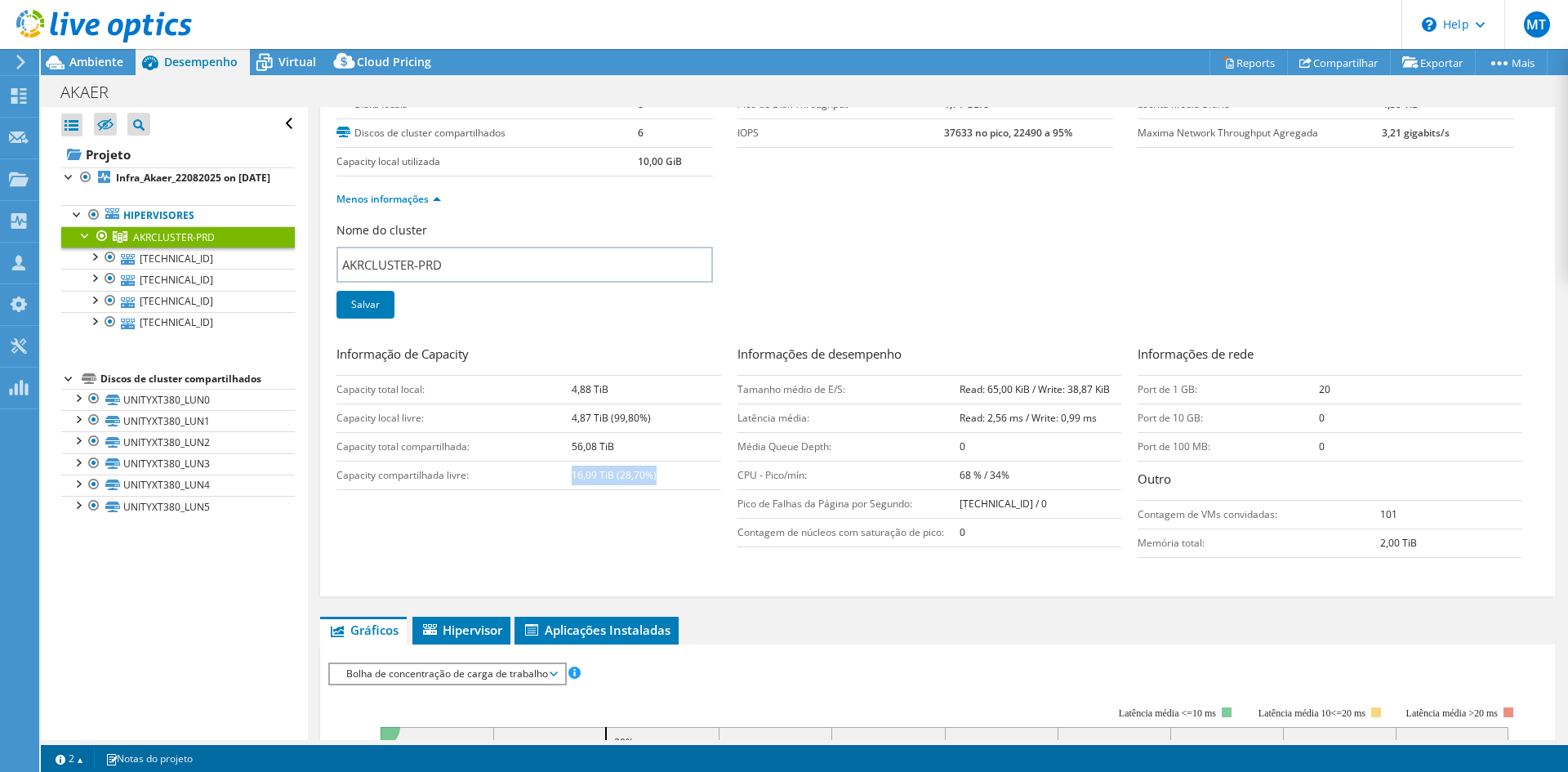
scroll to position [163, 0]
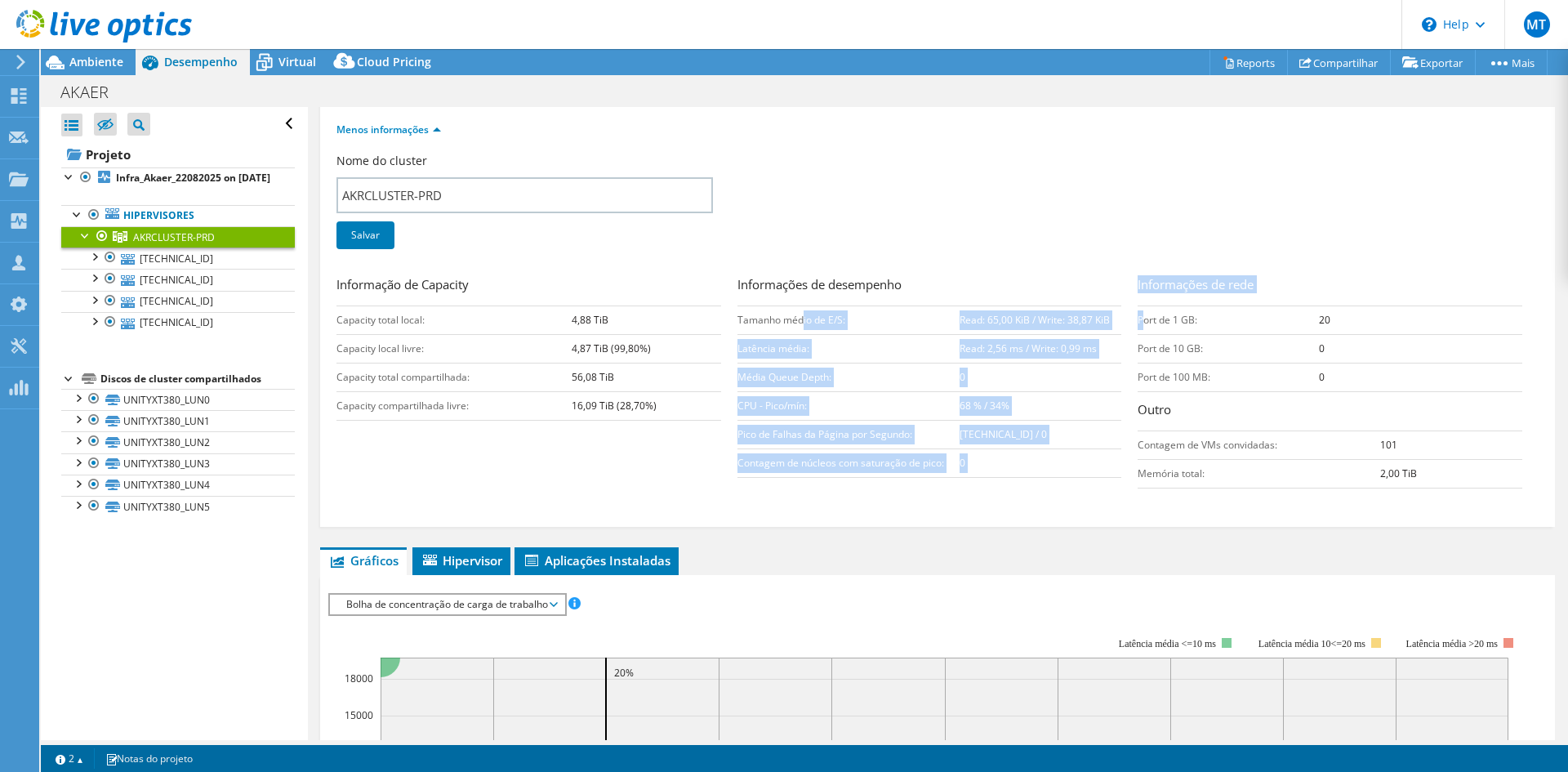
drag, startPoint x: 799, startPoint y: 318, endPoint x: 1135, endPoint y: 312, distance: 336.1
click at [1135, 312] on div "Informação de Capacity Capacity total local: 4,88 TiB Capacity local livre: 4,8…" at bounding box center [937, 386] width 1202 height 222
click at [997, 326] on b "Read: 65,00 KiB / Write: 38,87 KiB" at bounding box center [1035, 320] width 150 height 14
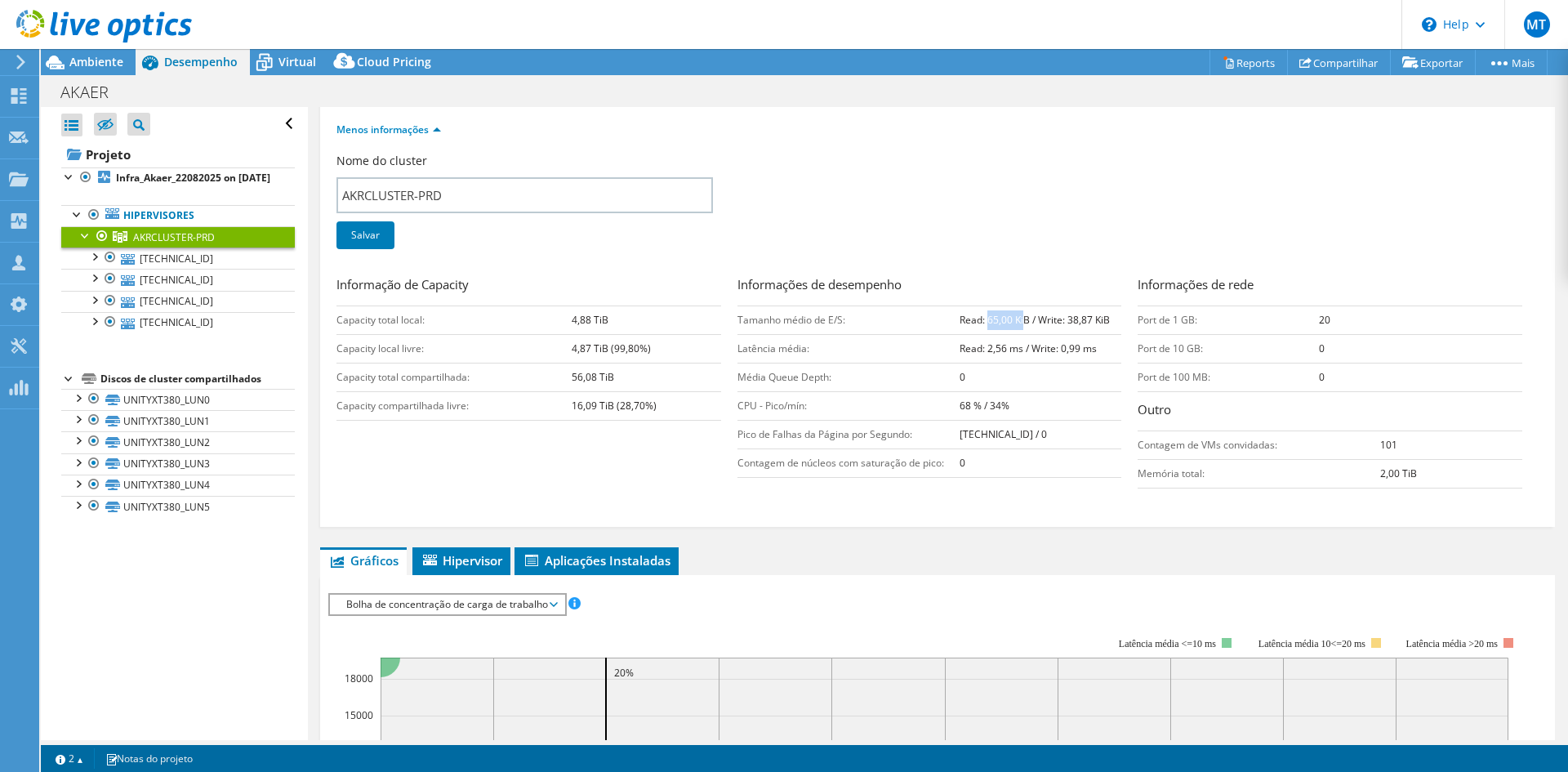
drag, startPoint x: 981, startPoint y: 321, endPoint x: 1019, endPoint y: 322, distance: 38.0
click at [1019, 322] on b "Read: 65,00 KiB / Write: 38,87 KiB" at bounding box center [1035, 320] width 150 height 14
drag, startPoint x: 1064, startPoint y: 316, endPoint x: 1108, endPoint y: 315, distance: 44.0
click at [1108, 315] on td "Read: 65,00 KiB / Write: 38,87 KiB" at bounding box center [1040, 320] width 161 height 29
drag, startPoint x: 1107, startPoint y: 321, endPoint x: 1107, endPoint y: 342, distance: 21.0
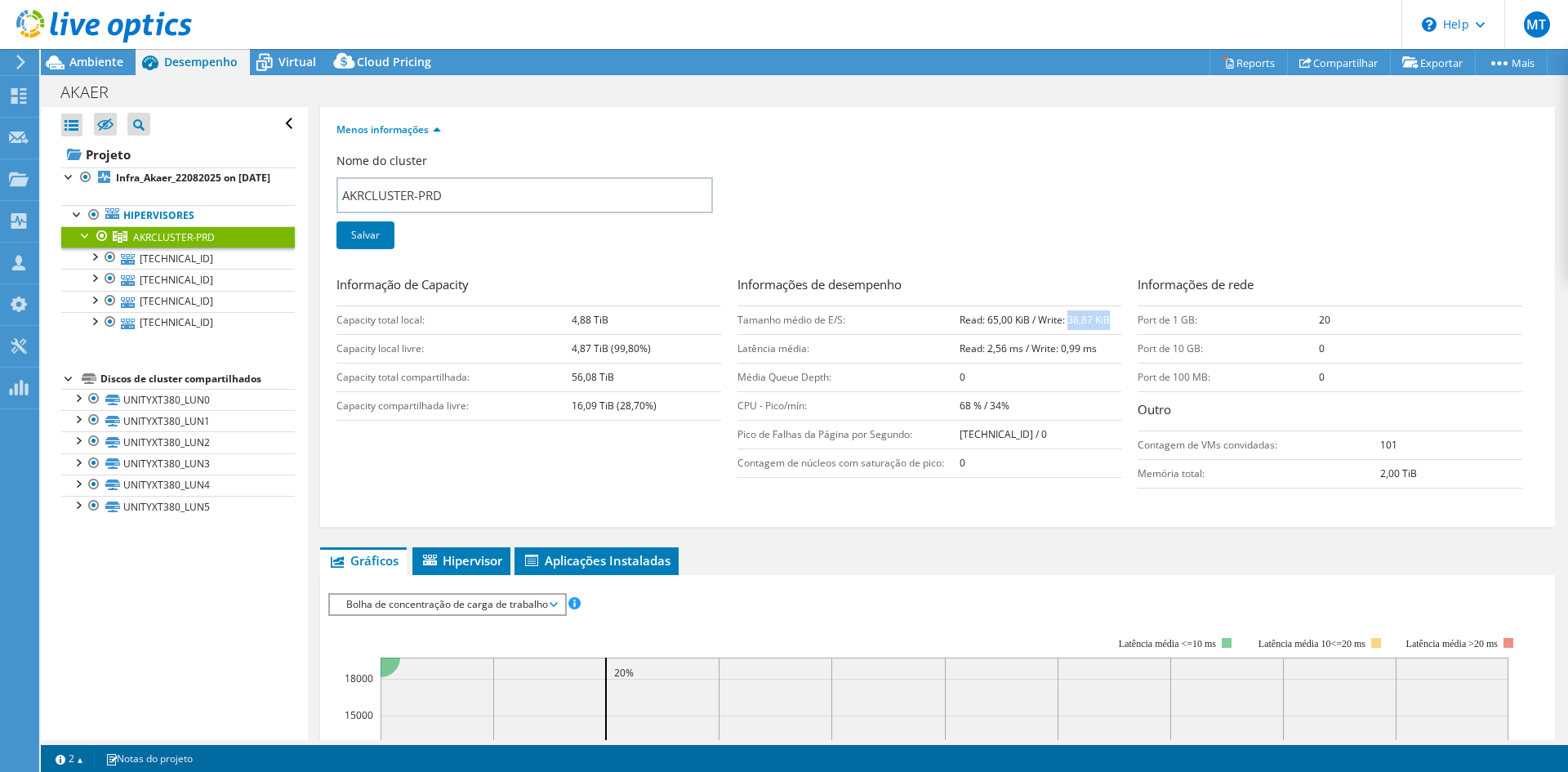
click at [1107, 321] on td "Read: 65,00 KiB / Write: 38,87 KiB" at bounding box center [1040, 320] width 161 height 29
drag, startPoint x: 982, startPoint y: 348, endPoint x: 1012, endPoint y: 348, distance: 30.0
click at [1012, 348] on b "Read: 2,56 ms / Write: 0,99 ms" at bounding box center [1028, 348] width 137 height 14
drag, startPoint x: 1053, startPoint y: 345, endPoint x: 1078, endPoint y: 344, distance: 25.0
click at [1078, 344] on b "Read: 2,56 ms / Write: 0,99 ms" at bounding box center [1028, 348] width 137 height 14
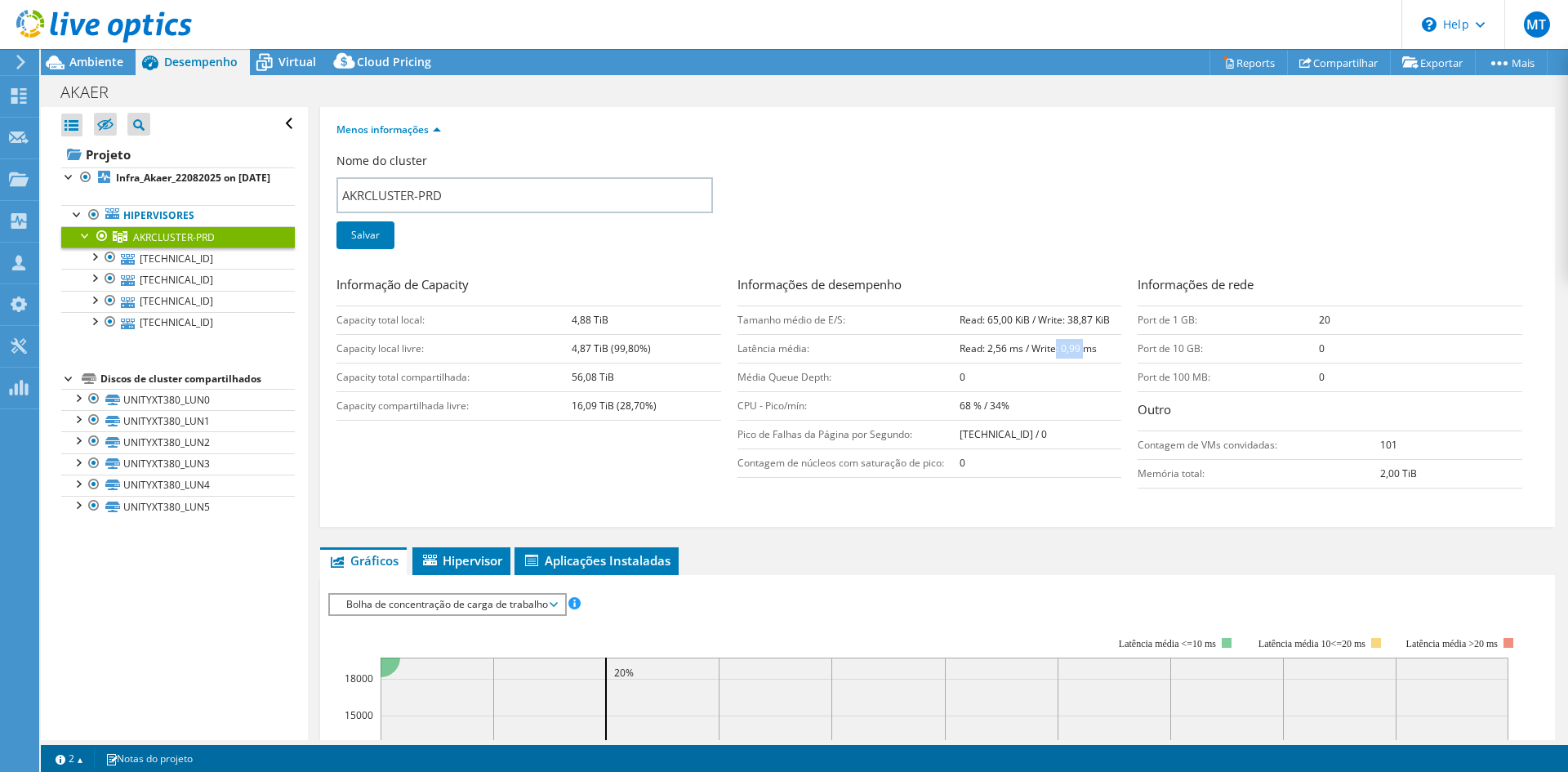
drag, startPoint x: 1051, startPoint y: 354, endPoint x: 1079, endPoint y: 354, distance: 28.0
click at [1079, 354] on b "Read: 2,56 ms / Write: 0,99 ms" at bounding box center [1028, 348] width 137 height 14
drag, startPoint x: 1205, startPoint y: 314, endPoint x: 1347, endPoint y: 316, distance: 142.0
click at [1347, 316] on tr "Port de 1 GB: 20" at bounding box center [1330, 320] width 385 height 29
click at [1365, 319] on td "20" at bounding box center [1420, 320] width 204 height 29
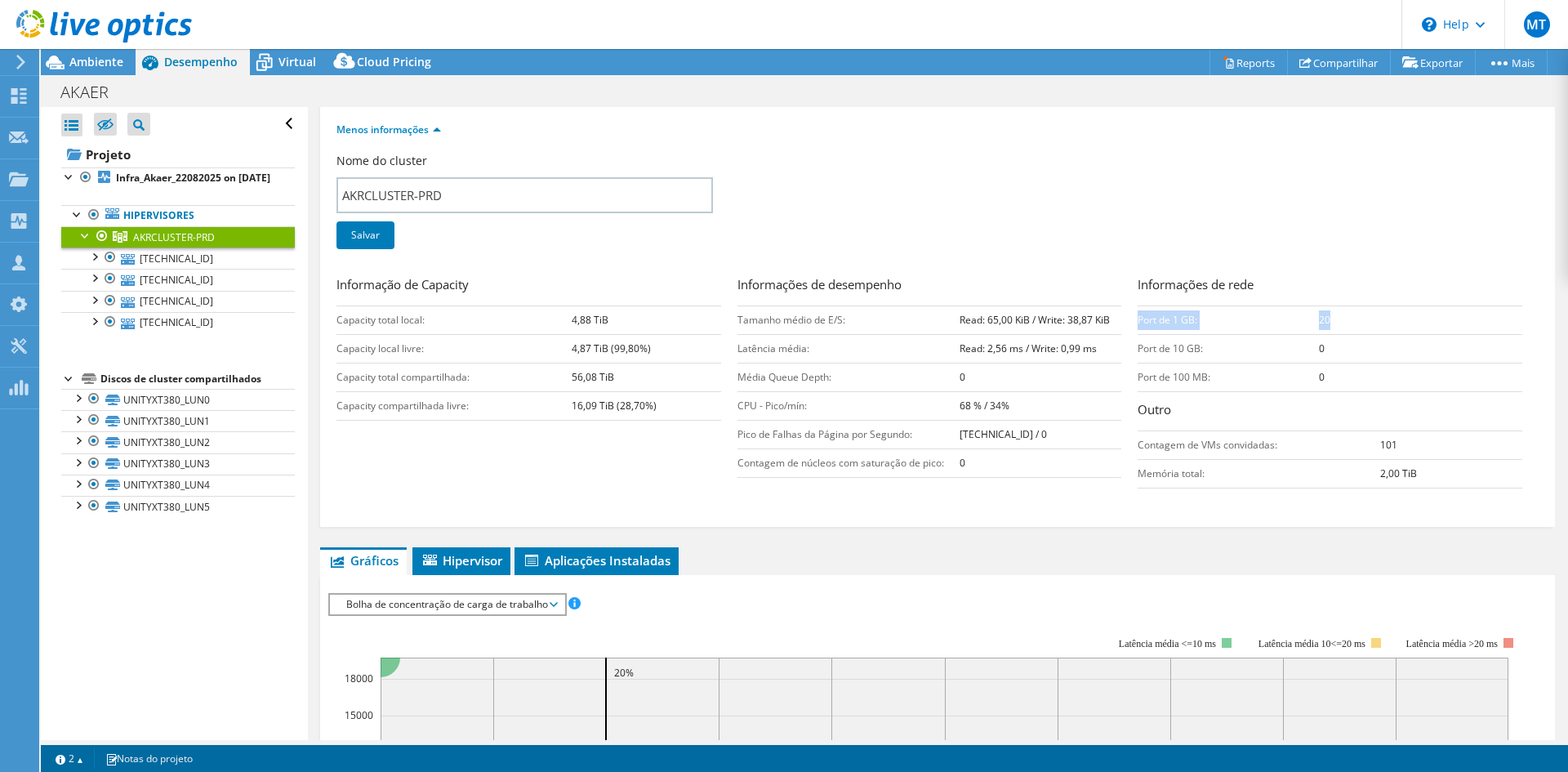
drag, startPoint x: 1354, startPoint y: 322, endPoint x: 1130, endPoint y: 329, distance: 224.1
click at [1138, 329] on tr "Port de 1 GB: 20" at bounding box center [1330, 320] width 385 height 29
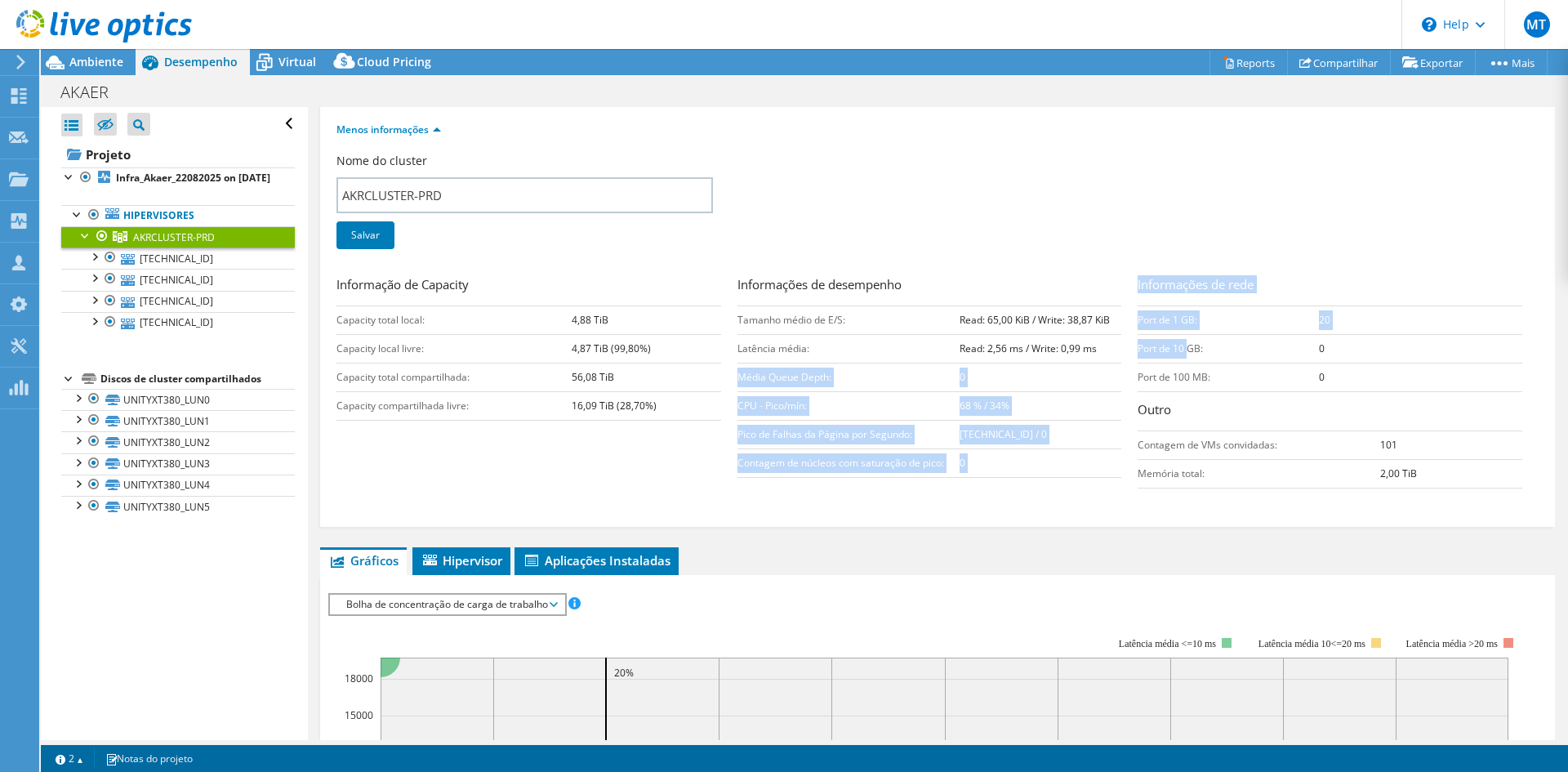
drag, startPoint x: 1111, startPoint y: 348, endPoint x: 1180, endPoint y: 348, distance: 69.0
click at [1180, 348] on div "Informação de Capacity Capacity total local: 4,88 TiB Capacity local livre: 4,8…" at bounding box center [937, 386] width 1202 height 222
click at [1180, 348] on td "Port de 10 GB:" at bounding box center [1228, 348] width 181 height 29
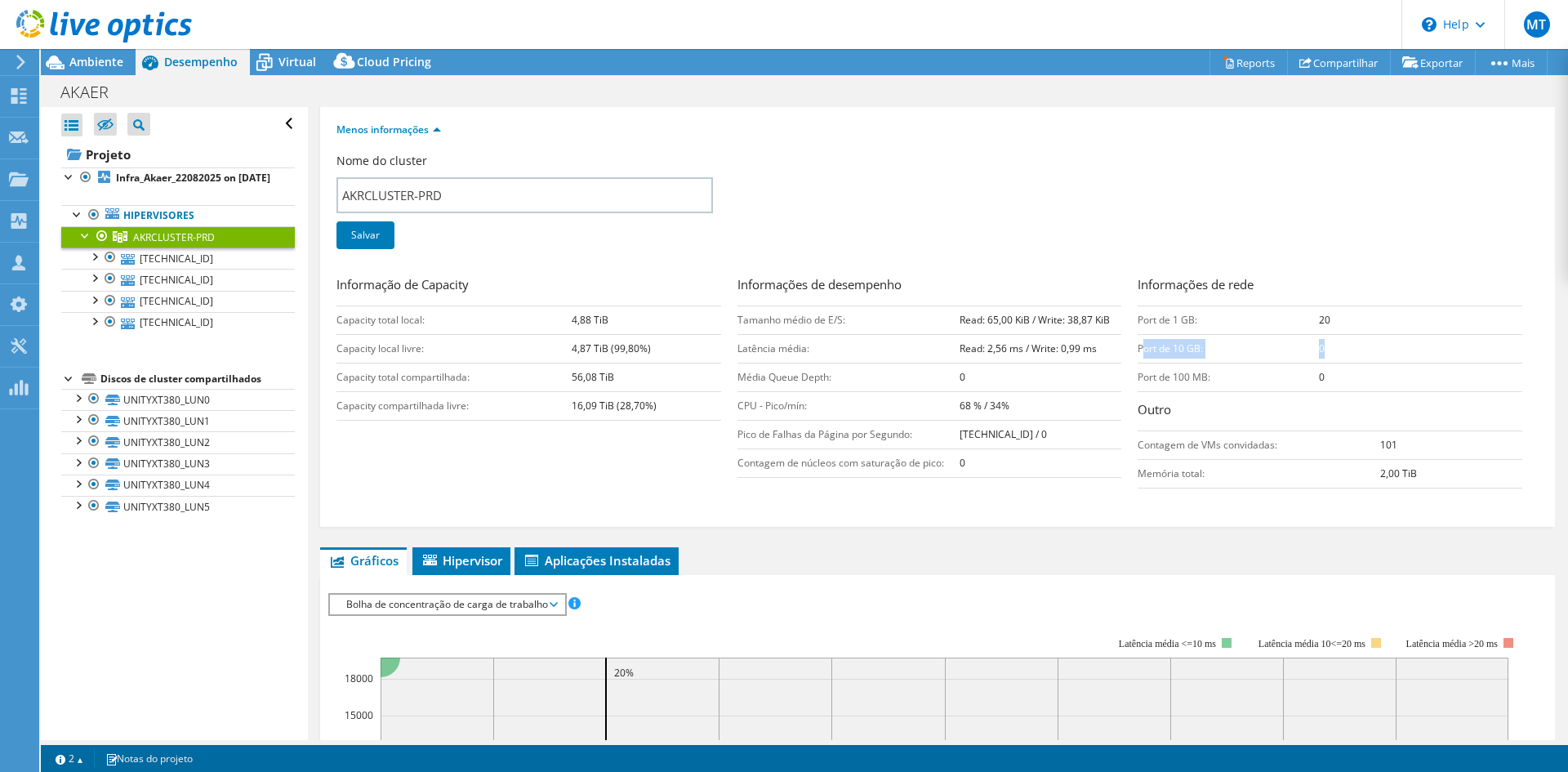
drag, startPoint x: 1138, startPoint y: 349, endPoint x: 1352, endPoint y: 344, distance: 214.1
click at [1352, 344] on tr "Port de 10 GB: 0" at bounding box center [1330, 348] width 385 height 29
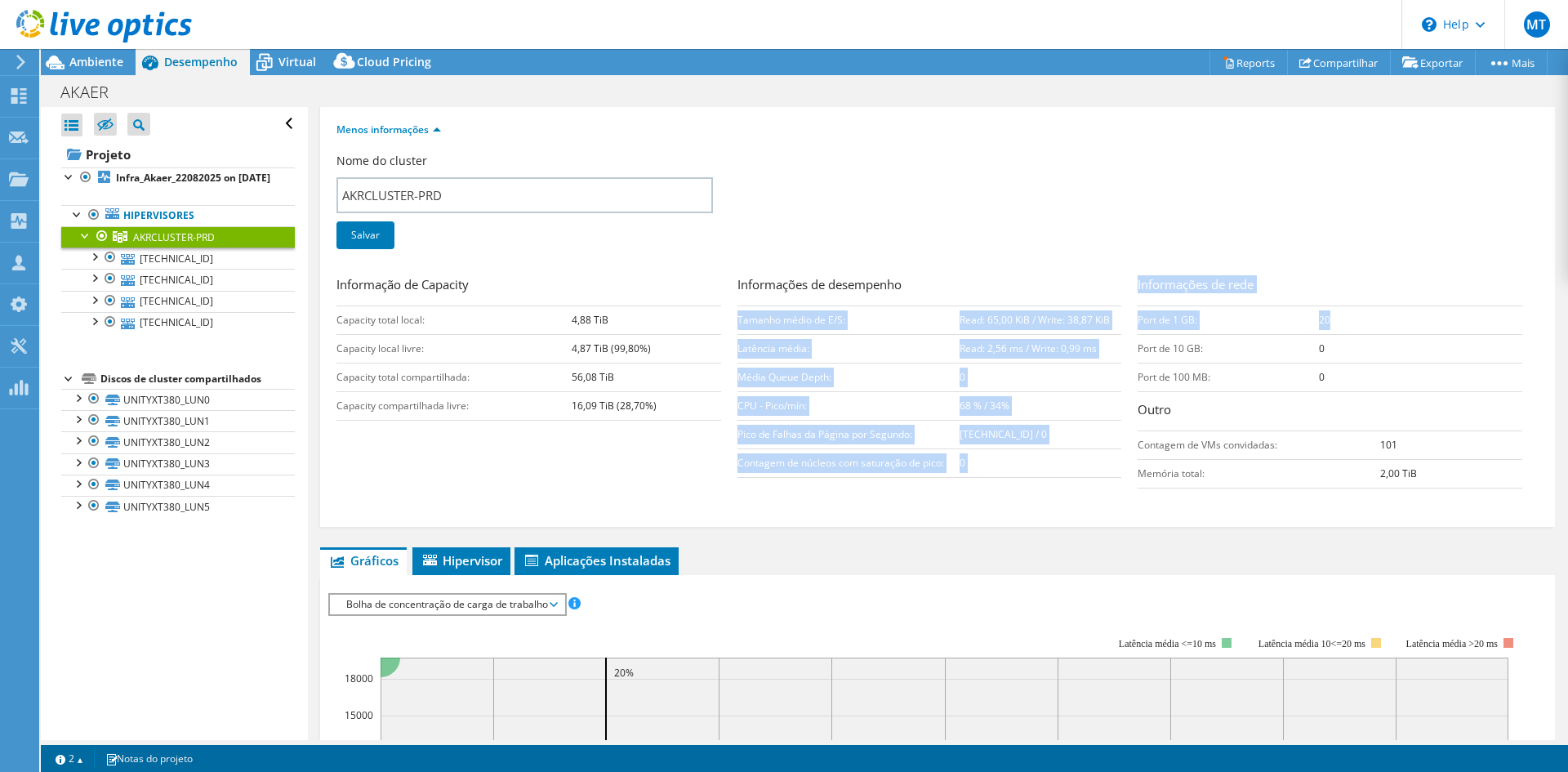
drag, startPoint x: 1326, startPoint y: 323, endPoint x: 1121, endPoint y: 324, distance: 205.0
click at [1121, 324] on div "Informação de Capacity Capacity total local: 4,88 TiB Capacity local livre: 4,8…" at bounding box center [937, 386] width 1202 height 222
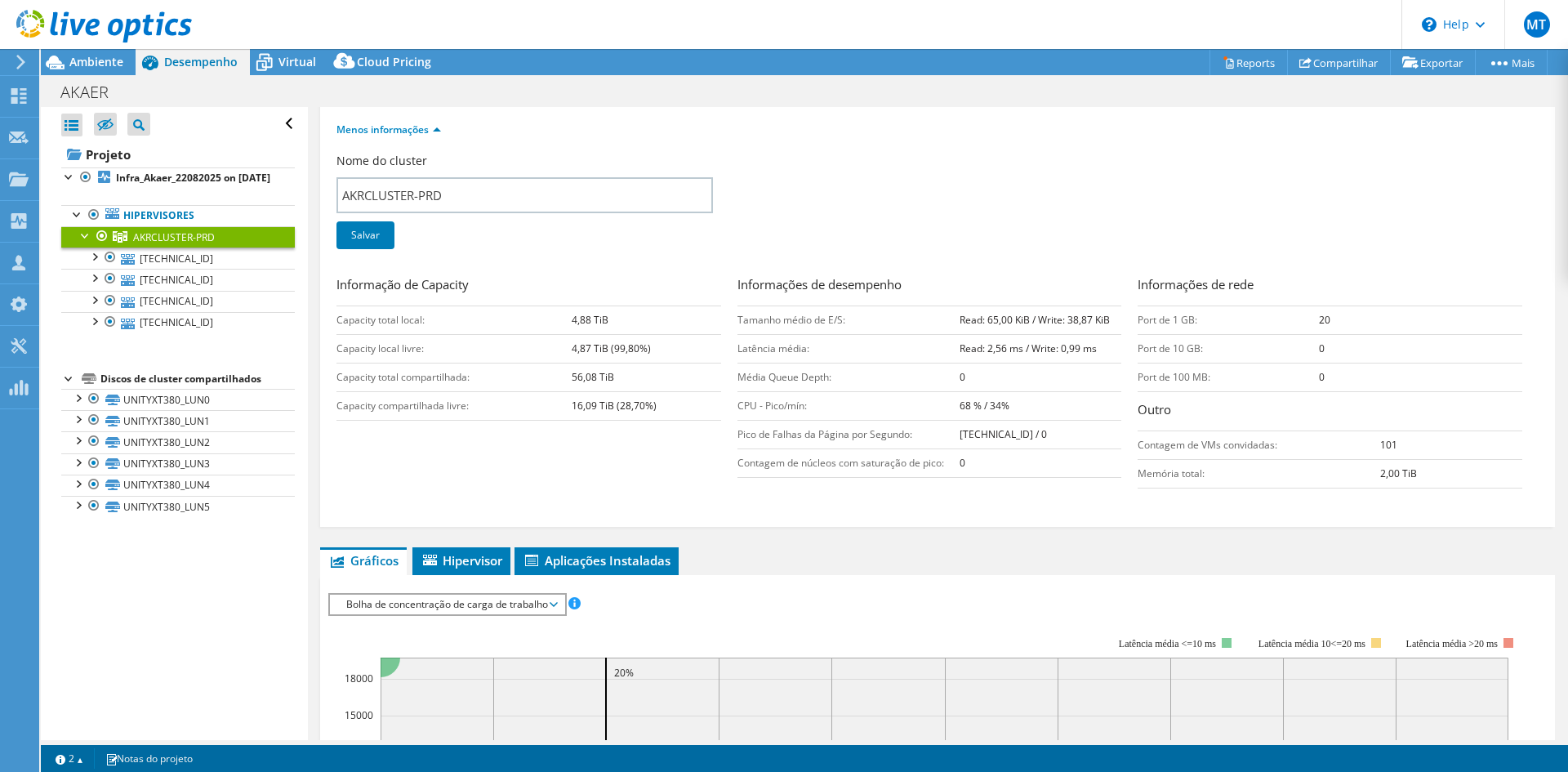
click at [1257, 417] on h3 "Outro" at bounding box center [1330, 411] width 385 height 22
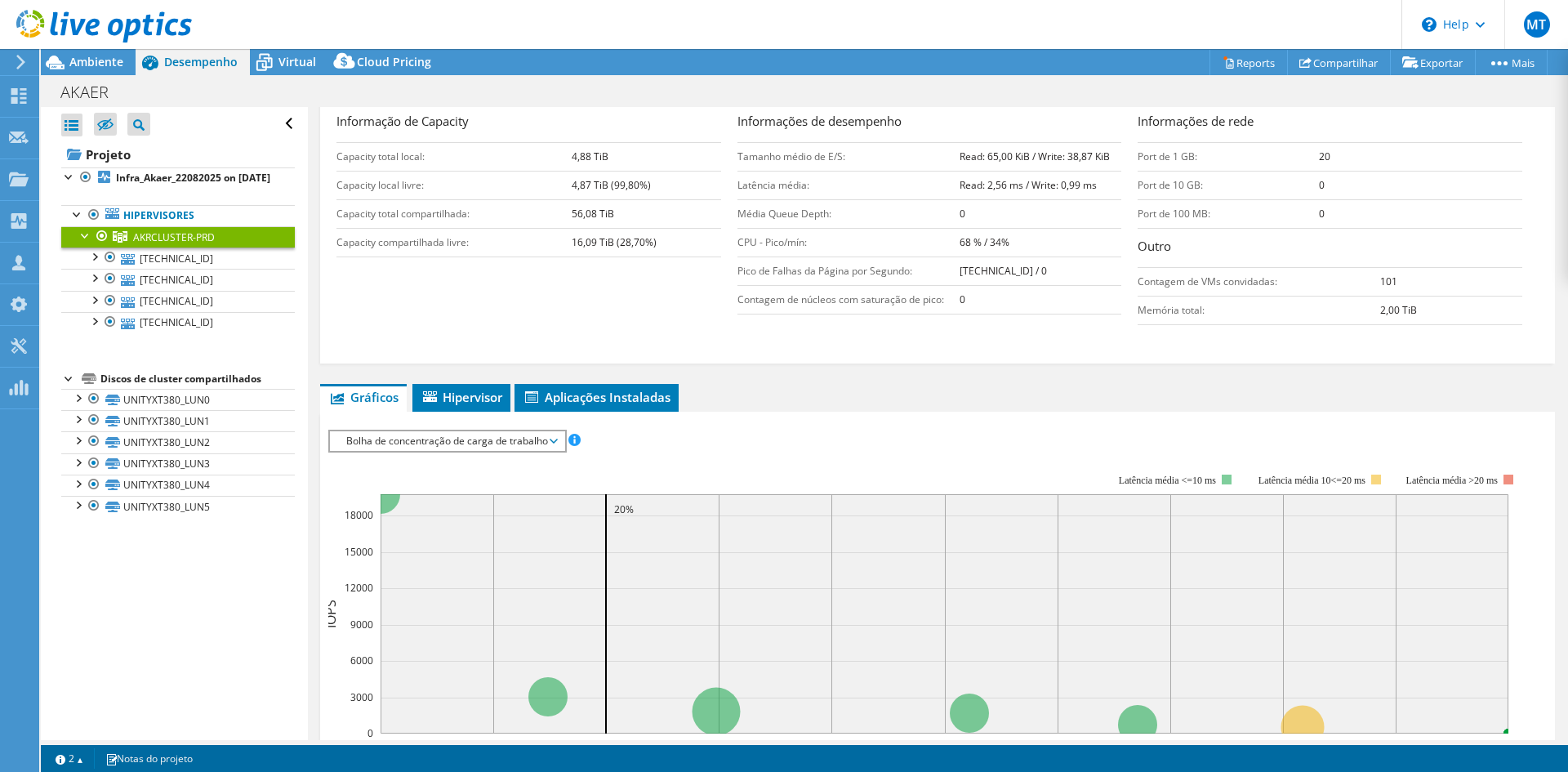
scroll to position [0, 0]
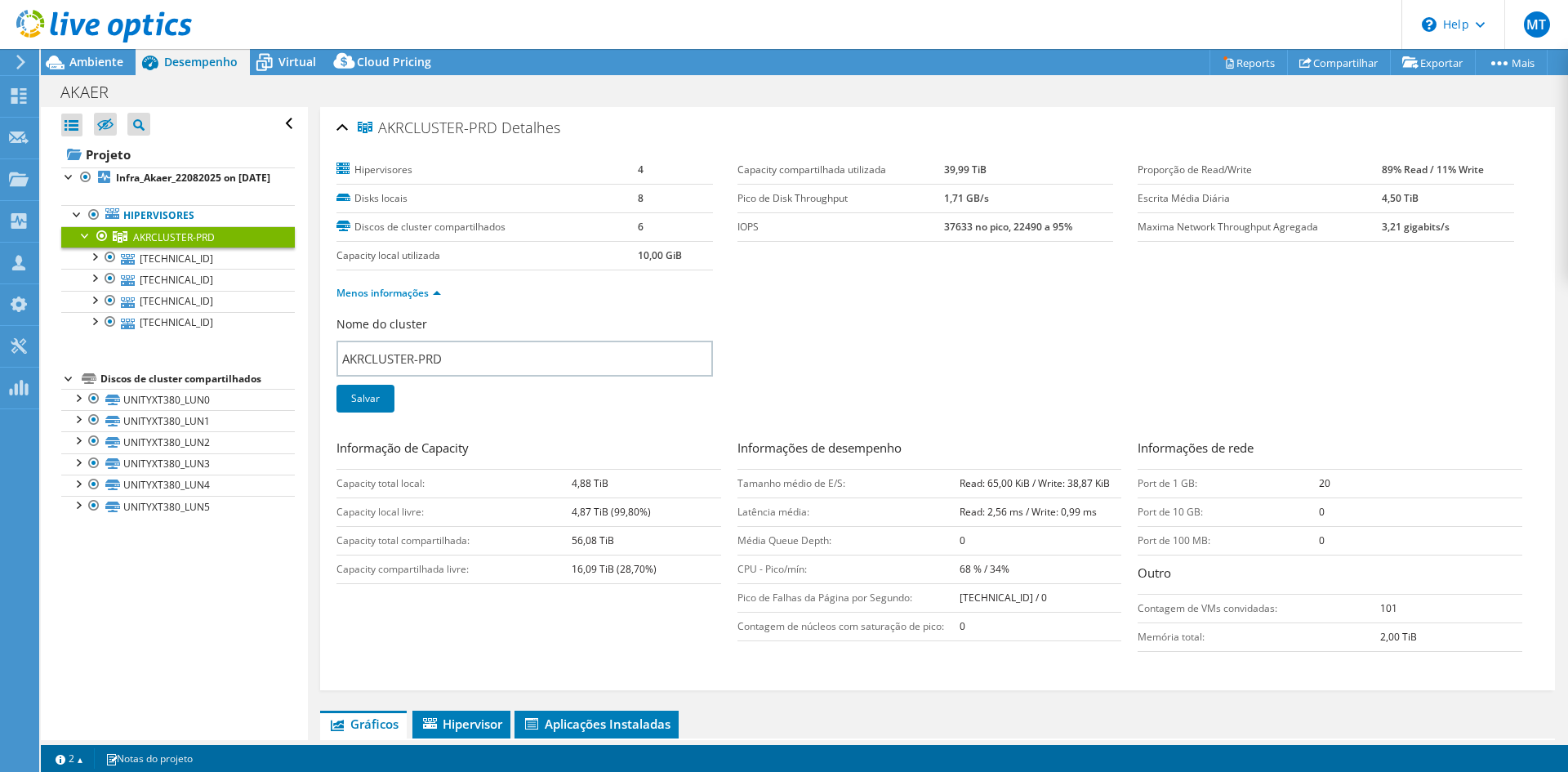
drag, startPoint x: 391, startPoint y: 71, endPoint x: 418, endPoint y: 93, distance: 34.8
click at [391, 71] on div "Cloud Pricing" at bounding box center [385, 62] width 115 height 26
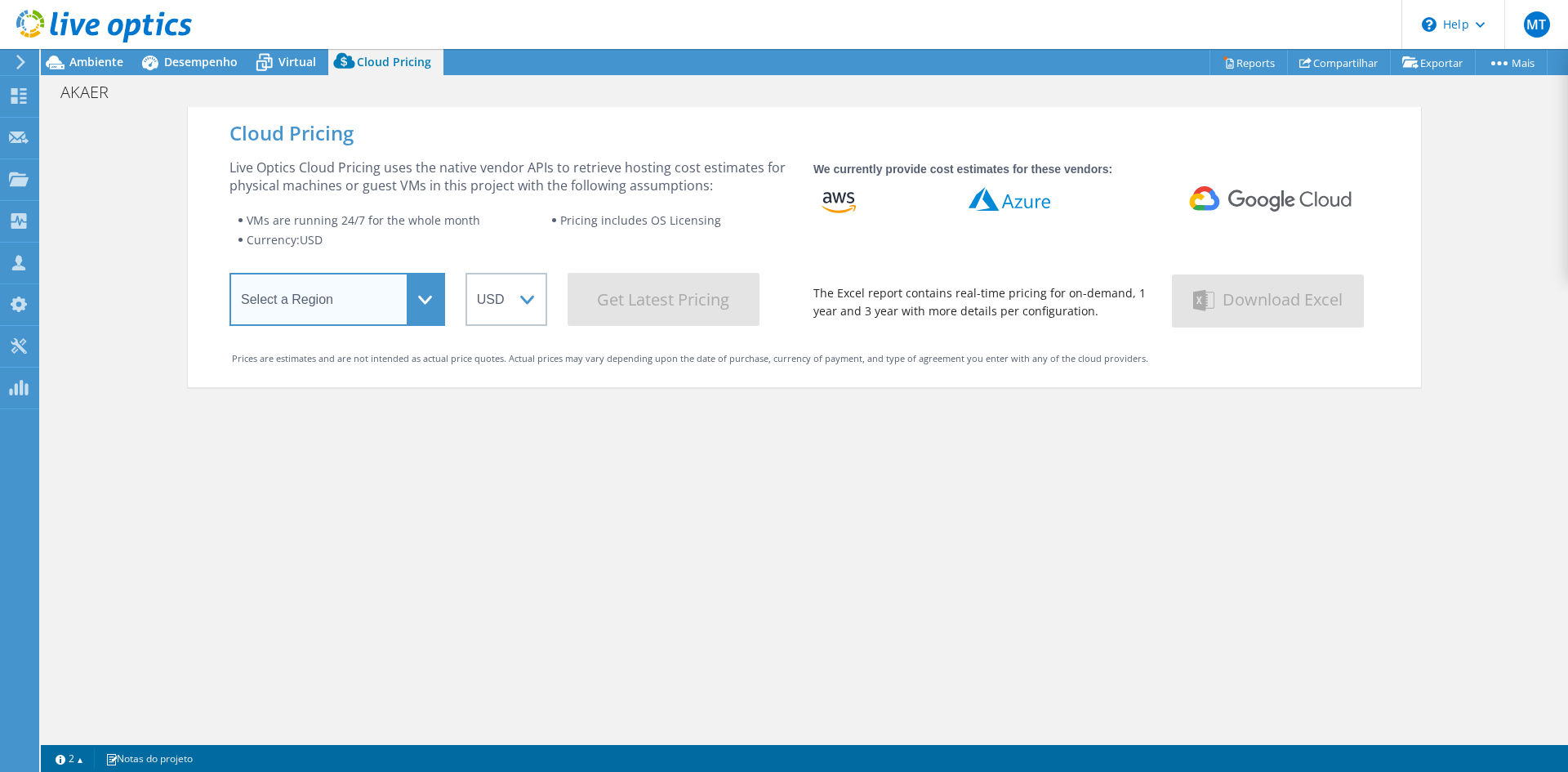
click at [374, 293] on select "Select a Region [GEOGRAPHIC_DATA] ([GEOGRAPHIC_DATA]) [GEOGRAPHIC_DATA] ([GEOGR…" at bounding box center [336, 299] width 216 height 53
select select "SouthAmerica"
click at [229, 276] on select "Select a Region [GEOGRAPHIC_DATA] ([GEOGRAPHIC_DATA]) [GEOGRAPHIC_DATA] ([GEOGR…" at bounding box center [336, 299] width 216 height 53
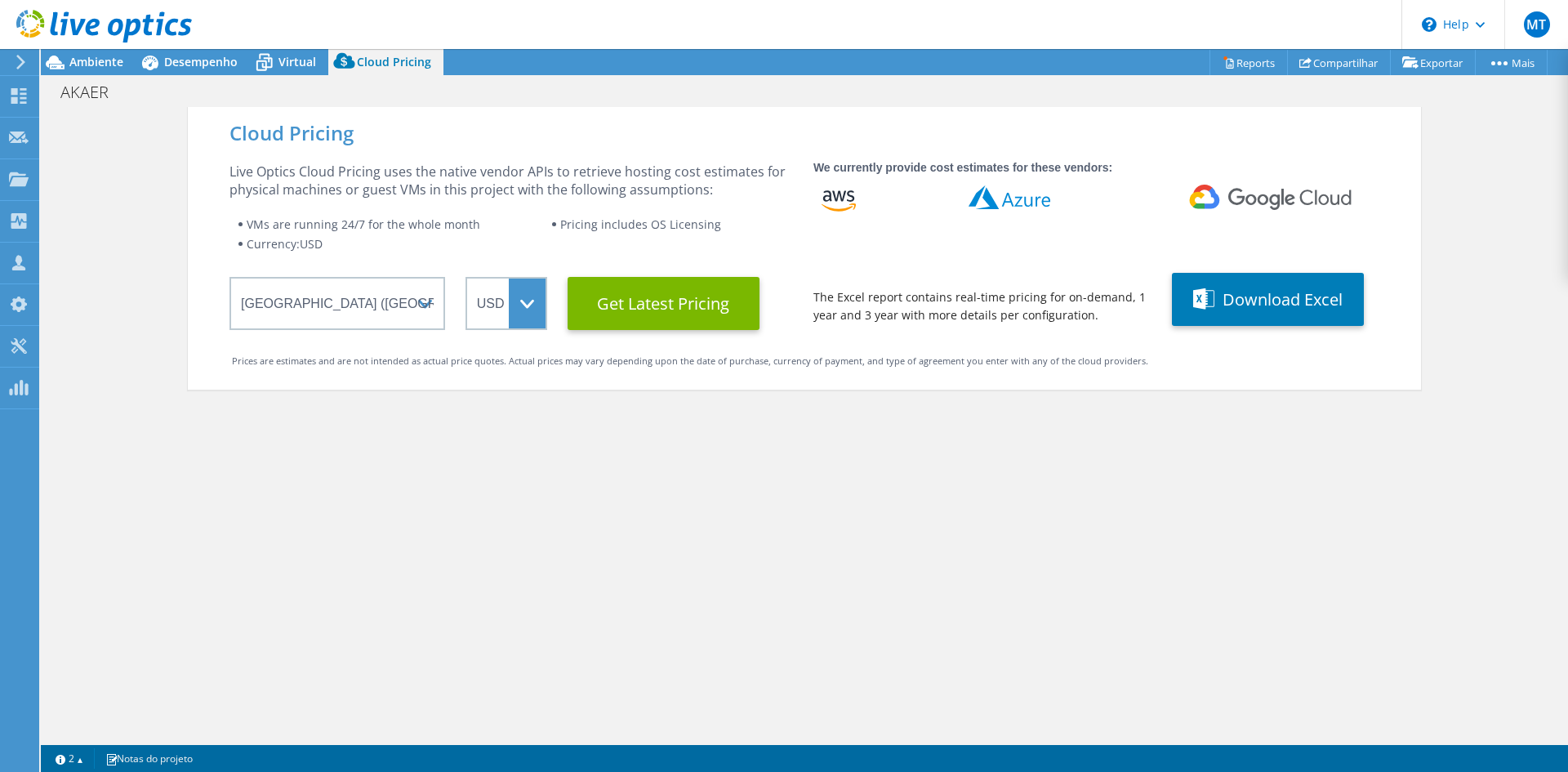
click at [535, 324] on wrapper "Select a Region [GEOGRAPHIC_DATA] ([GEOGRAPHIC_DATA]) [GEOGRAPHIC_DATA] ([GEOGR…" at bounding box center [511, 303] width 564 height 53
click at [522, 315] on select "ARS AUD BRL CAD CHF CLP CNY DKK EUR GBP HKD HUF INR JPY MXN MYR NOK NZD PEN SEK…" at bounding box center [506, 303] width 82 height 53
click at [466, 276] on select "ARS AUD BRL CAD CHF CLP CNY DKK EUR GBP HKD HUF INR JPY MXN MYR NOK NZD PEN SEK…" at bounding box center [506, 303] width 82 height 53
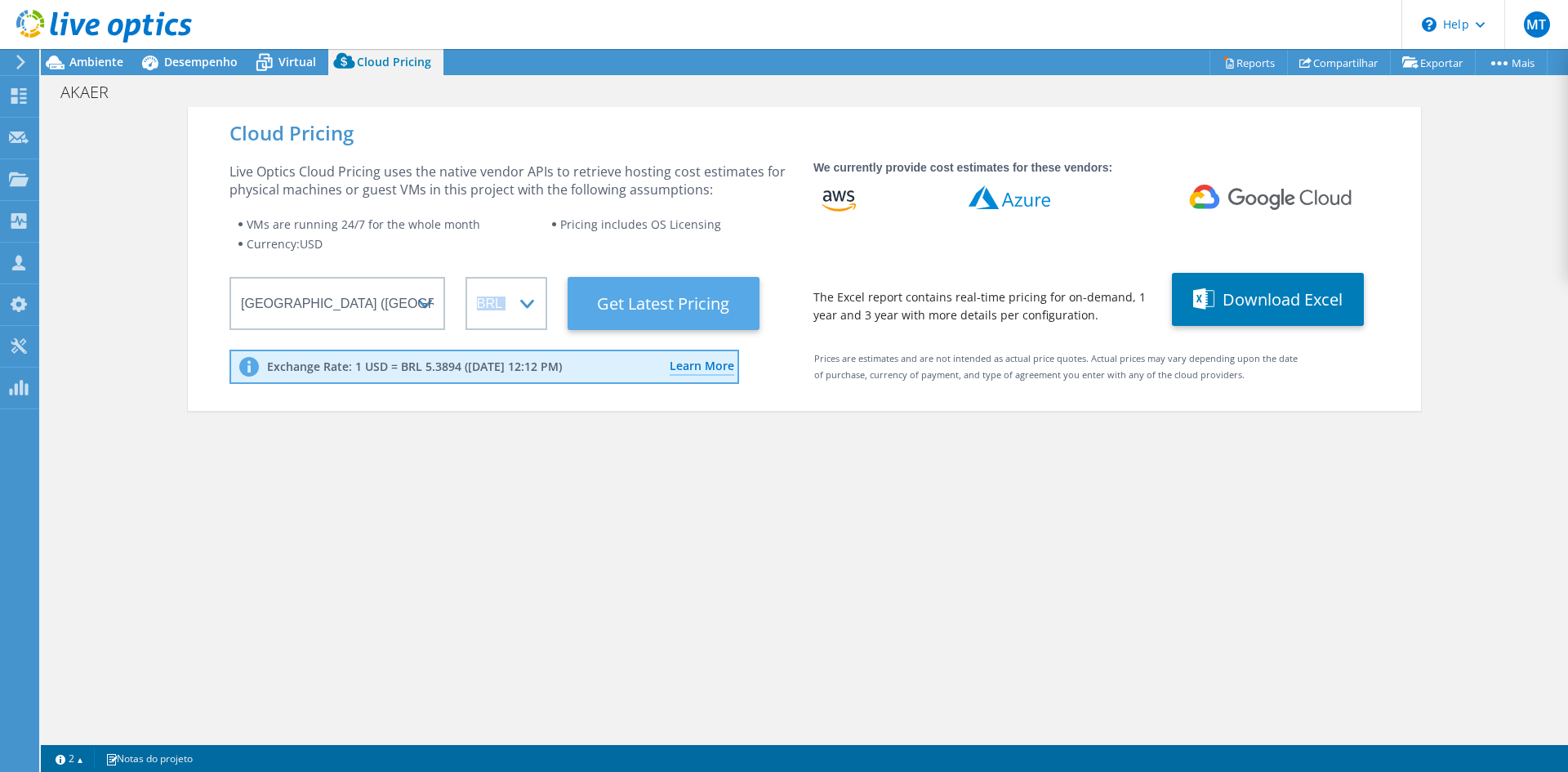
click at [631, 304] on Latest "Get Latest Pricing" at bounding box center [663, 303] width 192 height 53
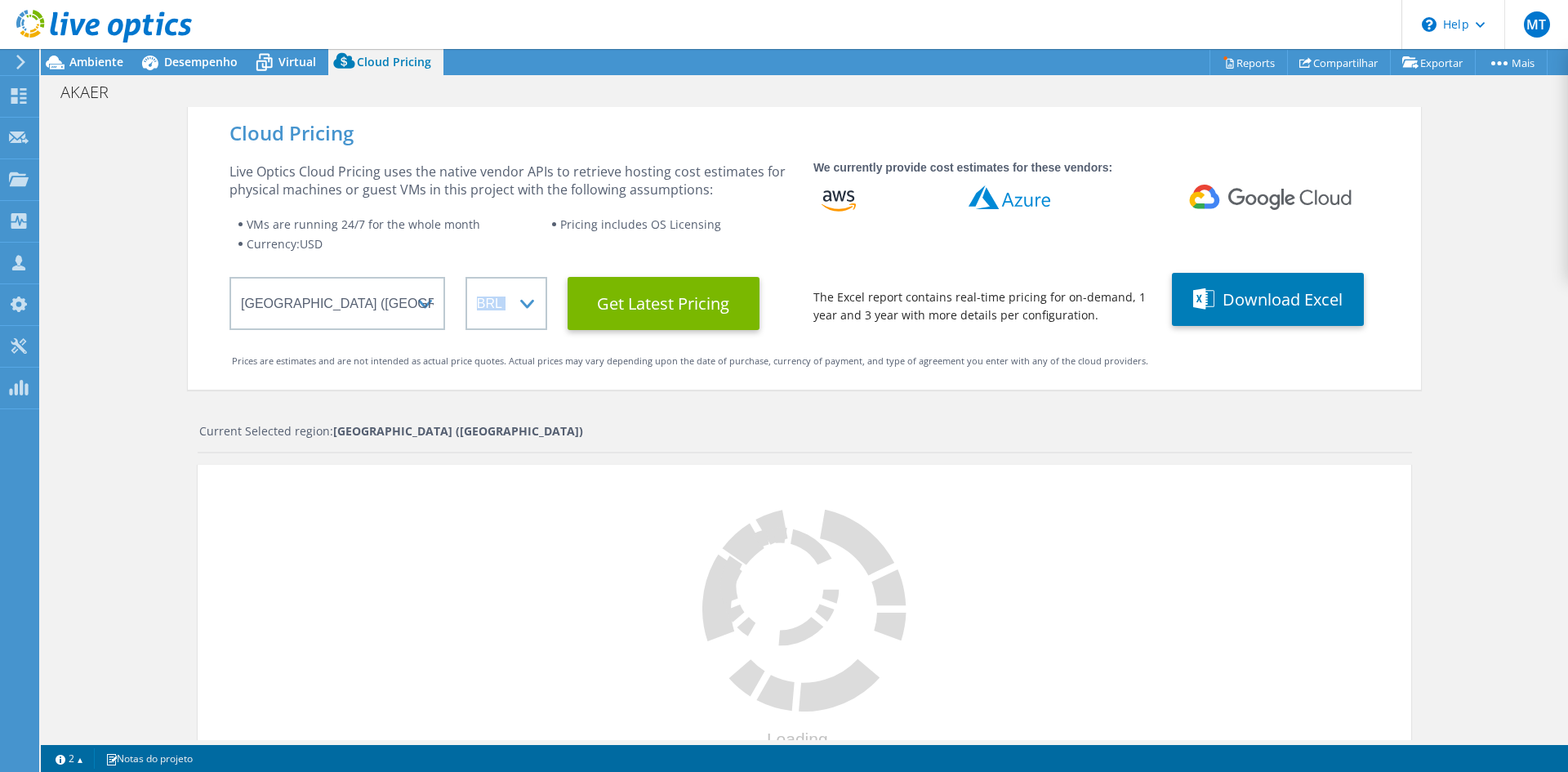
scroll to position [245, 0]
select select "BRL"
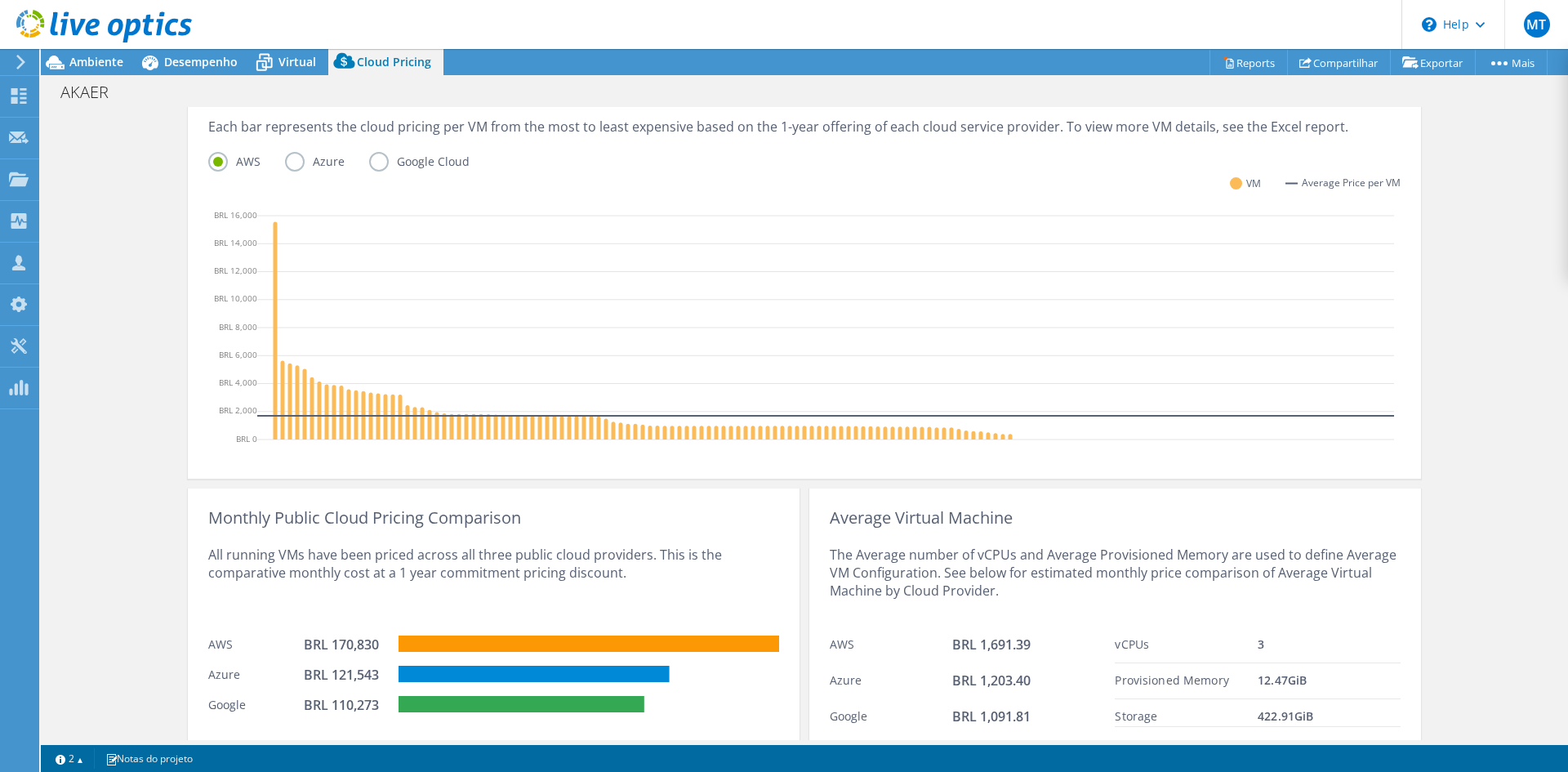
scroll to position [424, 0]
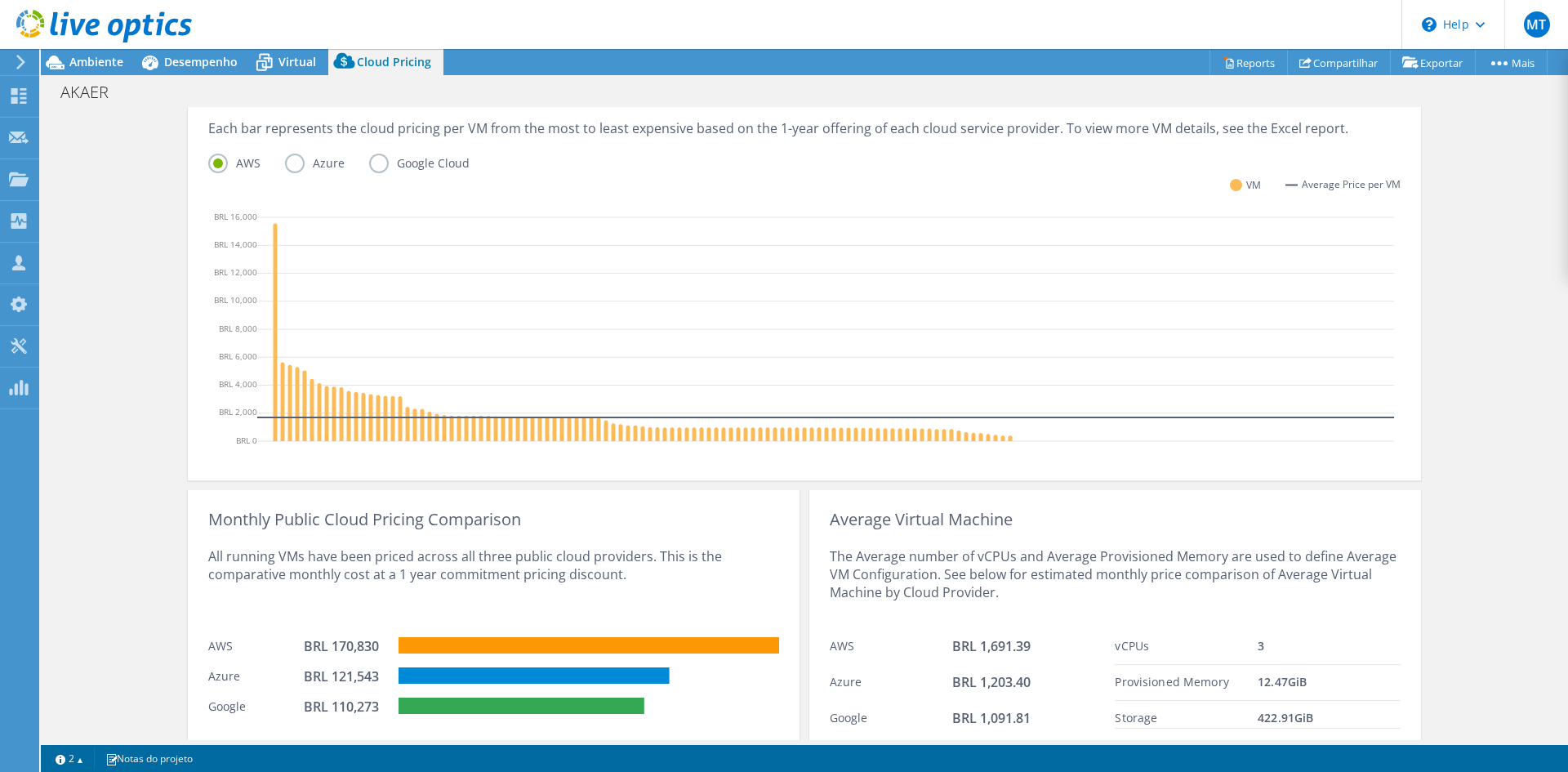
click at [299, 161] on label "Azure" at bounding box center [326, 163] width 84 height 19
click at [0, 0] on input "Azure" at bounding box center [0, 0] width 0 height 0
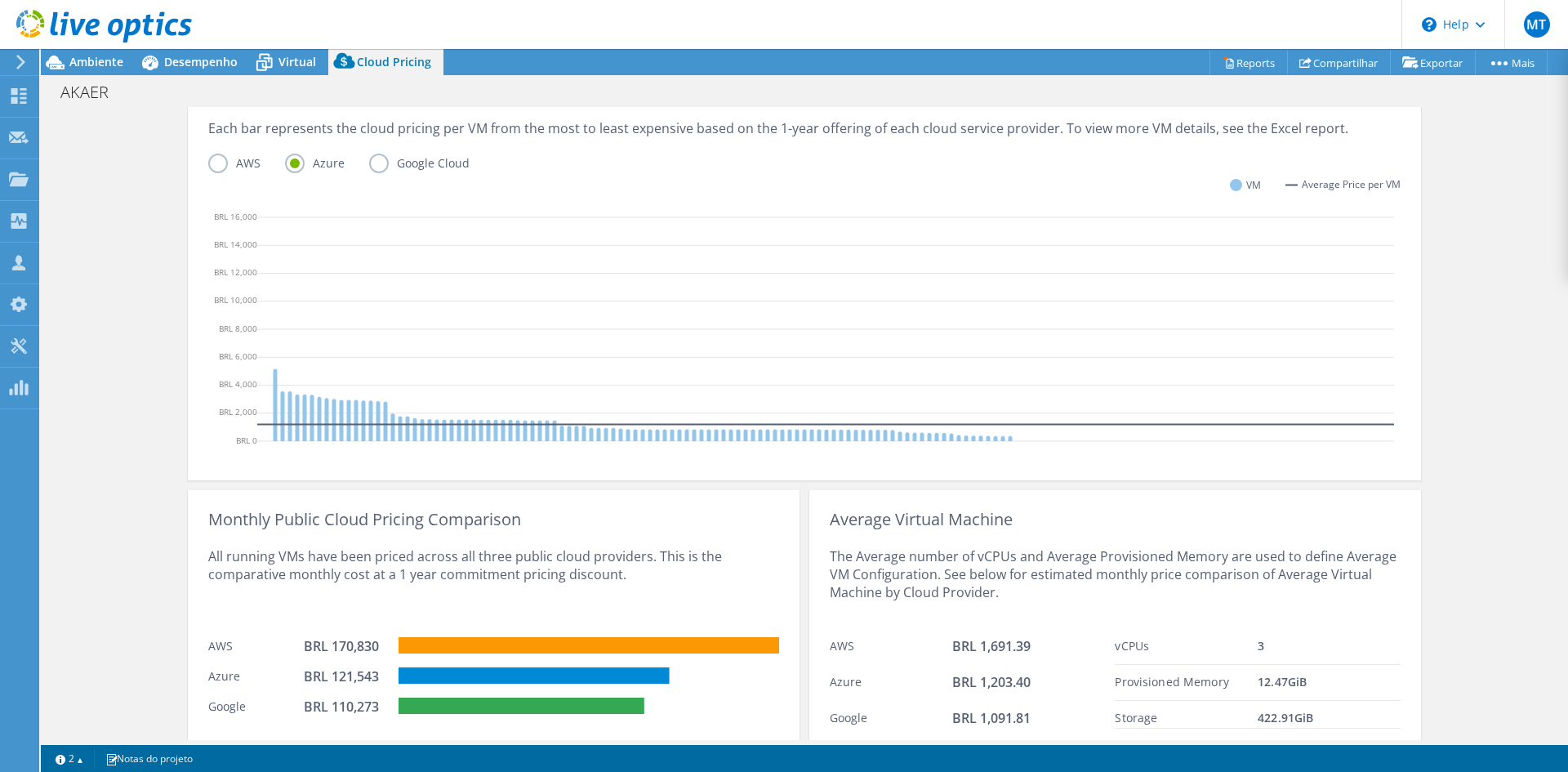
click at [372, 161] on label "Google Cloud" at bounding box center [432, 163] width 125 height 19
click at [0, 0] on input "Google Cloud" at bounding box center [0, 0] width 0 height 0
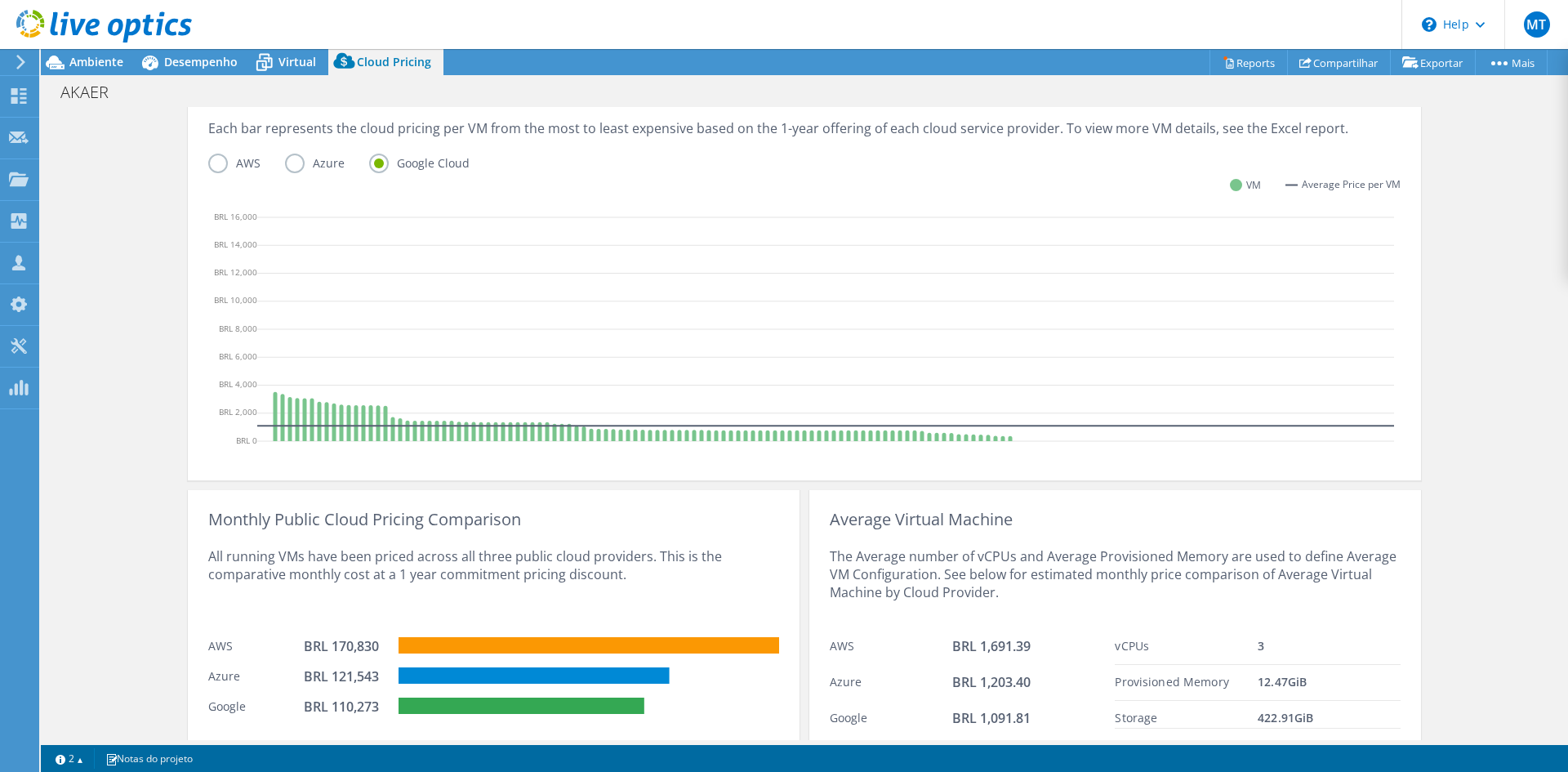
click at [215, 167] on label "AWS" at bounding box center [246, 163] width 77 height 19
click at [0, 0] on input "AWS" at bounding box center [0, 0] width 0 height 0
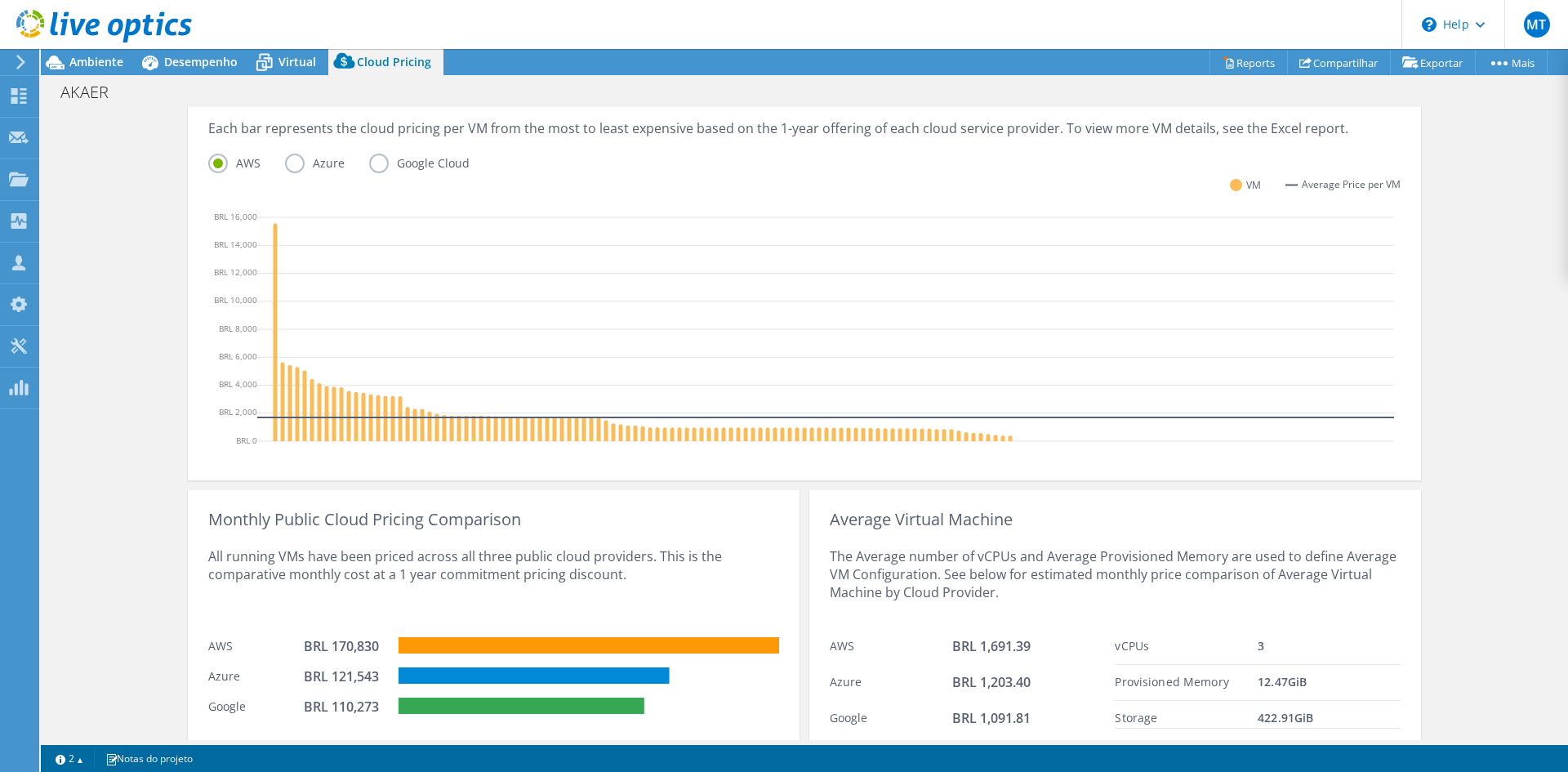
scroll to position [0, 0]
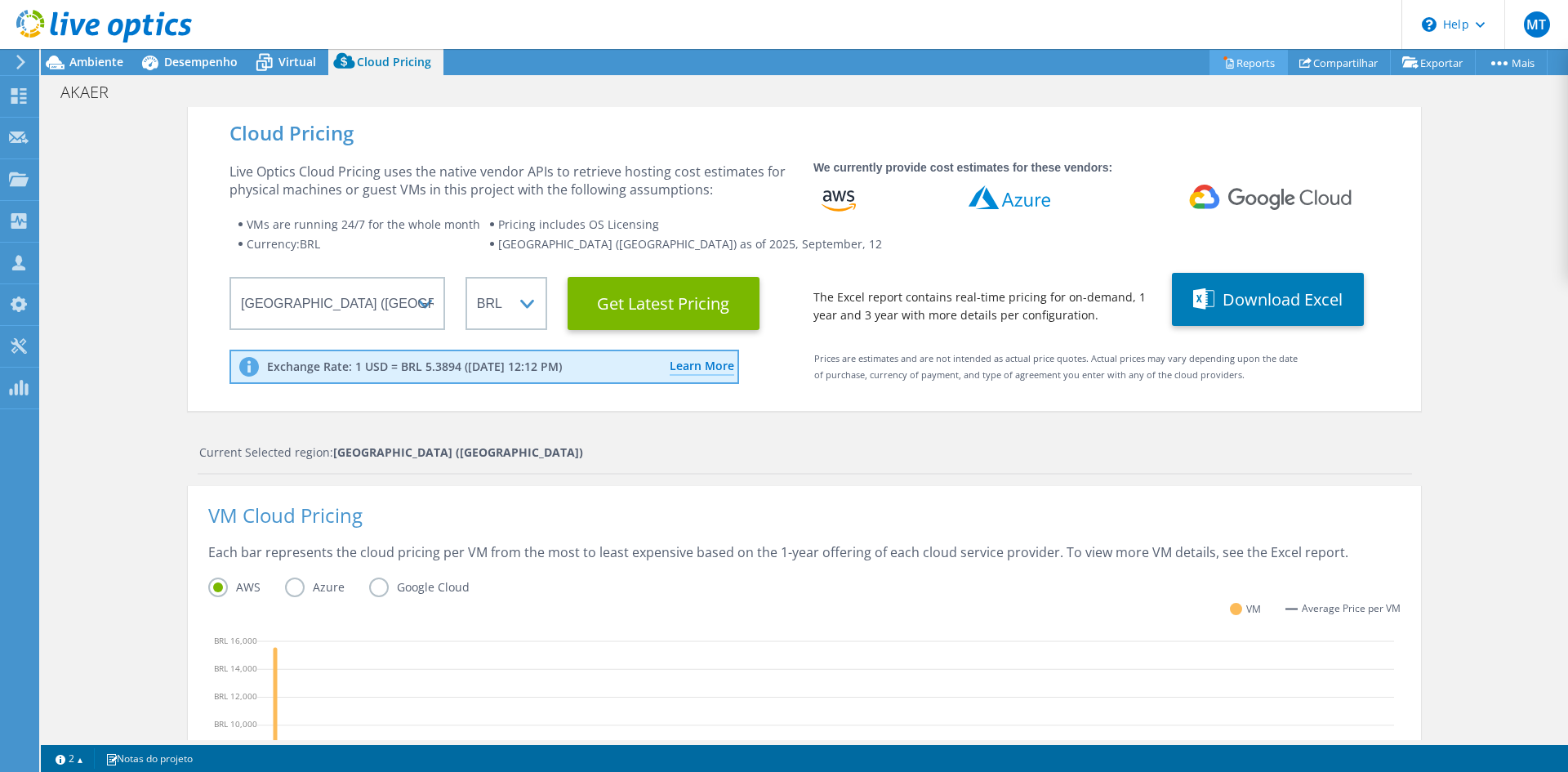
click at [1259, 59] on link "Reports" at bounding box center [1248, 63] width 79 height 25
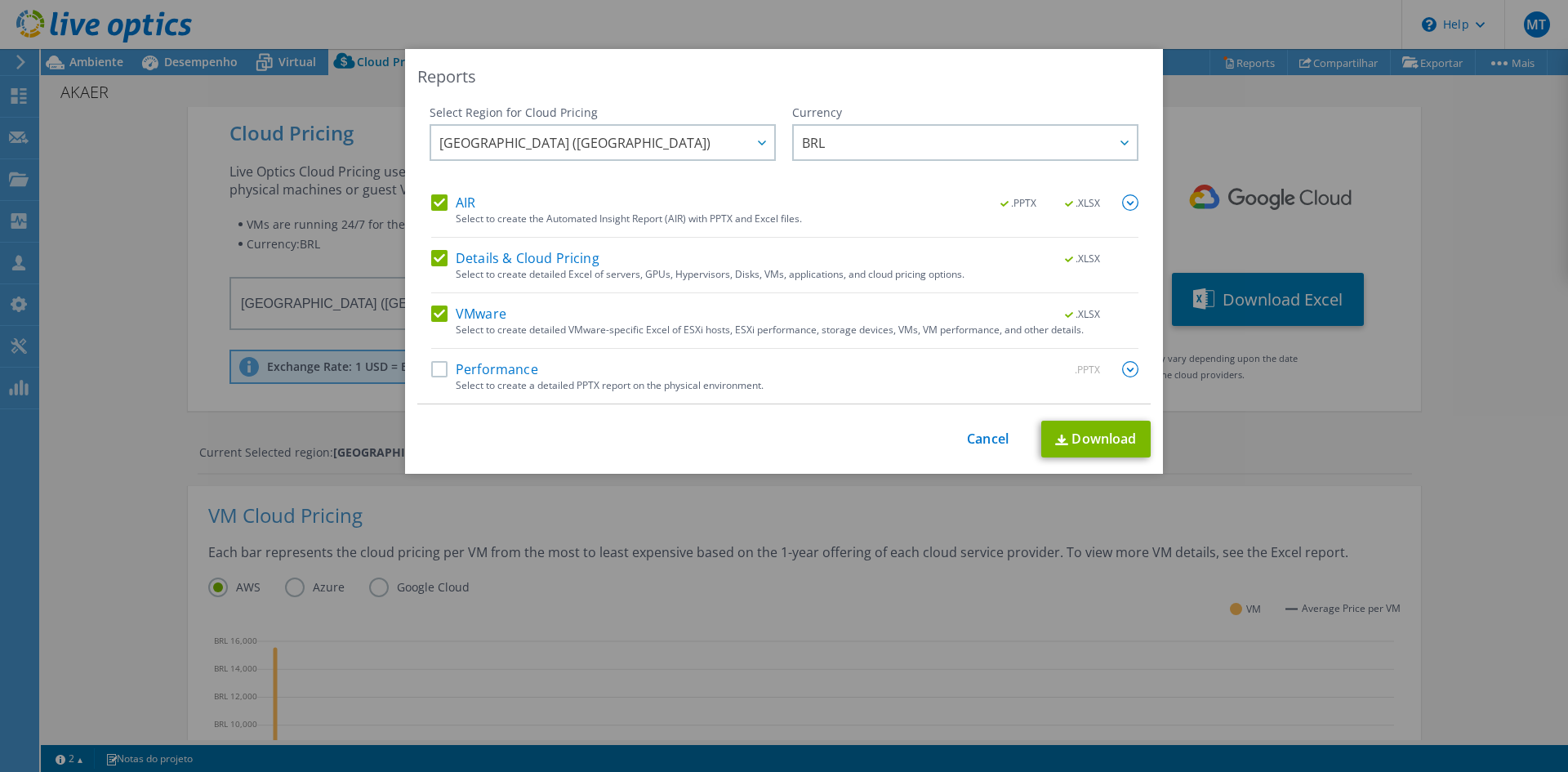
click at [451, 204] on label "AIR" at bounding box center [453, 202] width 44 height 16
click at [0, 0] on input "AIR" at bounding box center [0, 0] width 0 height 0
click at [493, 373] on label "Performance" at bounding box center [484, 369] width 107 height 16
click at [0, 0] on input "Performance" at bounding box center [0, 0] width 0 height 0
click at [1122, 372] on img at bounding box center [1129, 369] width 16 height 16
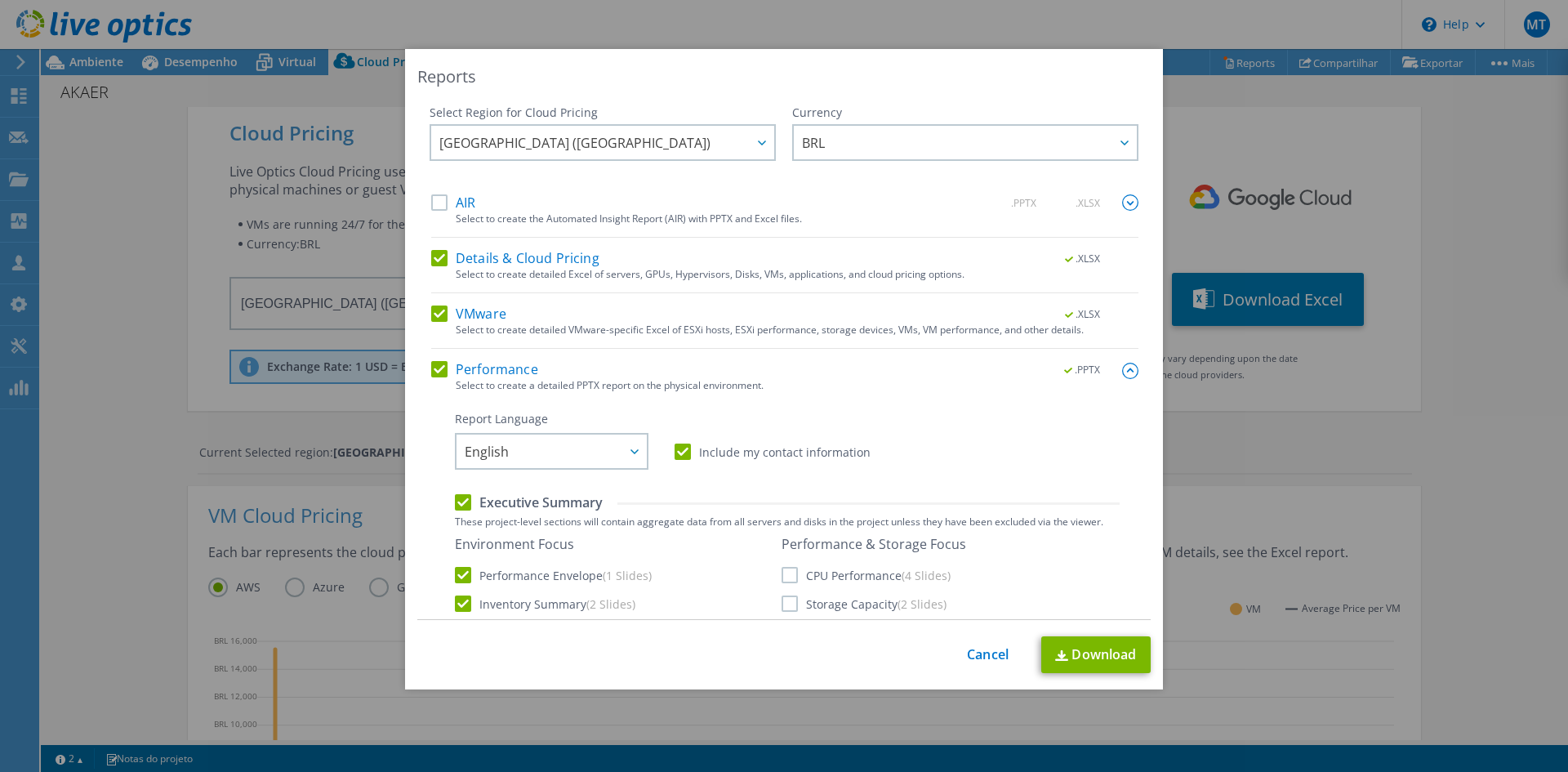
scroll to position [163, 0]
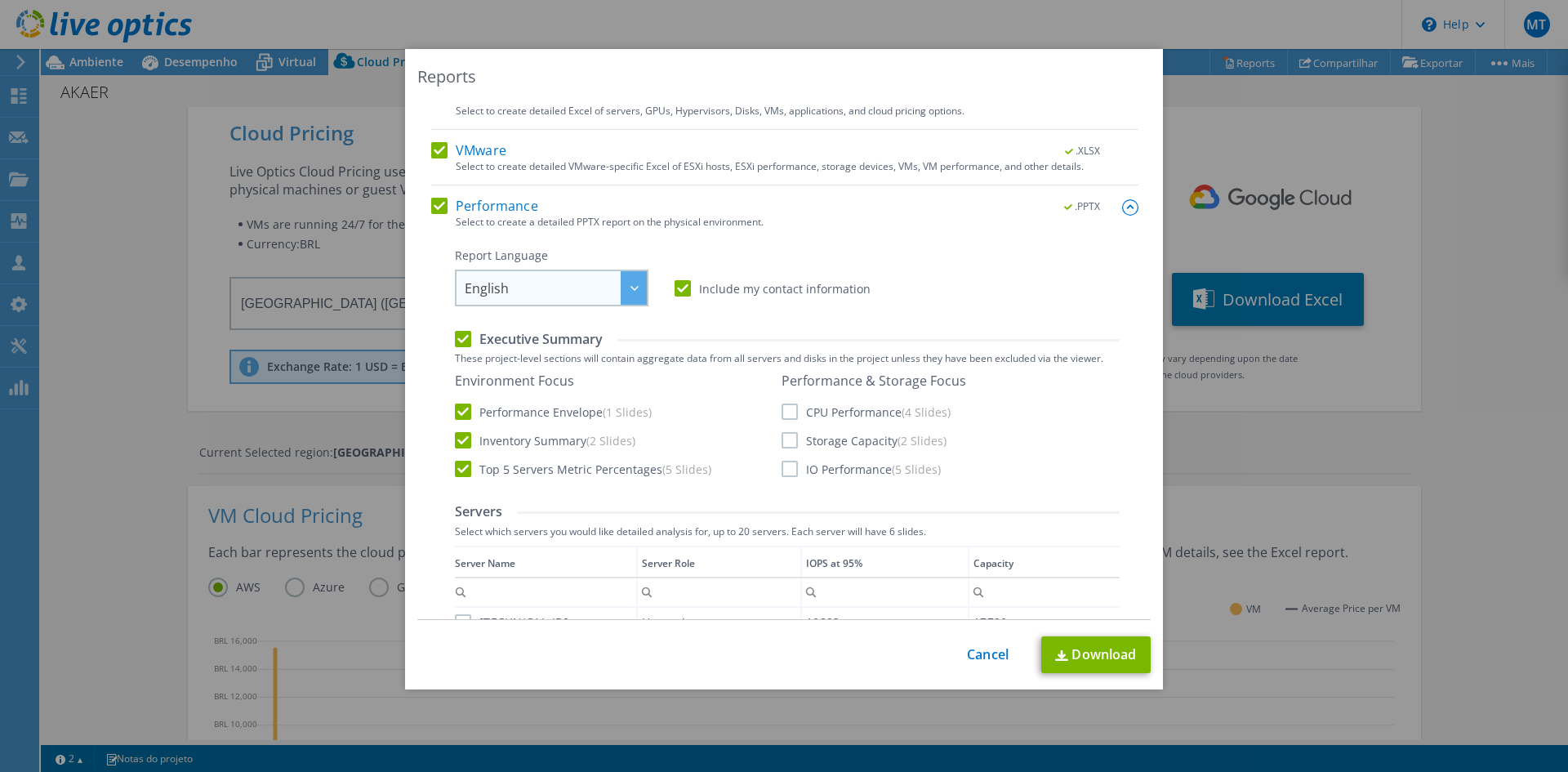
click at [612, 287] on span "English" at bounding box center [555, 288] width 182 height 34
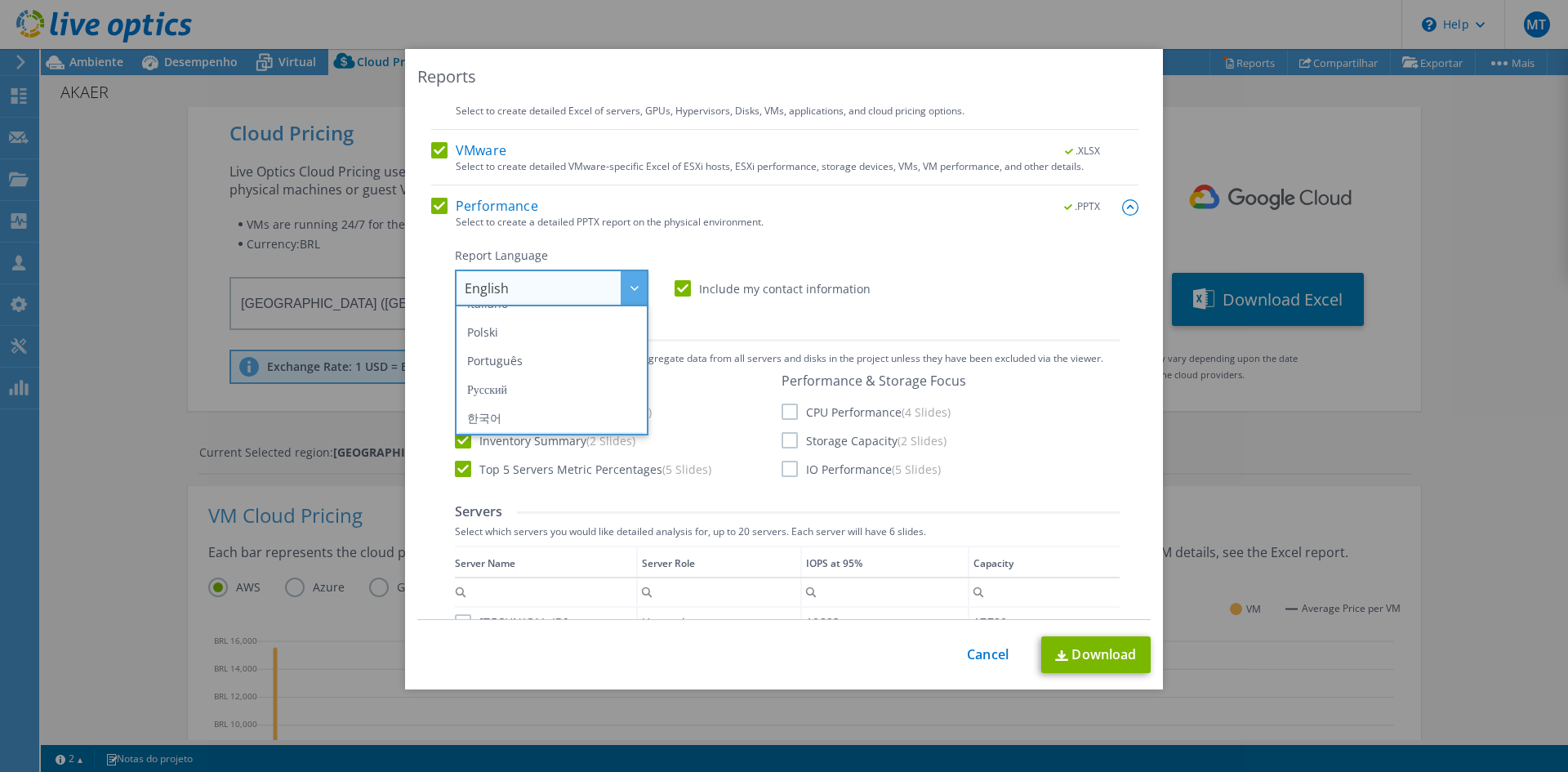
scroll to position [110, 0]
click at [527, 386] on li "Português" at bounding box center [551, 385] width 185 height 29
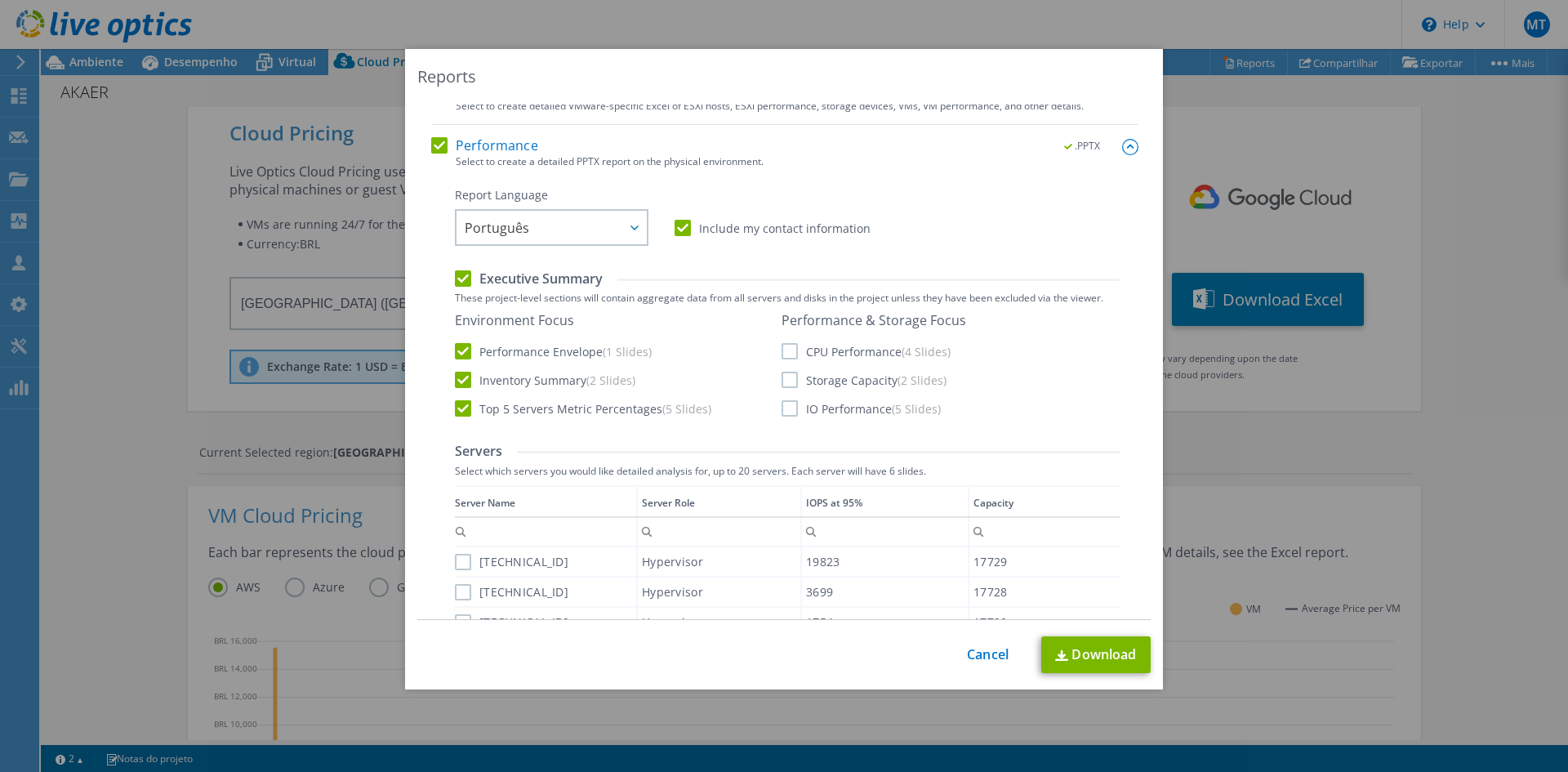
scroll to position [245, 0]
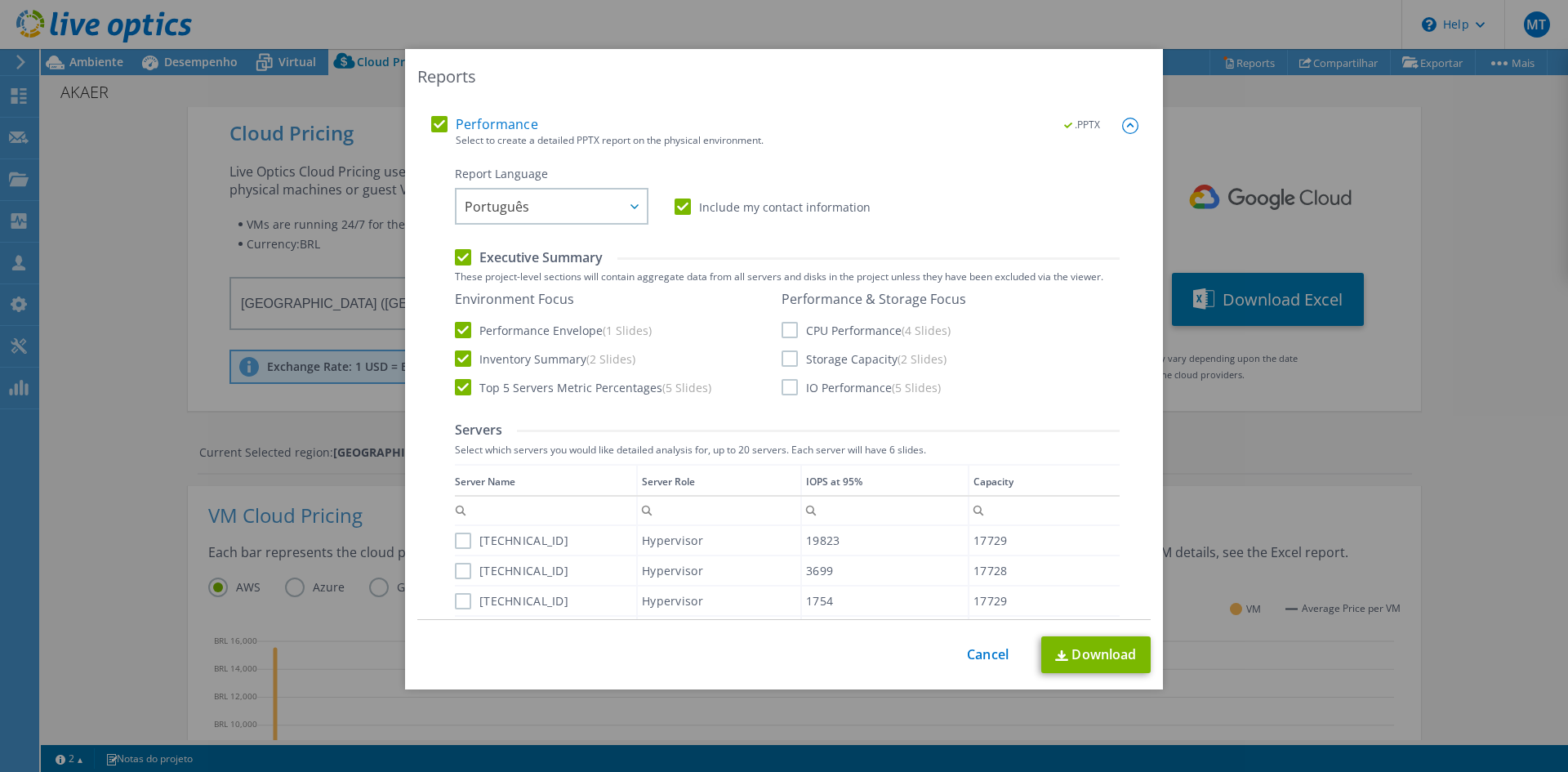
click at [828, 389] on label "IO Performance (5 Slides)" at bounding box center [860, 386] width 159 height 16
click at [0, 0] on input "IO Performance (5 Slides)" at bounding box center [0, 0] width 0 height 0
click at [828, 350] on label "Storage Capacity (2 Slides)" at bounding box center [863, 358] width 165 height 16
click at [0, 0] on input "Storage Capacity (2 Slides)" at bounding box center [0, 0] width 0 height 0
click at [835, 315] on div "Performance & Storage Focus CPU Performance (4 Slides) Storage Capacity (2 Slid…" at bounding box center [873, 343] width 184 height 105
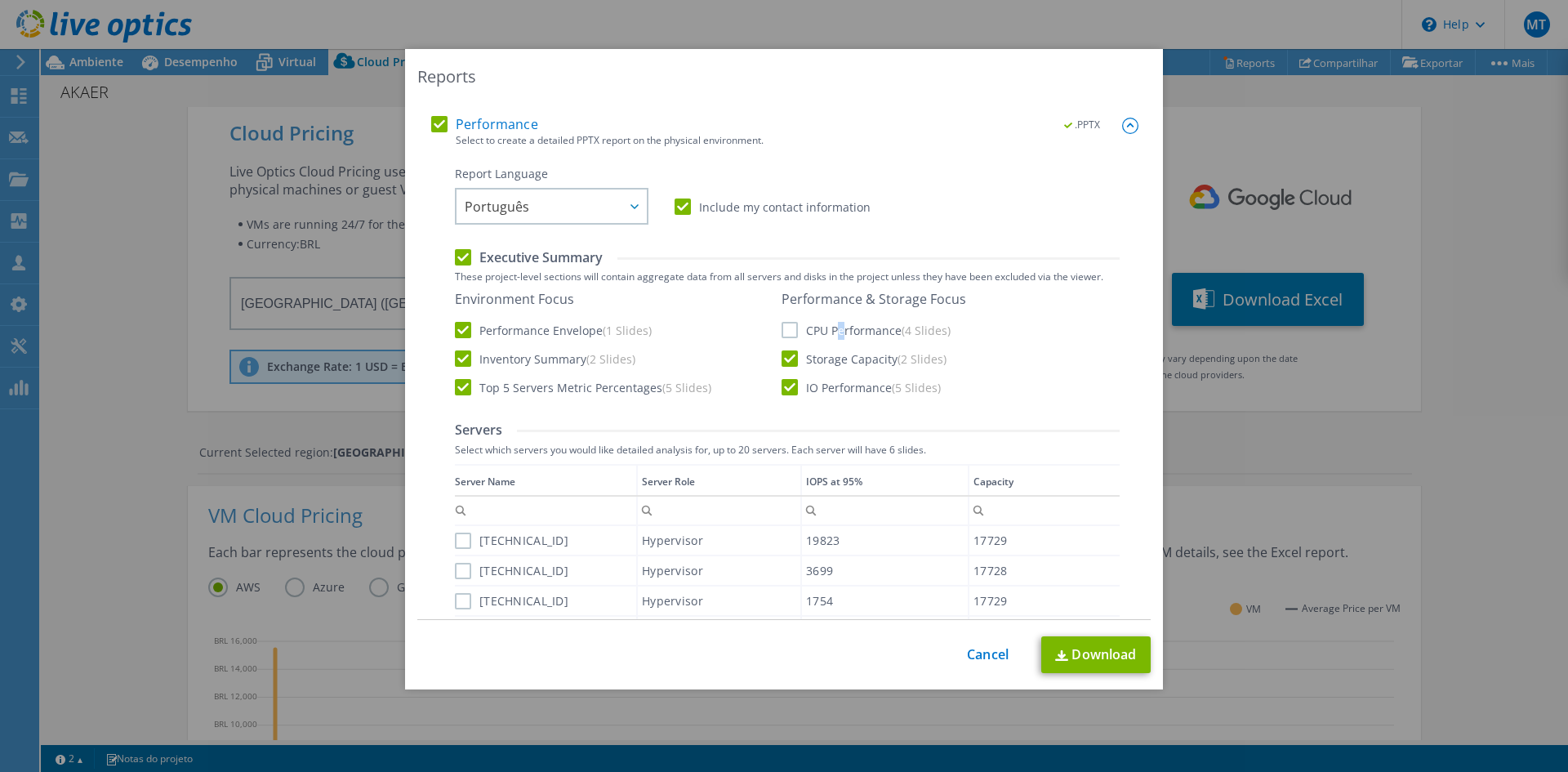
click at [835, 320] on div "Performance & Storage Focus CPU Performance (4 Slides) Storage Capacity (2 Slid…" at bounding box center [873, 343] width 184 height 105
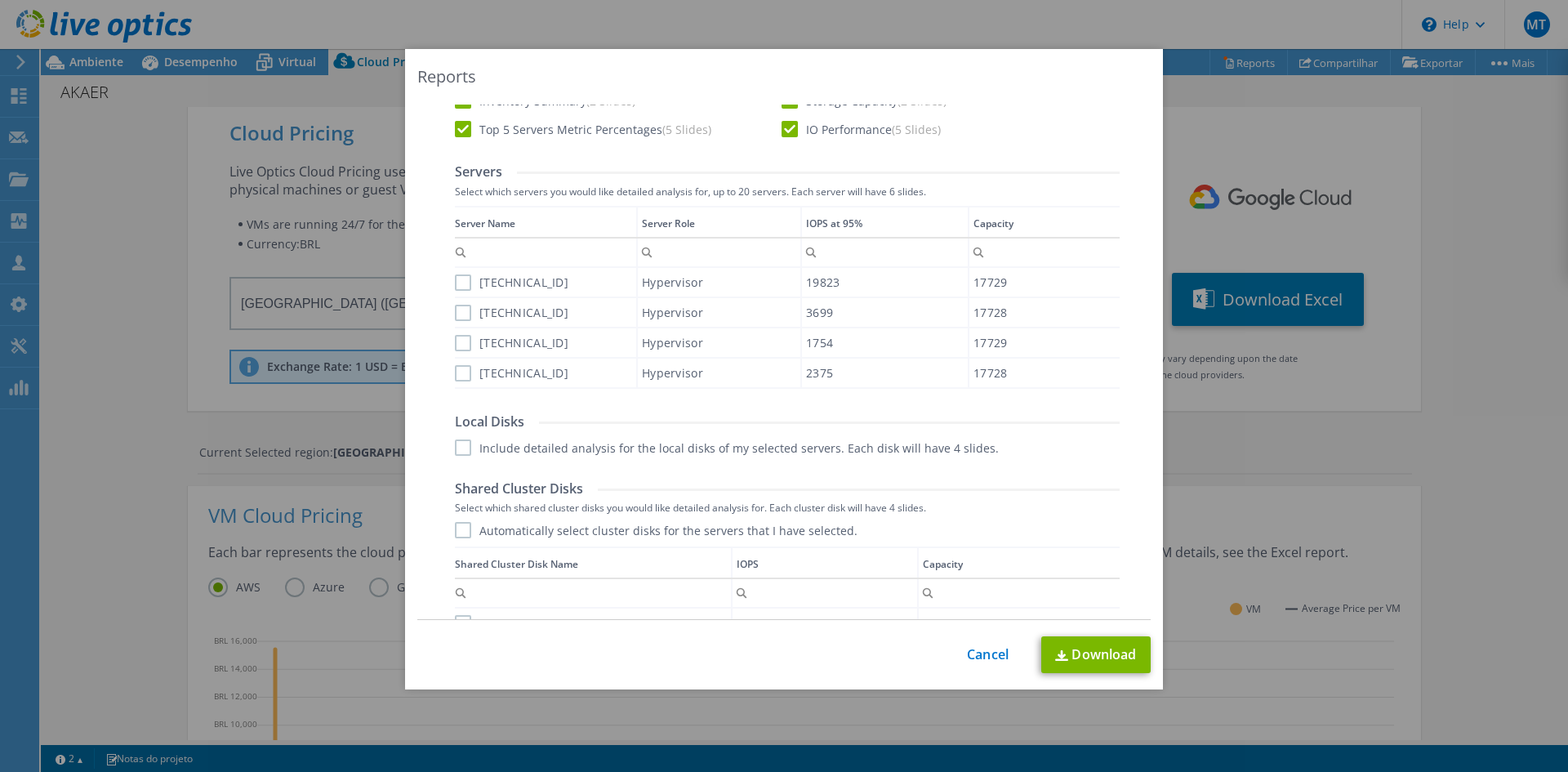
scroll to position [408, 0]
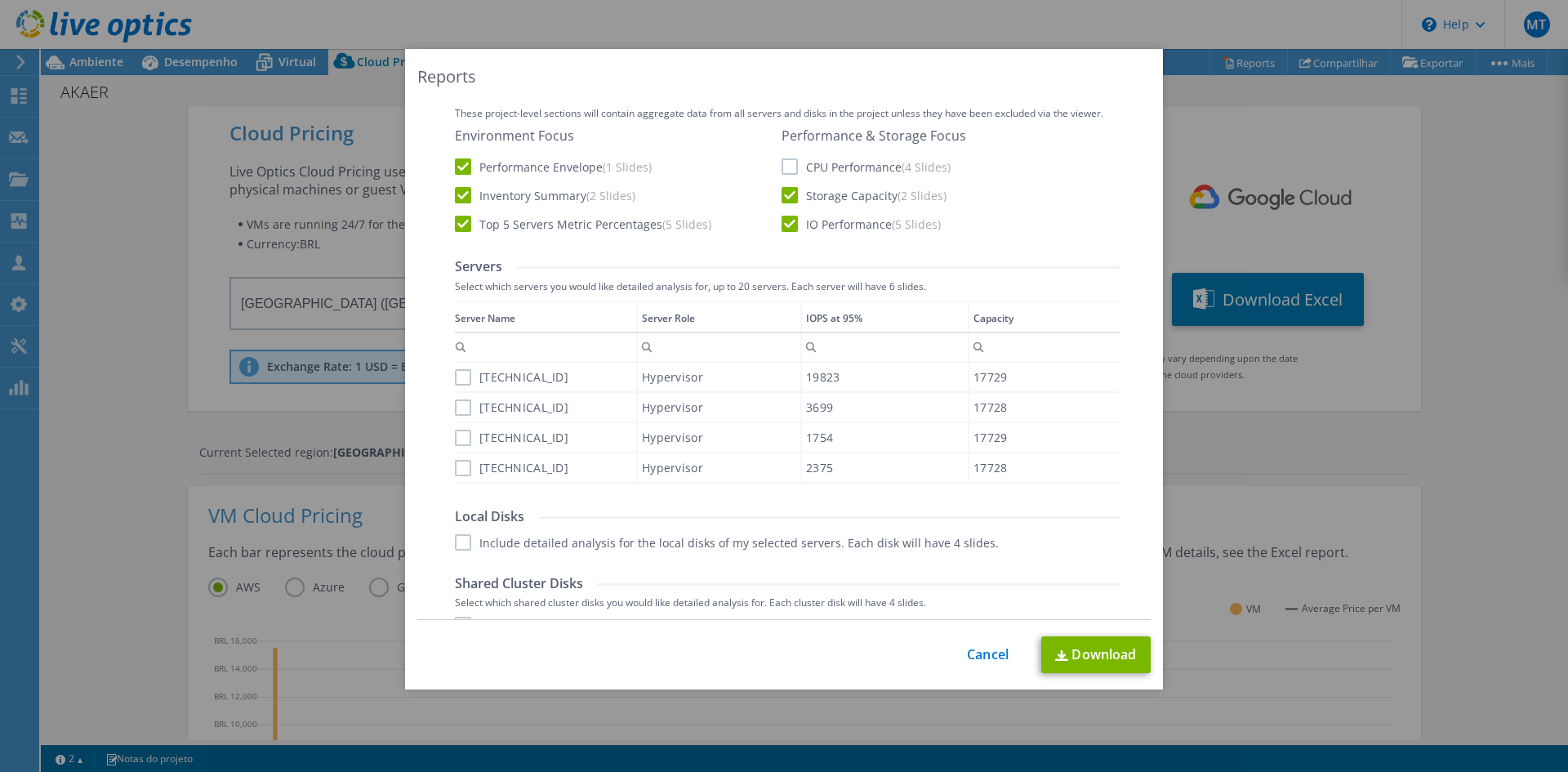
click at [828, 166] on label "CPU Performance (4 Slides)" at bounding box center [866, 166] width 169 height 16
click at [0, 0] on input "CPU Performance (4 Slides)" at bounding box center [0, 0] width 0 height 0
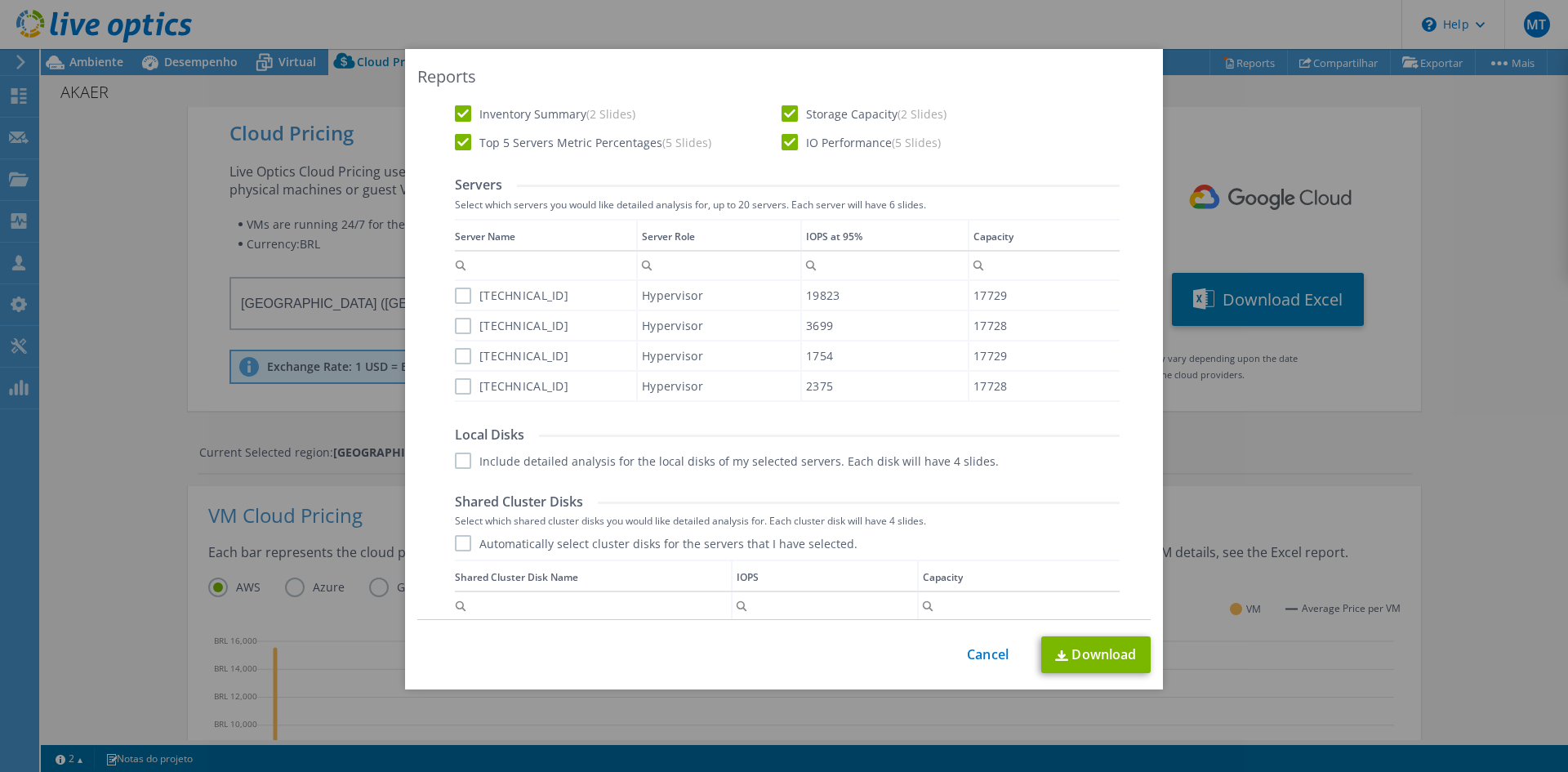
click at [456, 295] on label "[TECHNICAL_ID]" at bounding box center [511, 295] width 113 height 16
click at [0, 0] on input "[TECHNICAL_ID]" at bounding box center [0, 0] width 0 height 0
click at [455, 328] on label "[TECHNICAL_ID]" at bounding box center [511, 326] width 113 height 16
click at [0, 0] on input "[TECHNICAL_ID]" at bounding box center [0, 0] width 0 height 0
click at [455, 356] on label "[TECHNICAL_ID]" at bounding box center [511, 355] width 113 height 16
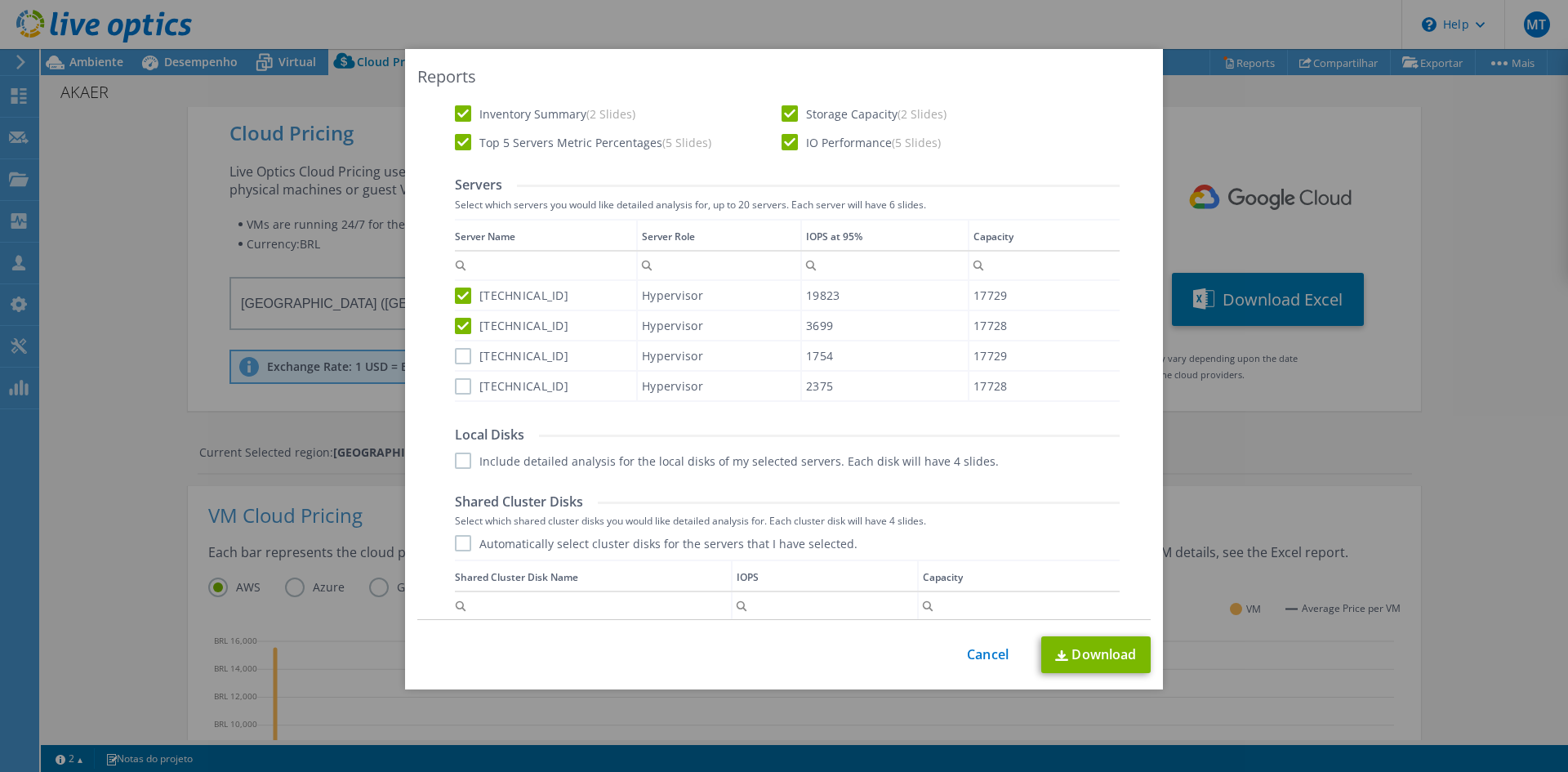
click at [0, 0] on input "[TECHNICAL_ID]" at bounding box center [0, 0] width 0 height 0
click at [455, 394] on label "[TECHNICAL_ID]" at bounding box center [511, 386] width 113 height 16
click at [0, 0] on input "[TECHNICAL_ID]" at bounding box center [0, 0] width 0 height 0
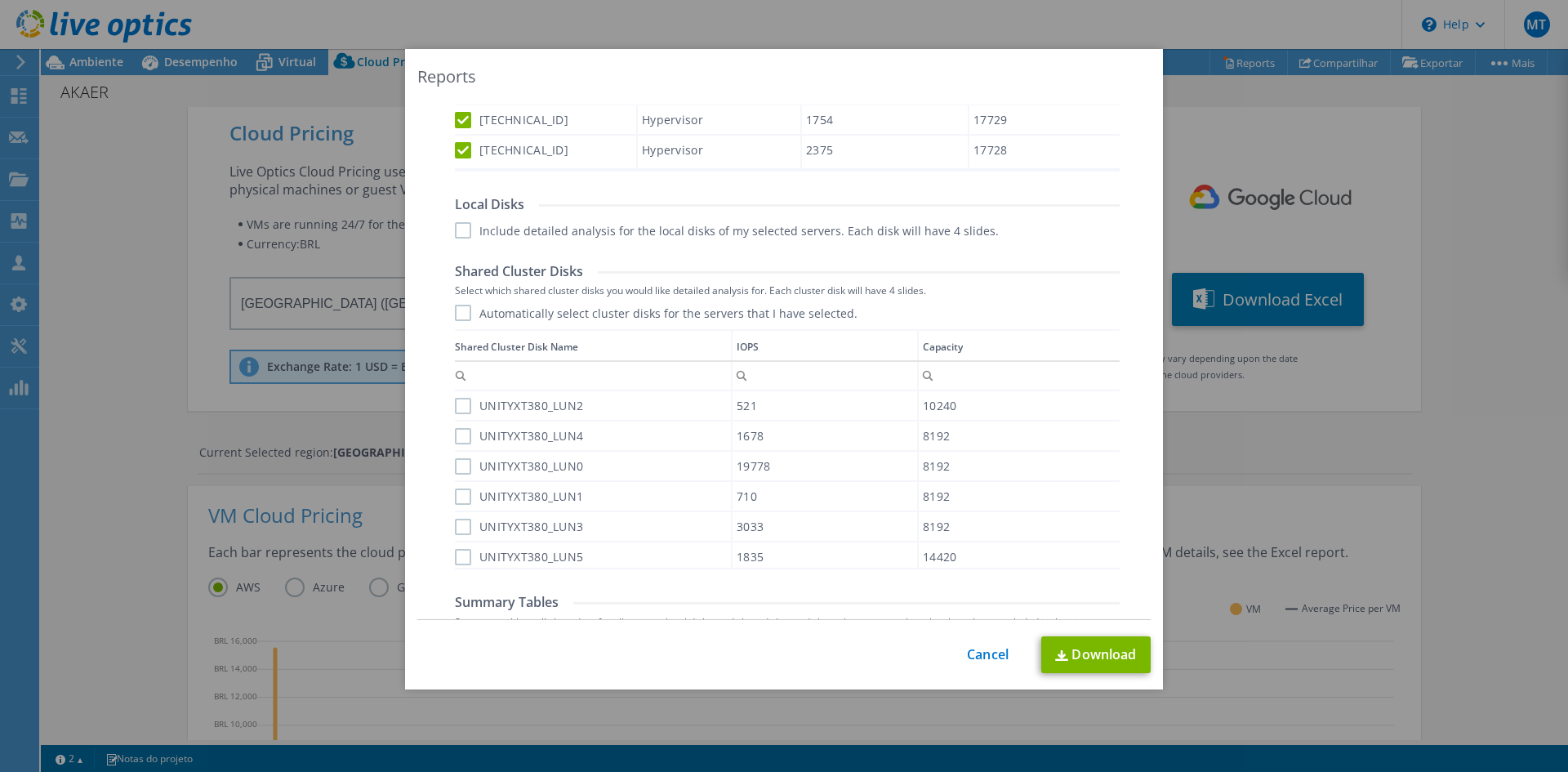
scroll to position [735, 0]
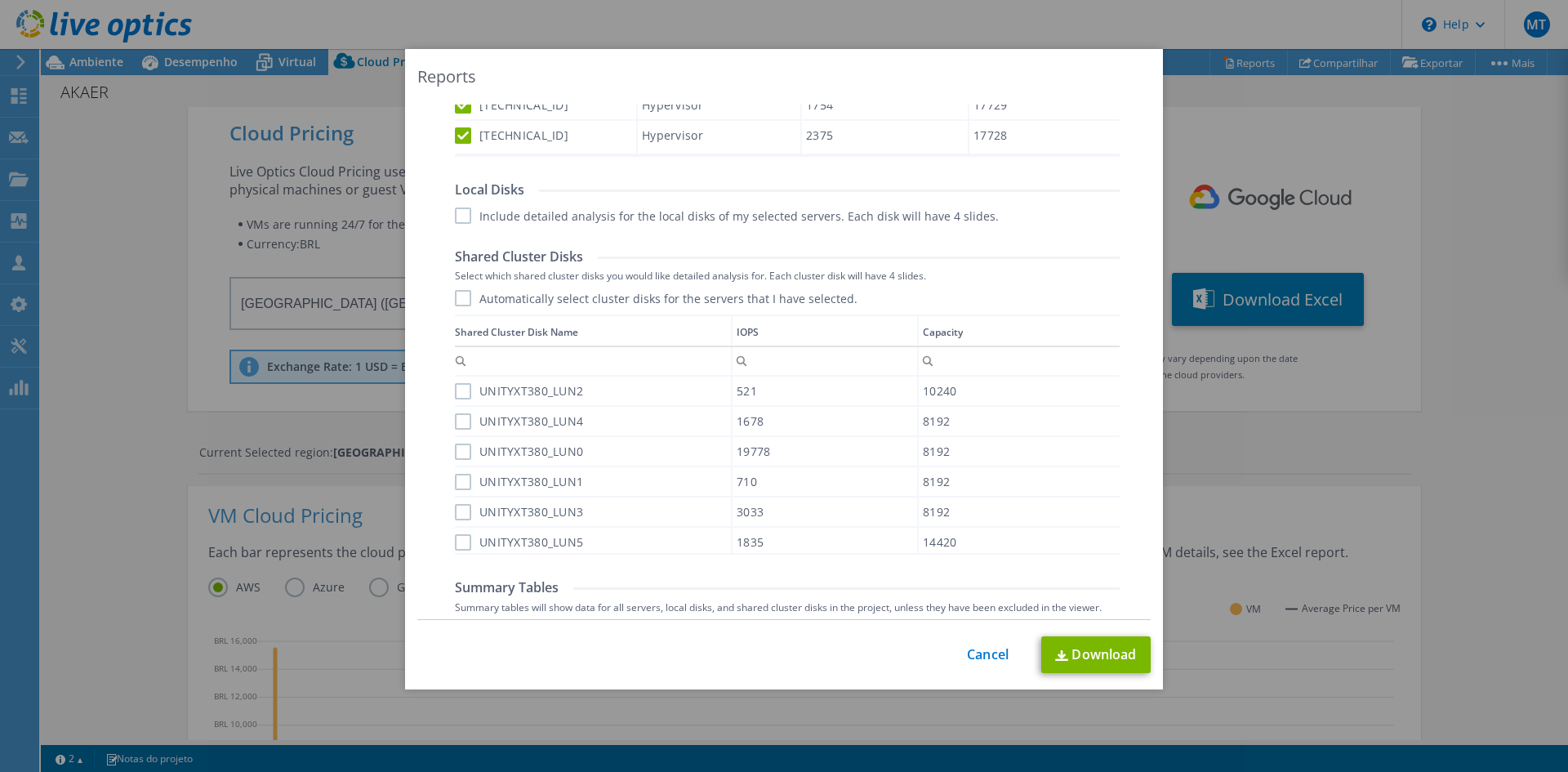
click at [455, 301] on label "Automatically select cluster disks for the servers that I have selected." at bounding box center [656, 298] width 402 height 16
click at [0, 0] on input "Automatically select cluster disks for the servers that I have selected." at bounding box center [0, 0] width 0 height 0
click at [456, 214] on label "Include detailed analysis for the local disks of my selected servers. Each disk…" at bounding box center [726, 215] width 544 height 16
click at [0, 0] on input "Include detailed analysis for the local disks of my selected servers. Each disk…" at bounding box center [0, 0] width 0 height 0
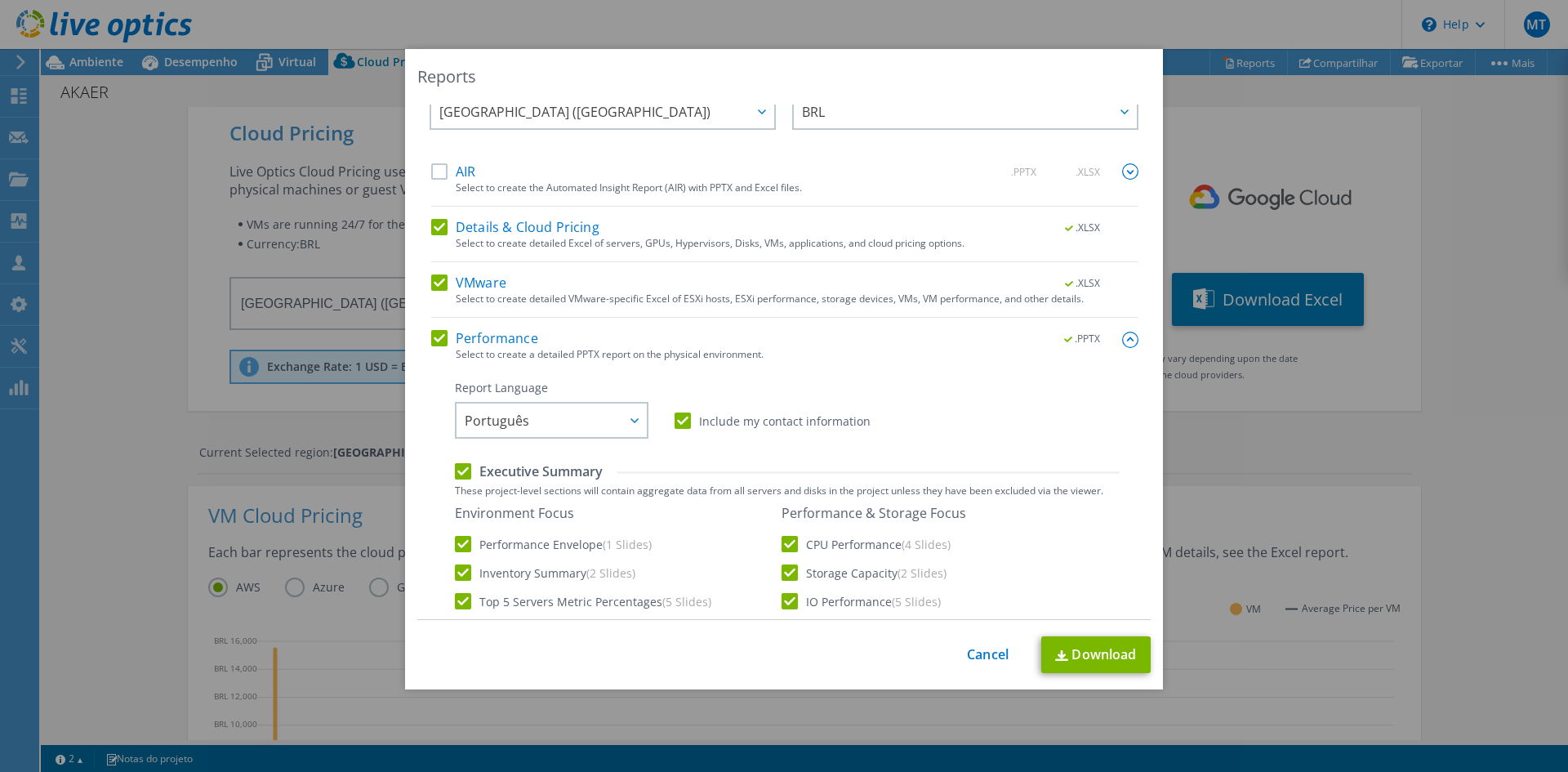
scroll to position [0, 0]
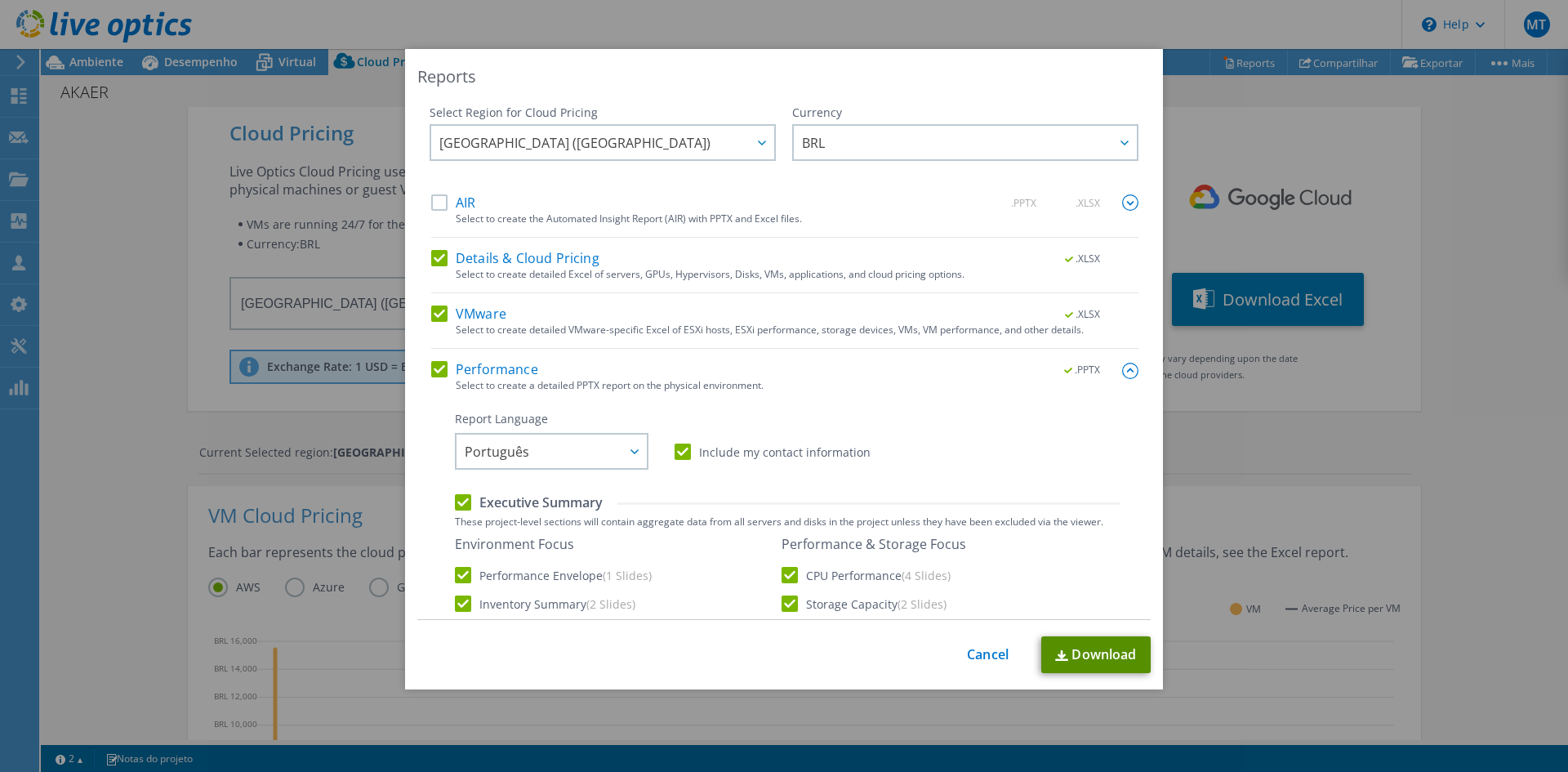
click at [1079, 656] on link "Download" at bounding box center [1095, 654] width 109 height 36
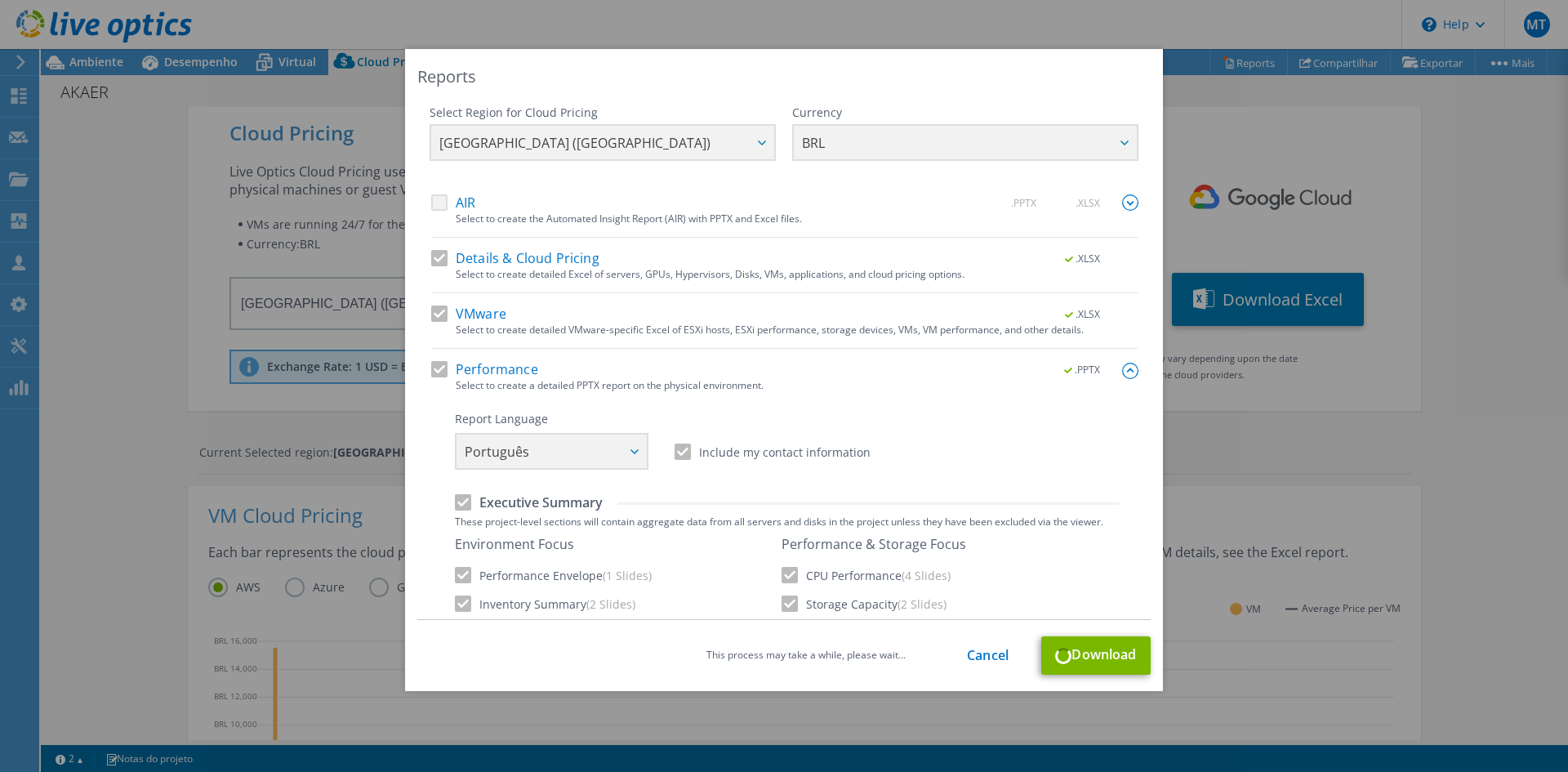
click at [1017, 420] on div "Report Language English Deutsch Español Français Italiano Polski Português Русс…" at bounding box center [787, 441] width 664 height 59
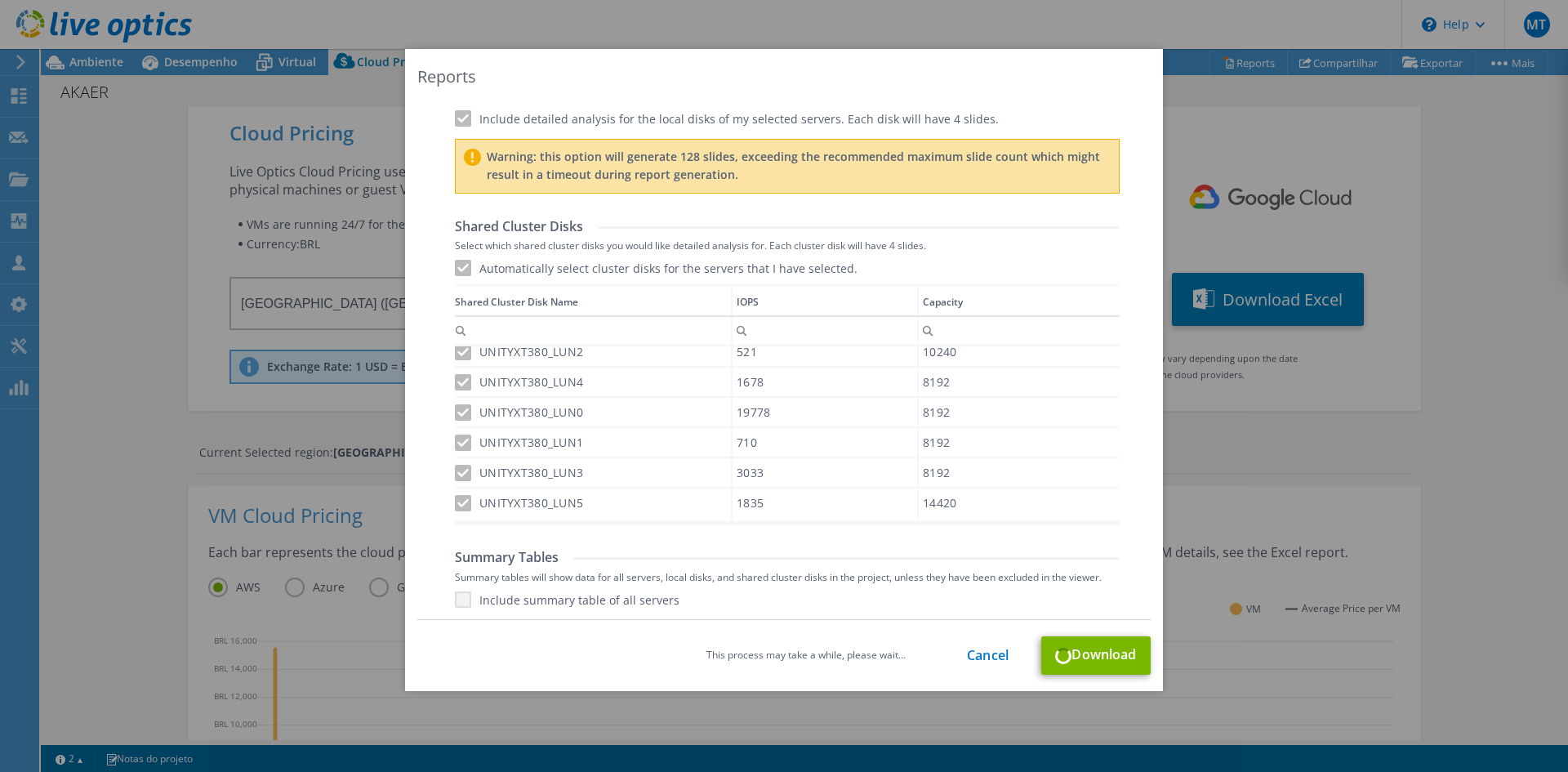
scroll to position [890, 0]
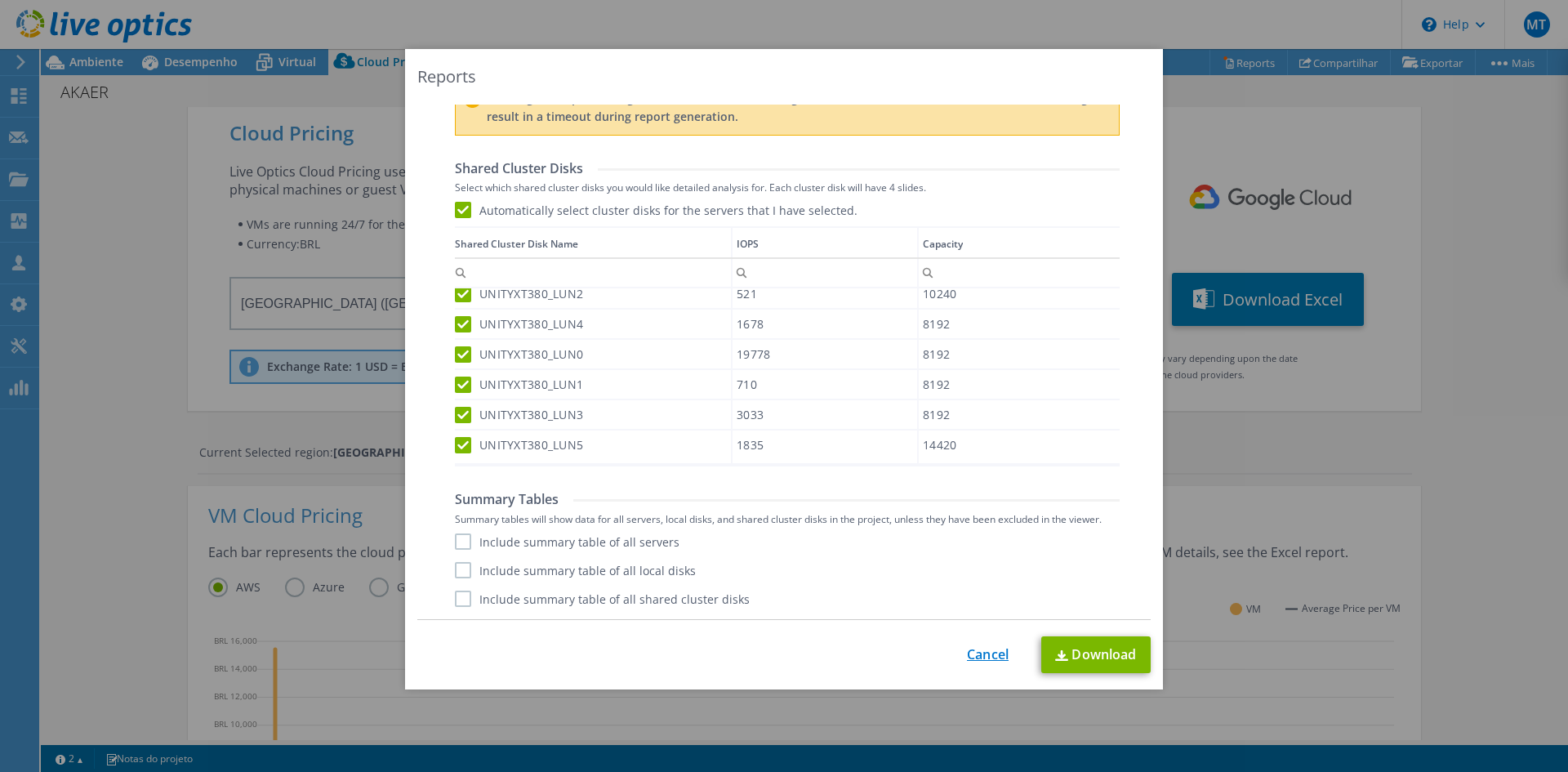
click at [982, 648] on link "Cancel" at bounding box center [987, 654] width 41 height 15
